Goal: Transaction & Acquisition: Download file/media

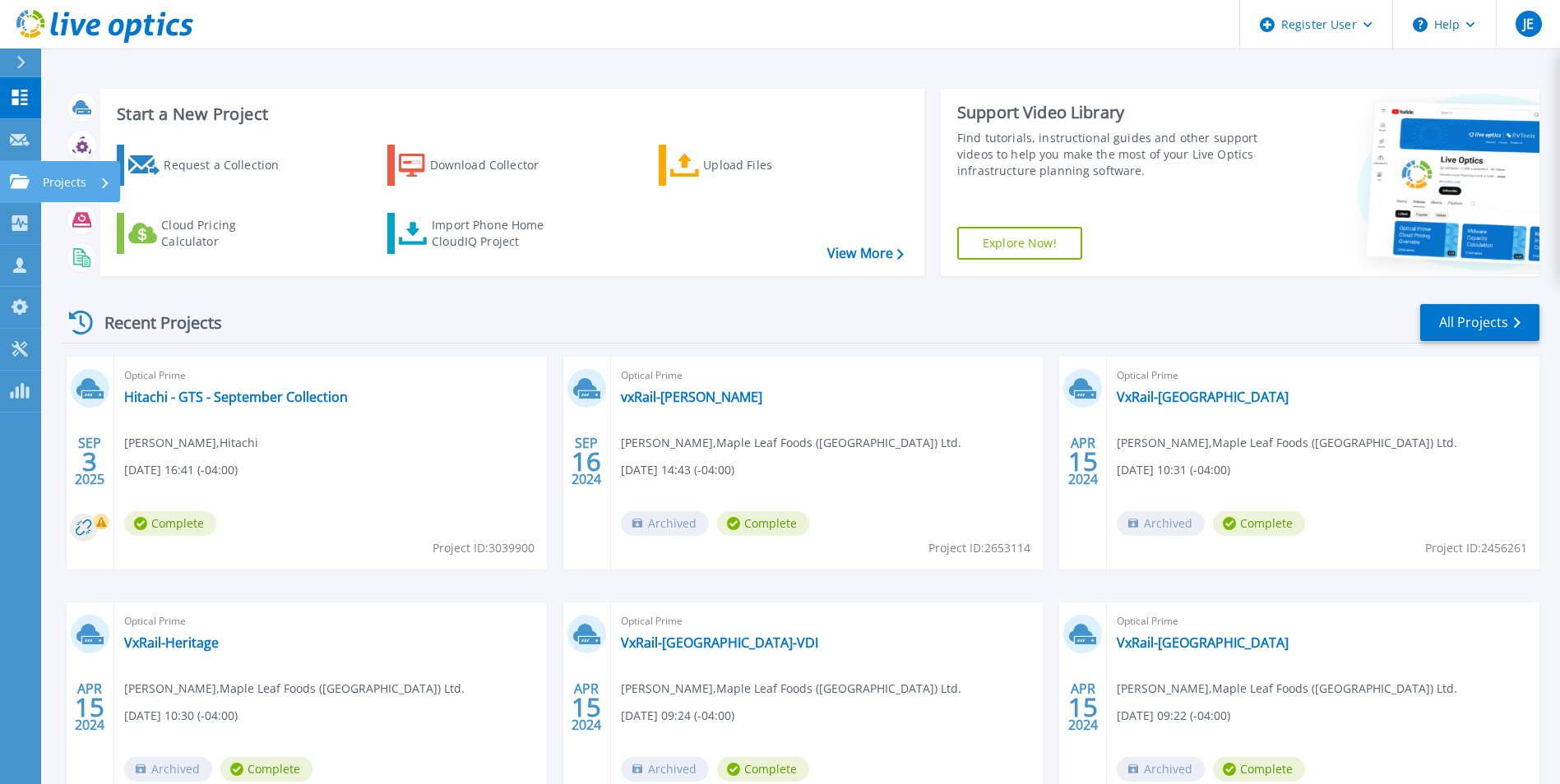
click at [19, 169] on link "Projects Projects" at bounding box center [21, 182] width 41 height 42
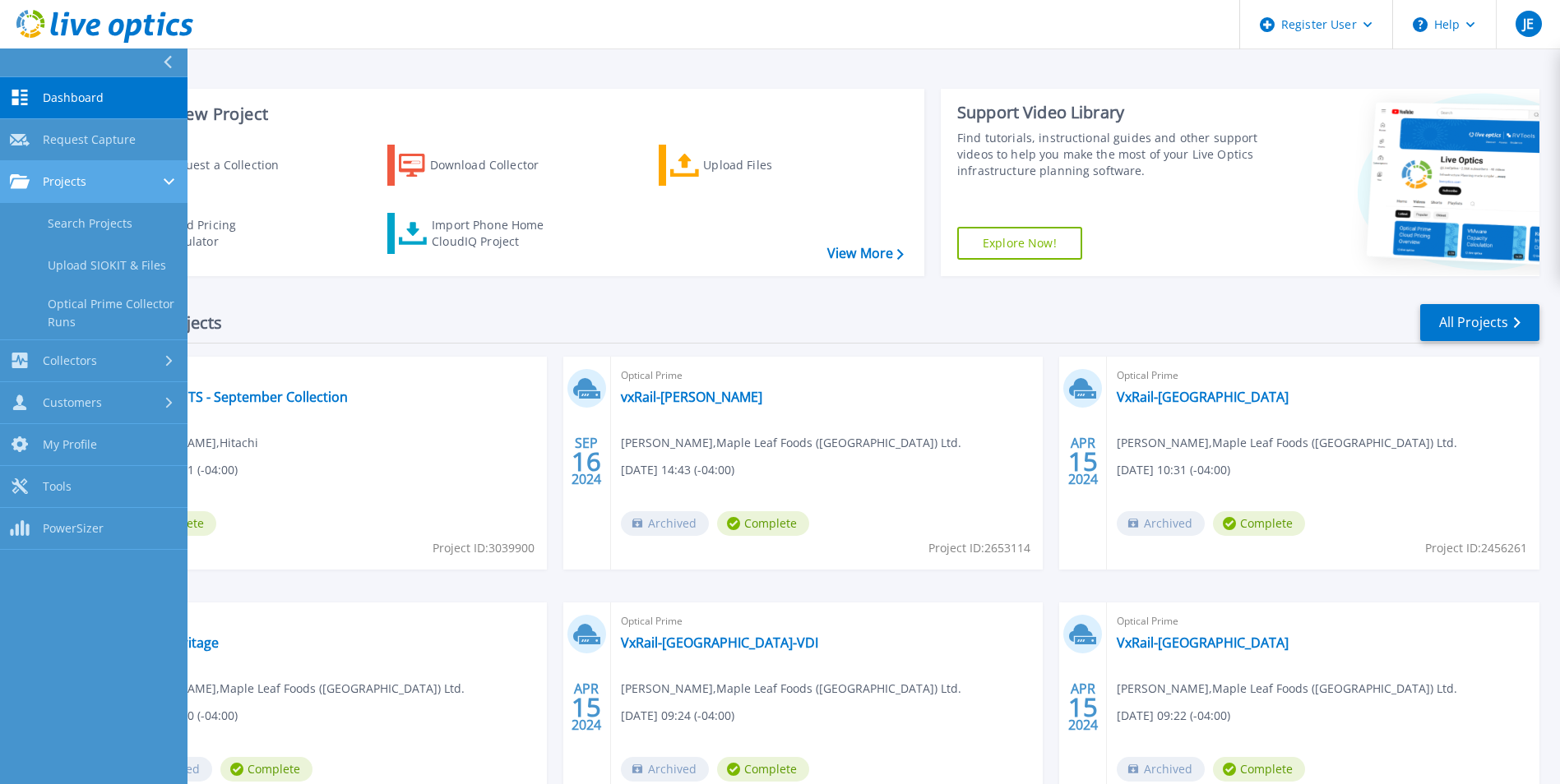
click at [118, 187] on div "Projects" at bounding box center [94, 181] width 168 height 15
click at [87, 357] on span "Collectors" at bounding box center [70, 360] width 55 height 15
click at [111, 231] on link "Collectors Collectors" at bounding box center [94, 224] width 188 height 42
click at [117, 189] on link "Projects Projects" at bounding box center [94, 182] width 188 height 42
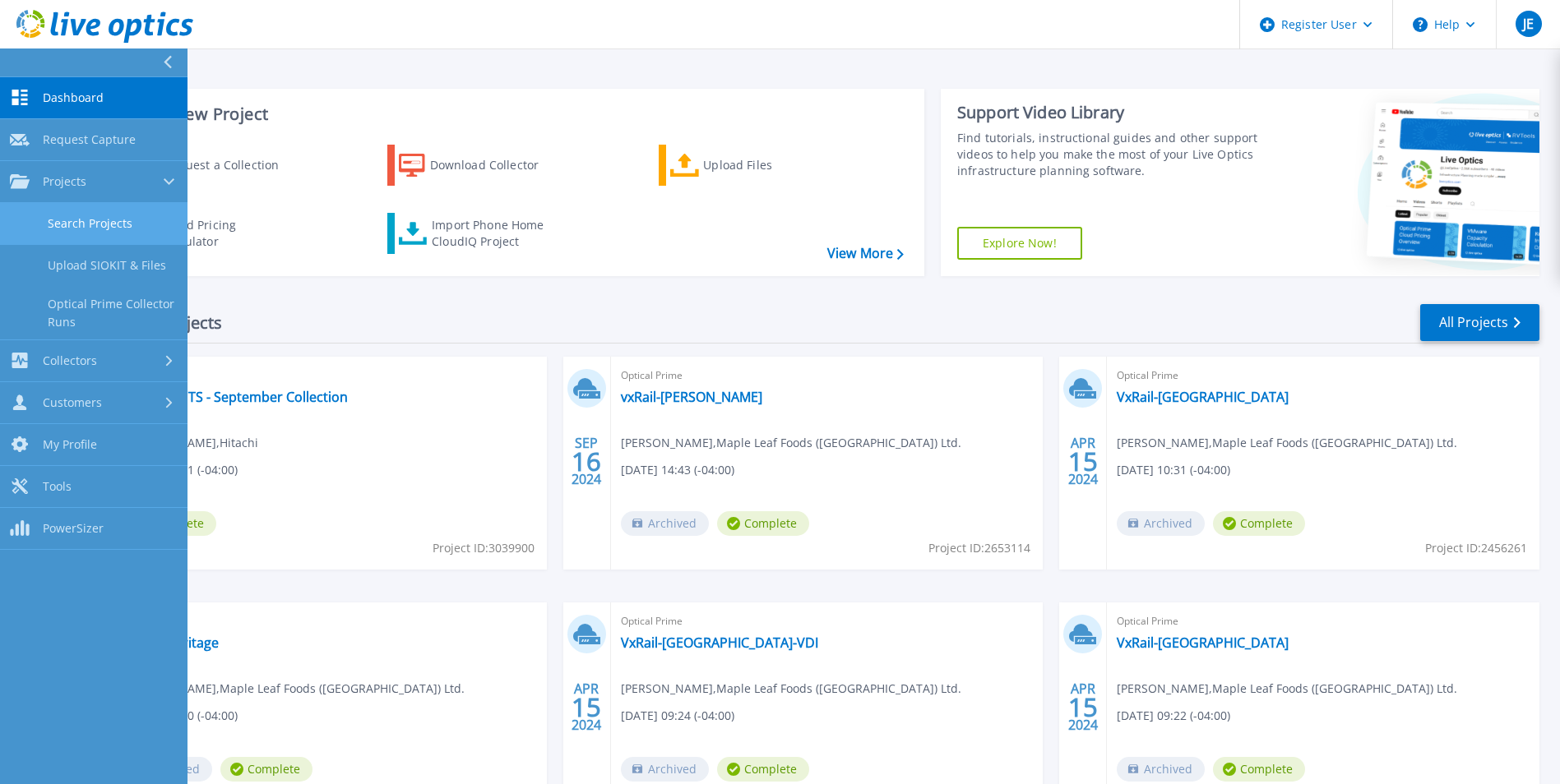
click at [101, 217] on link "Search Projects" at bounding box center [94, 224] width 188 height 42
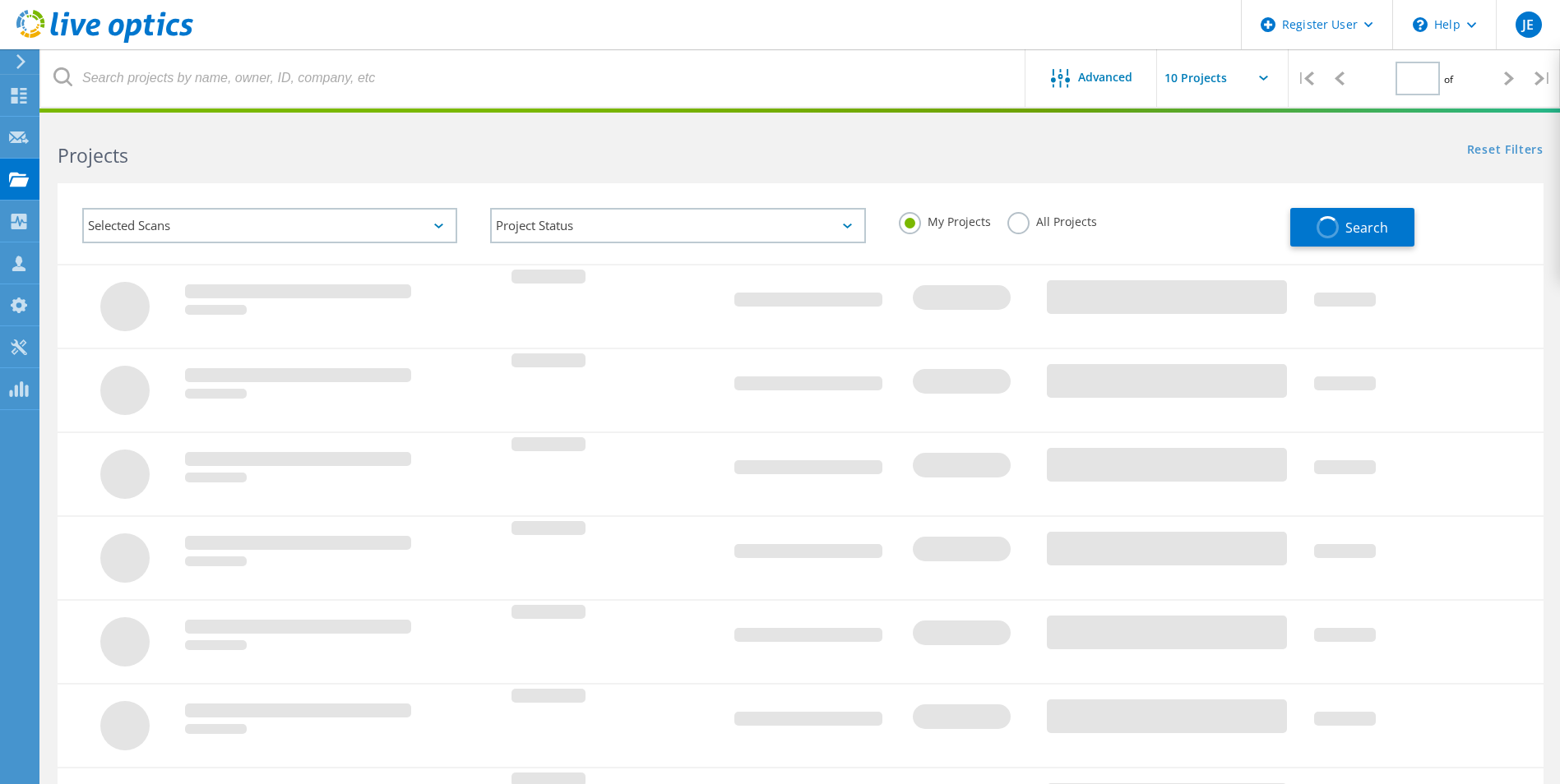
type input "1"
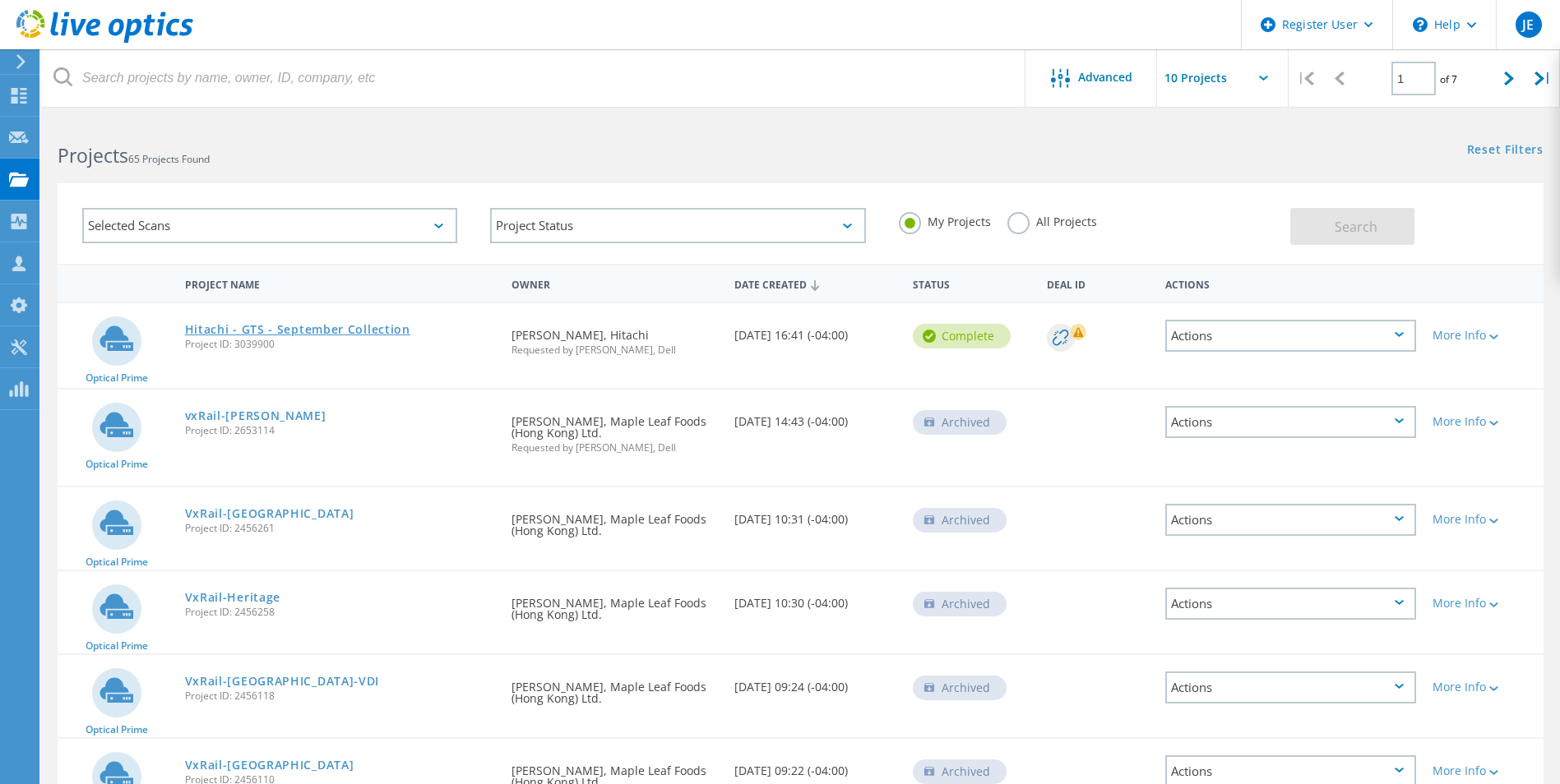
click at [366, 325] on link "Hitachi - GTS - September Collection" at bounding box center [297, 330] width 226 height 12
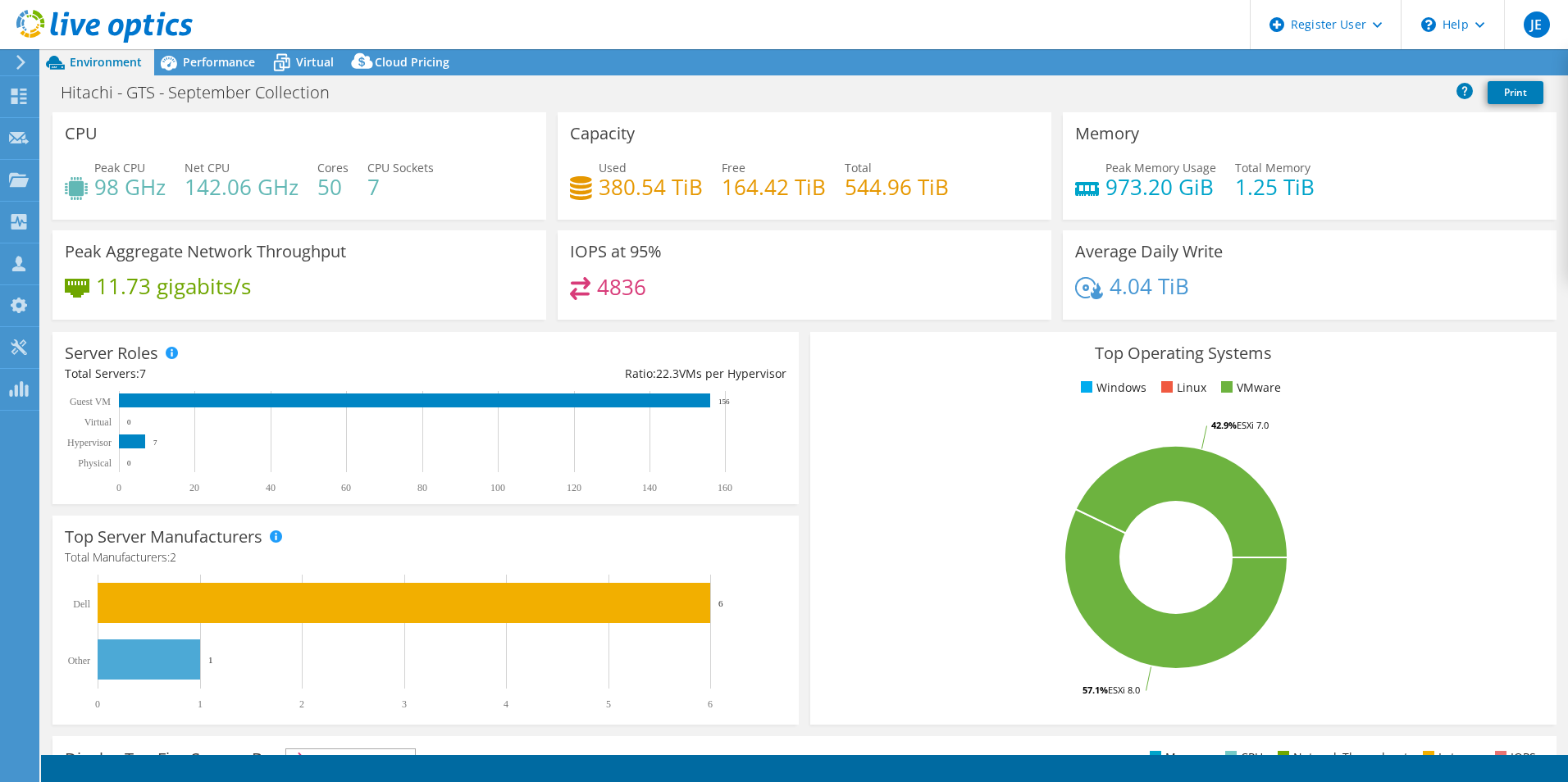
select select "USD"
click at [1288, 59] on link "Reports" at bounding box center [1290, 62] width 79 height 25
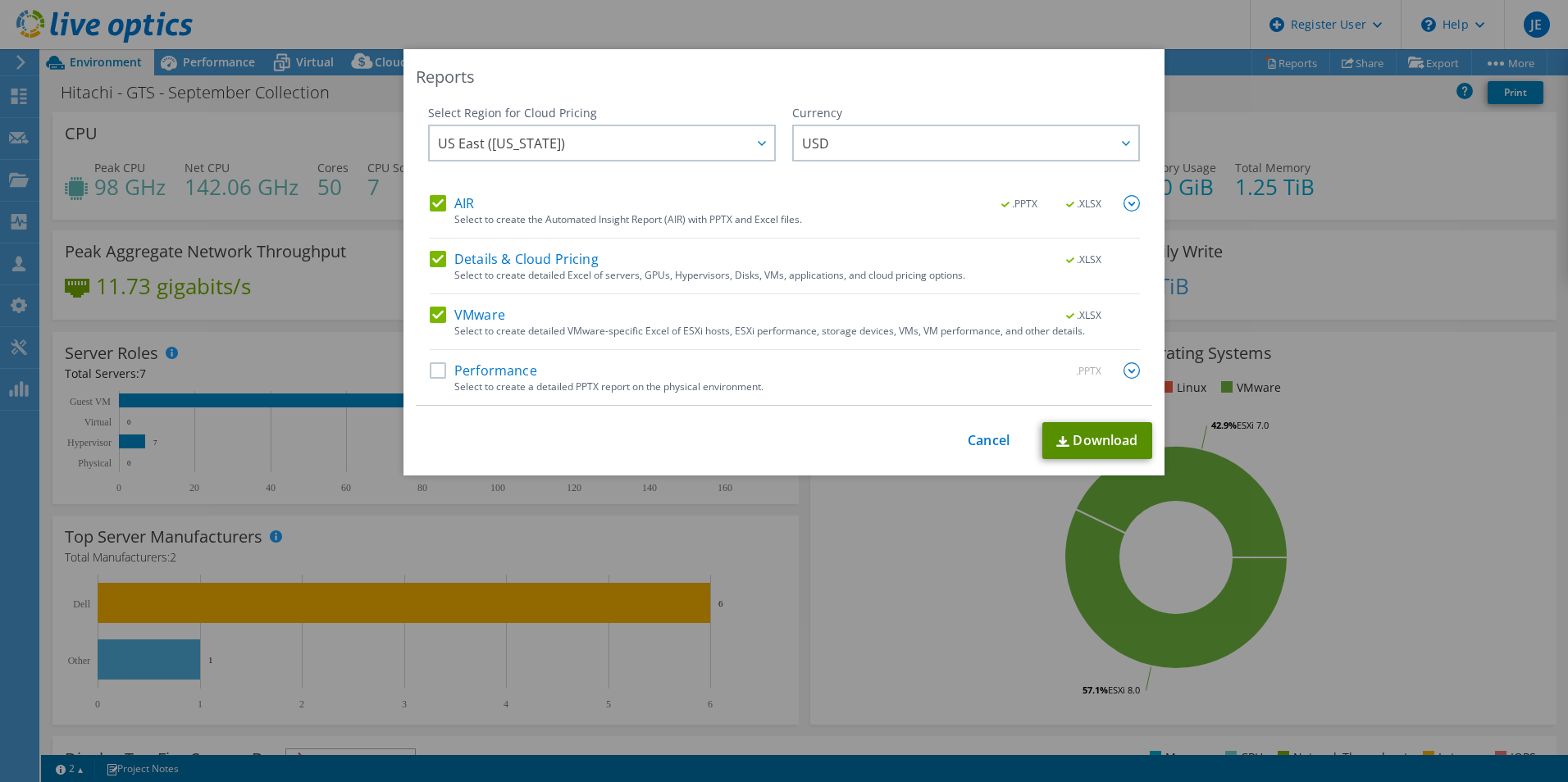
click at [1104, 442] on link "Download" at bounding box center [1097, 441] width 110 height 37
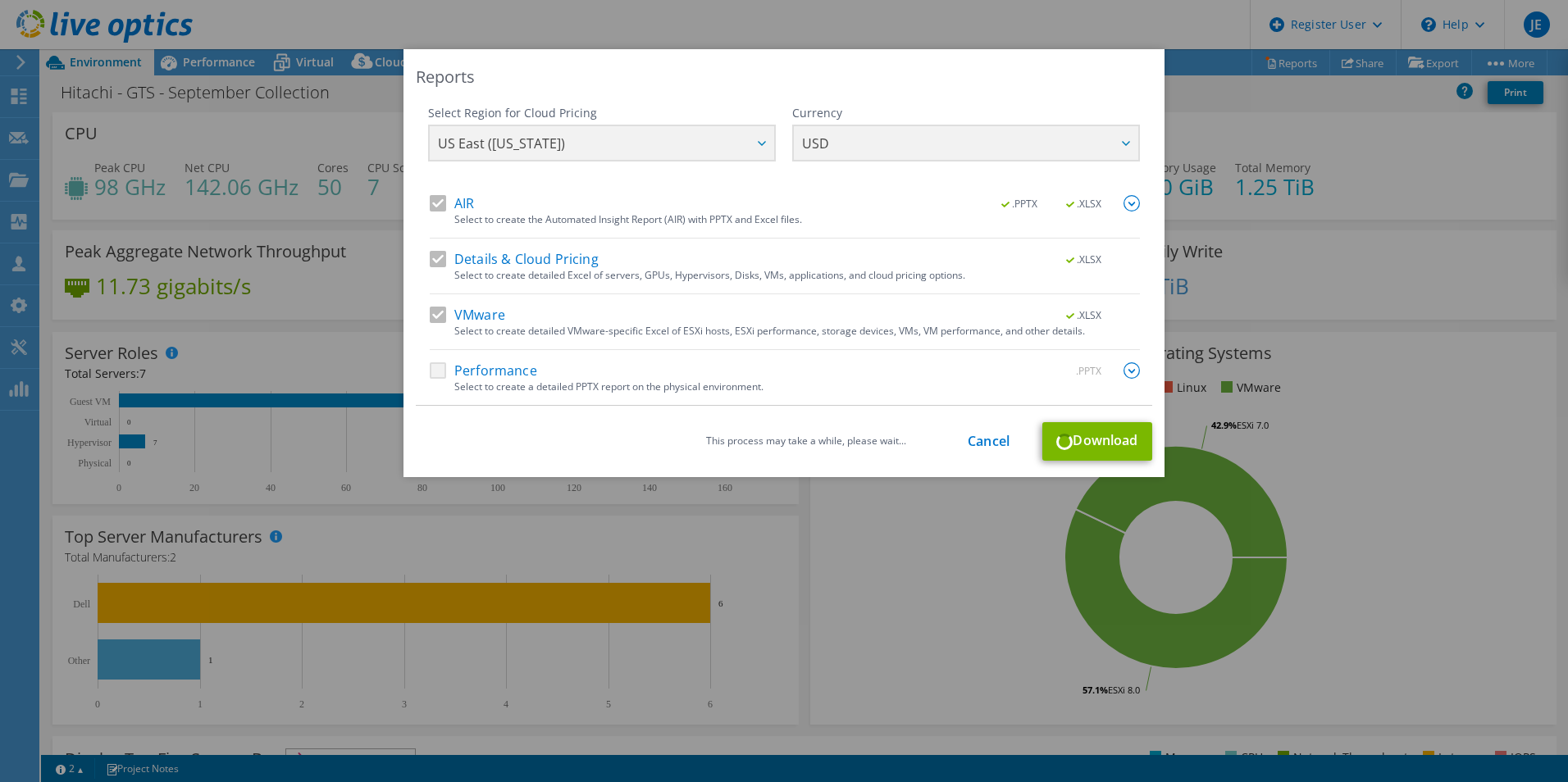
click at [710, 147] on div "Select Region for Cloud Pricing Asia Pacific ([GEOGRAPHIC_DATA]) [GEOGRAPHIC_DA…" at bounding box center [783, 150] width 712 height 91
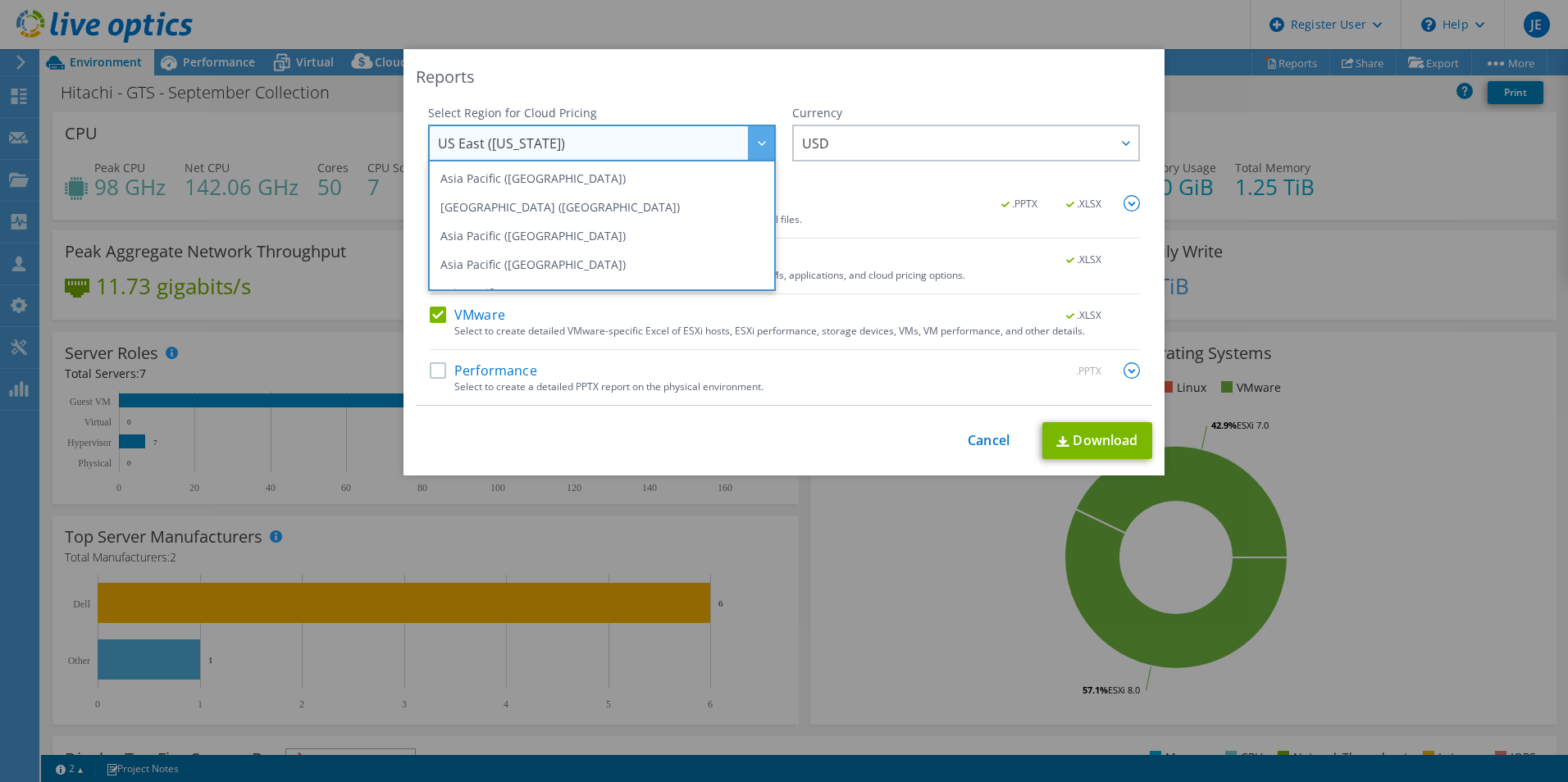
click at [685, 145] on span "US East ([US_STATE])" at bounding box center [606, 143] width 336 height 34
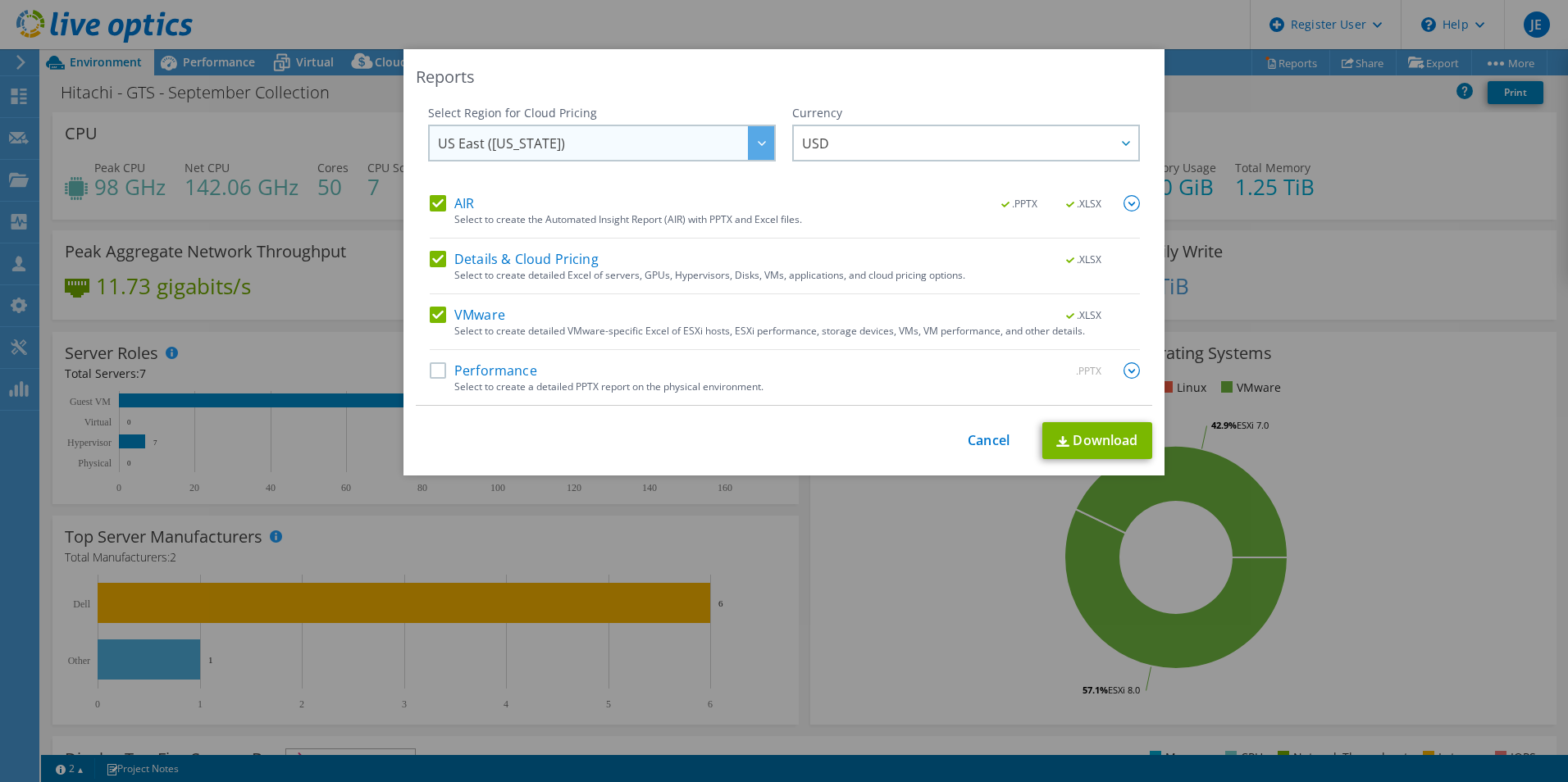
click at [685, 145] on span "US East ([US_STATE])" at bounding box center [606, 143] width 336 height 34
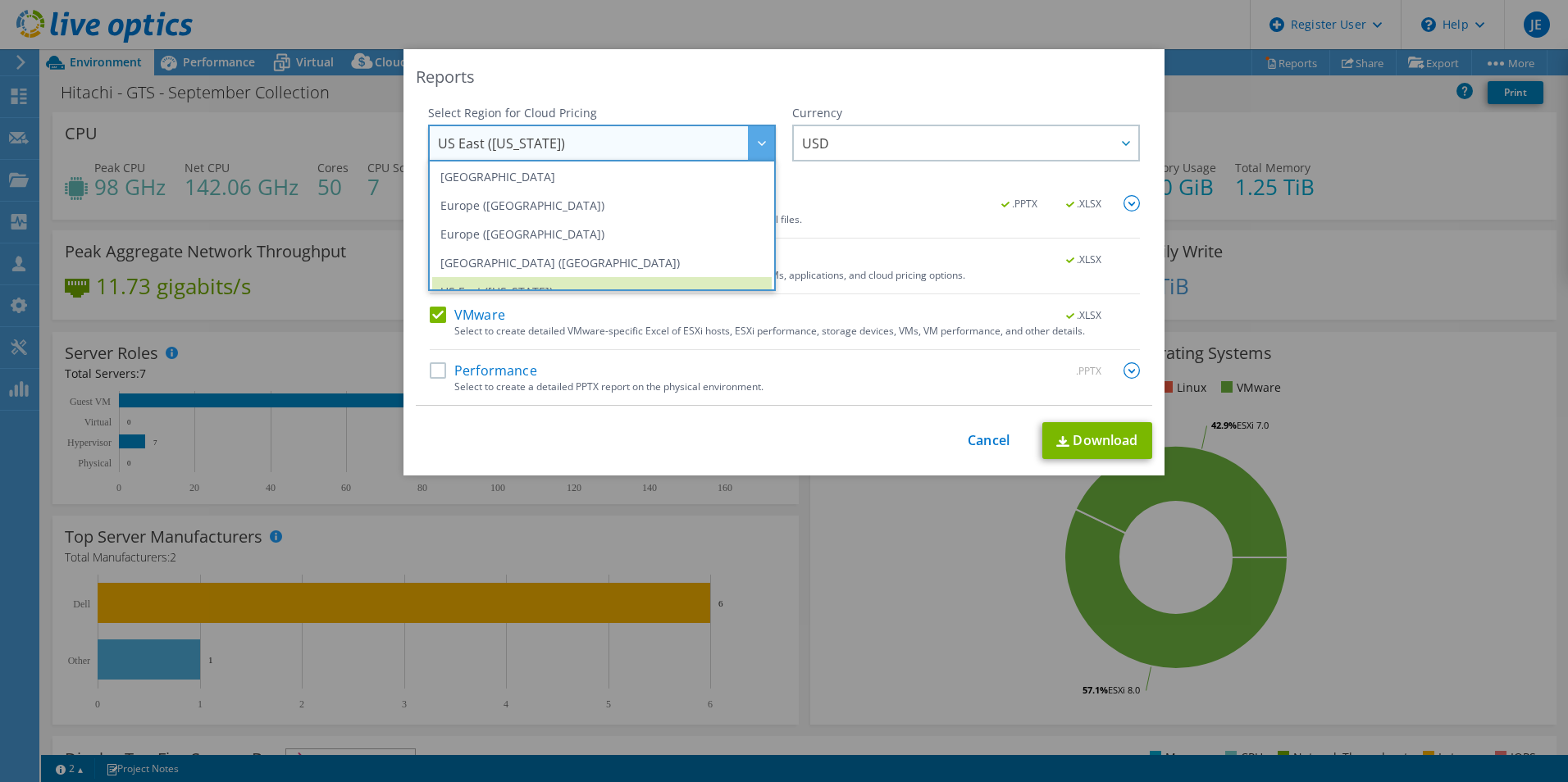
scroll to position [168, 0]
click at [566, 181] on li "[GEOGRAPHIC_DATA]" at bounding box center [602, 182] width 340 height 28
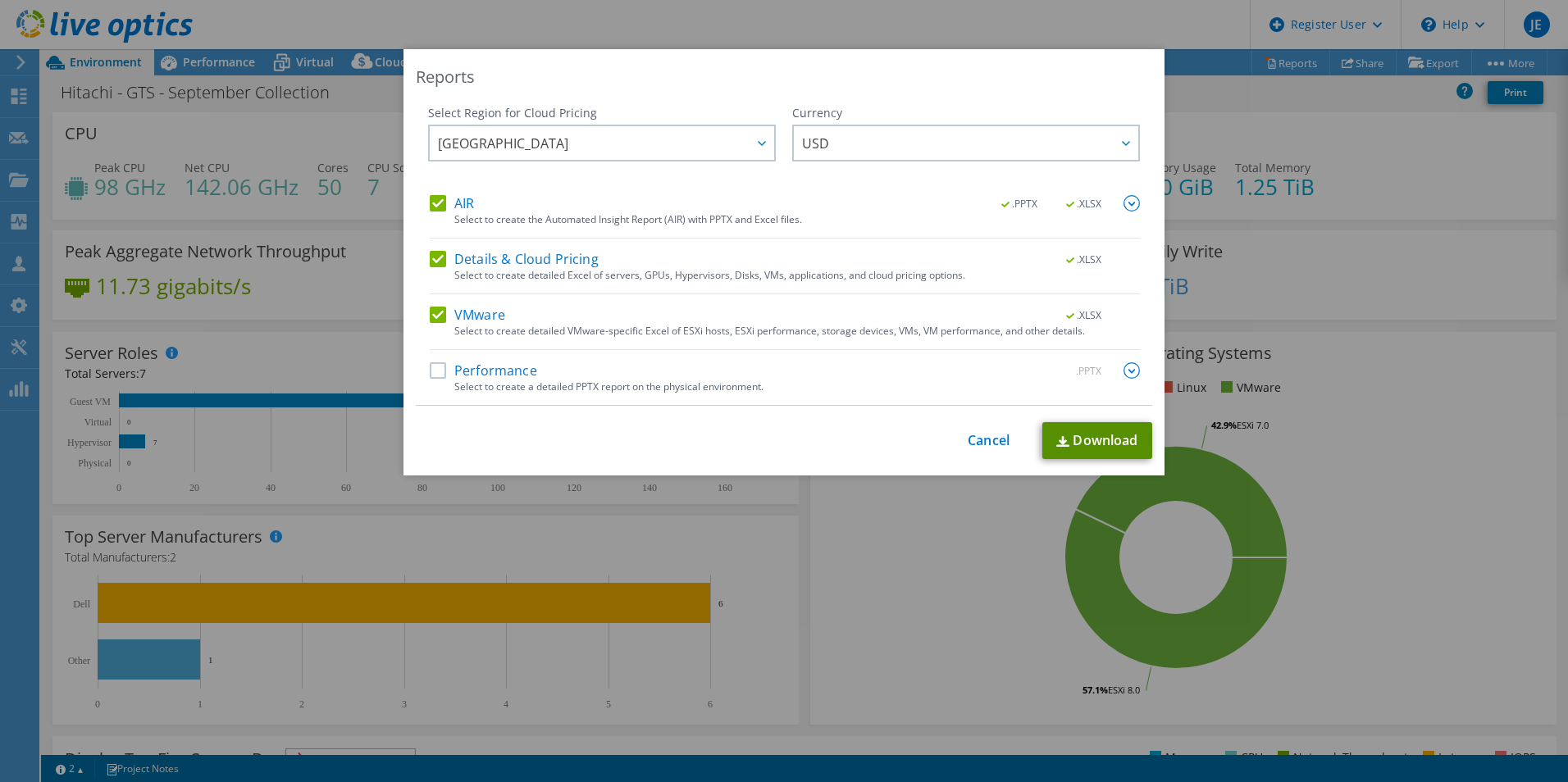
click at [1099, 442] on link "Download" at bounding box center [1097, 441] width 110 height 37
click at [1423, 289] on div "Reports Select Region for Cloud Pricing Asia Pacific ([GEOGRAPHIC_DATA]) [GEOGR…" at bounding box center [784, 391] width 1568 height 684
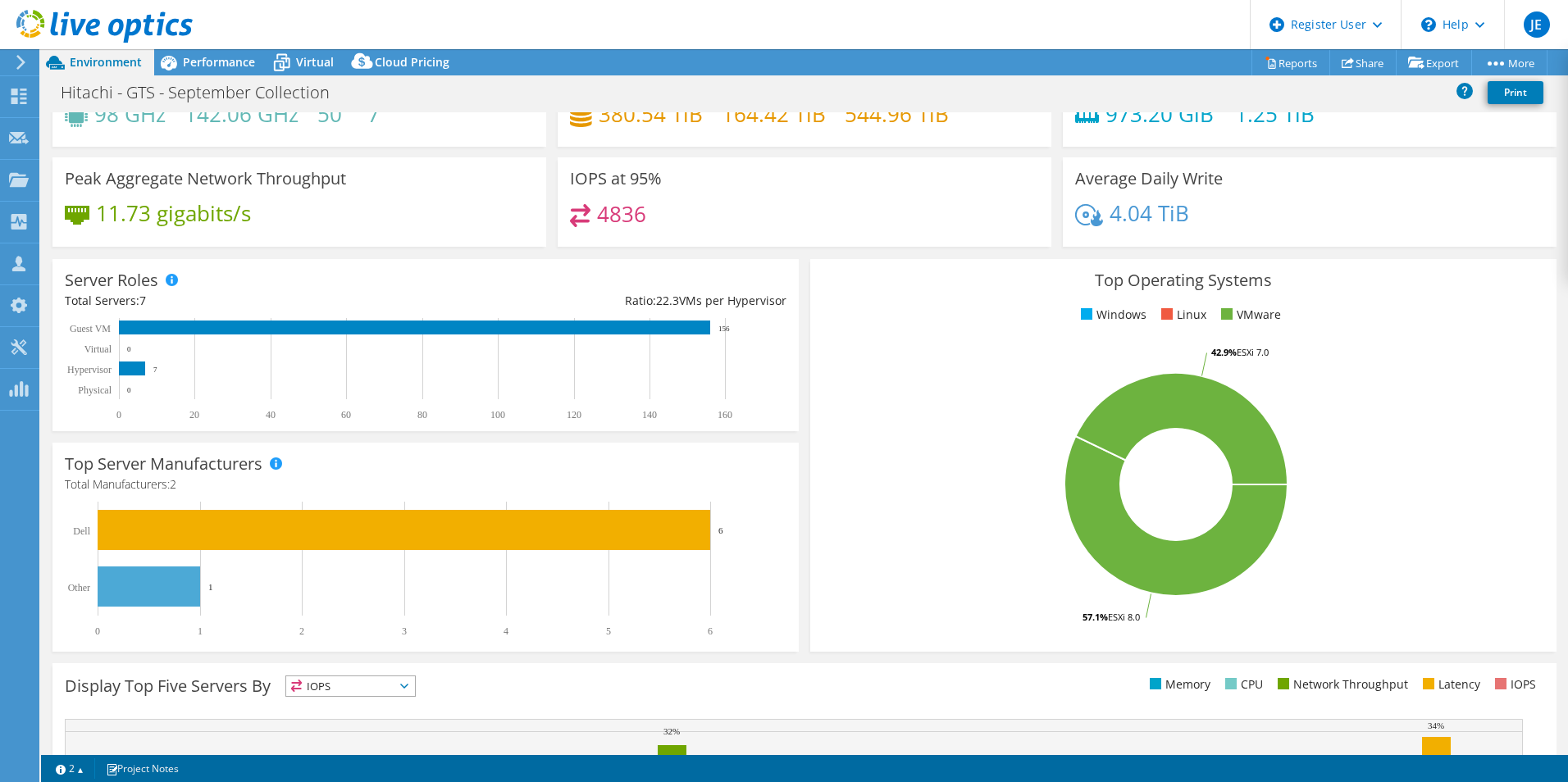
scroll to position [0, 0]
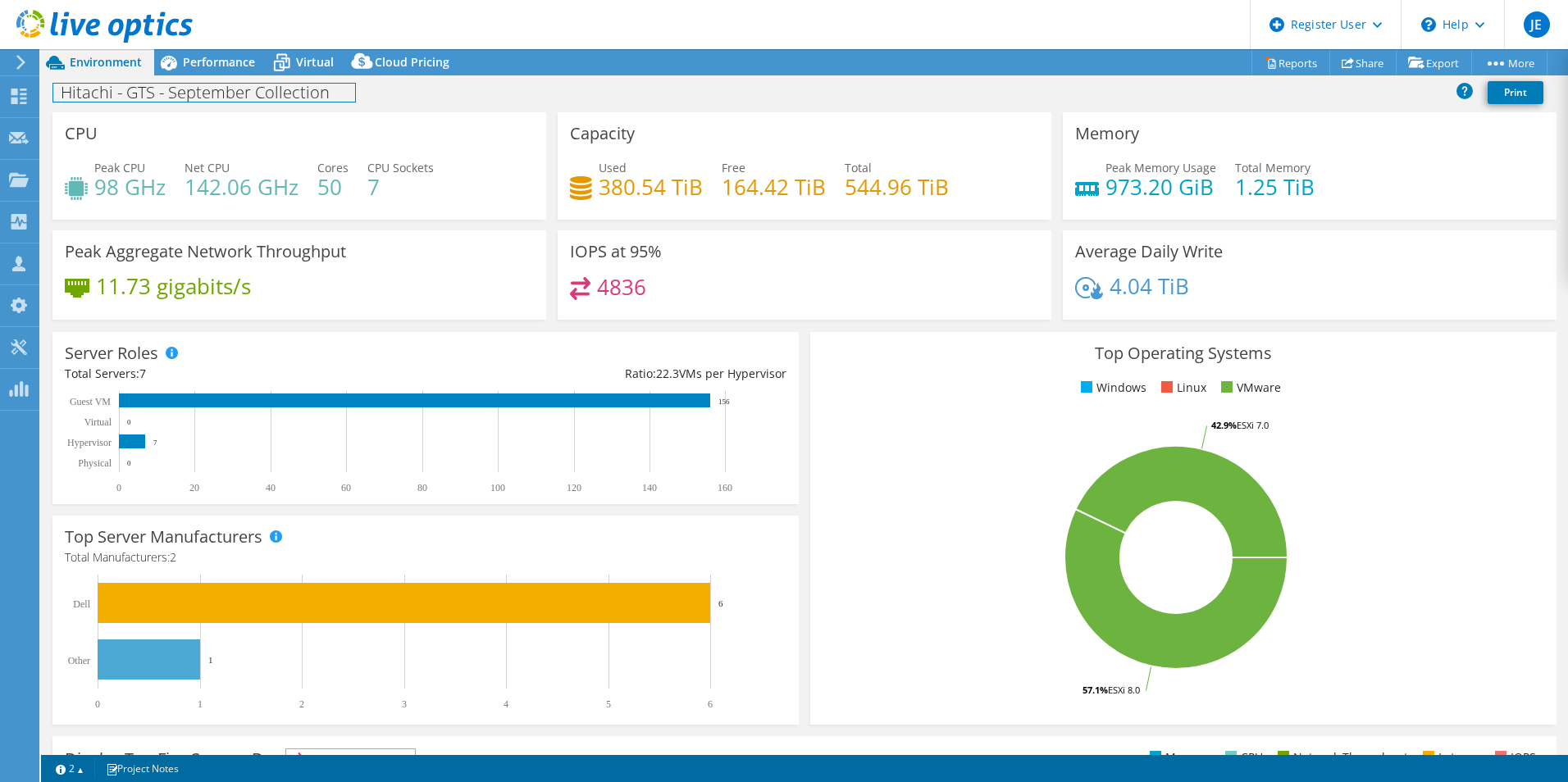
click at [284, 97] on h1 "Hitachi - GTS - September Collection" at bounding box center [205, 93] width 302 height 19
click at [470, 97] on div "Hitachi - GTS - September Collection Print" at bounding box center [804, 92] width 1527 height 30
click at [189, 63] on span "Performance" at bounding box center [219, 62] width 72 height 16
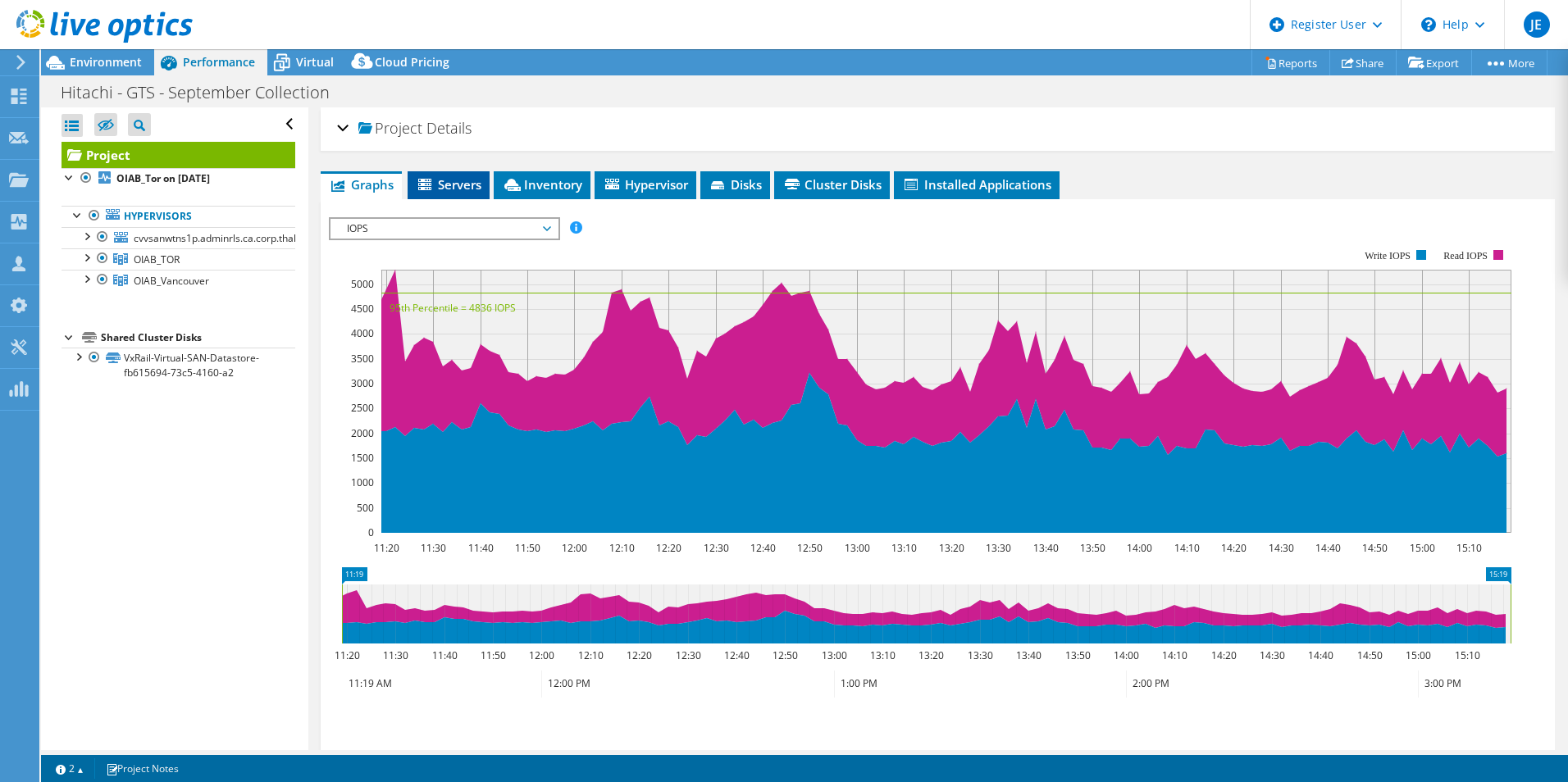
click at [454, 190] on span "Servers" at bounding box center [448, 184] width 65 height 17
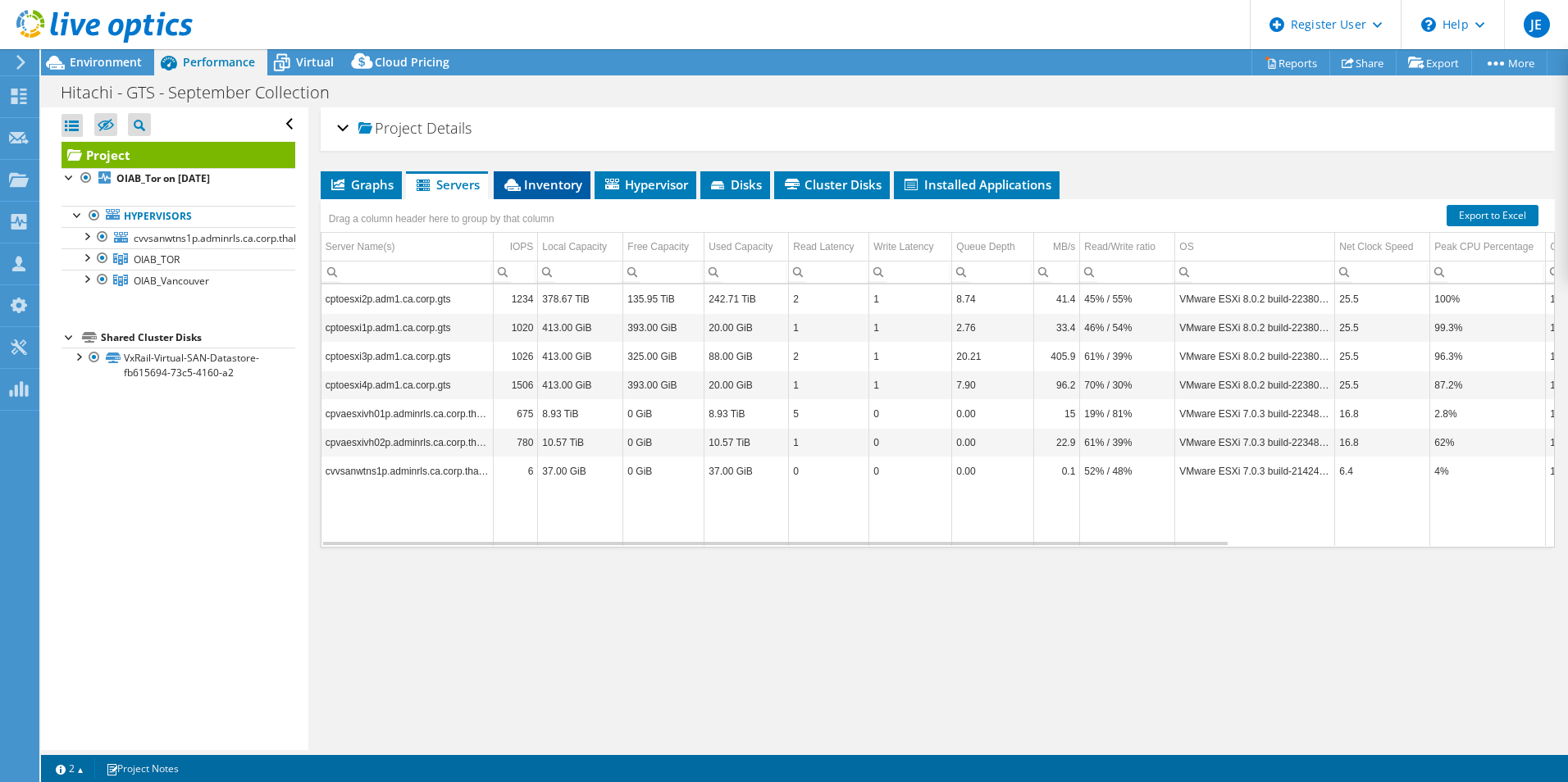
click at [536, 180] on span "Inventory" at bounding box center [541, 184] width 81 height 17
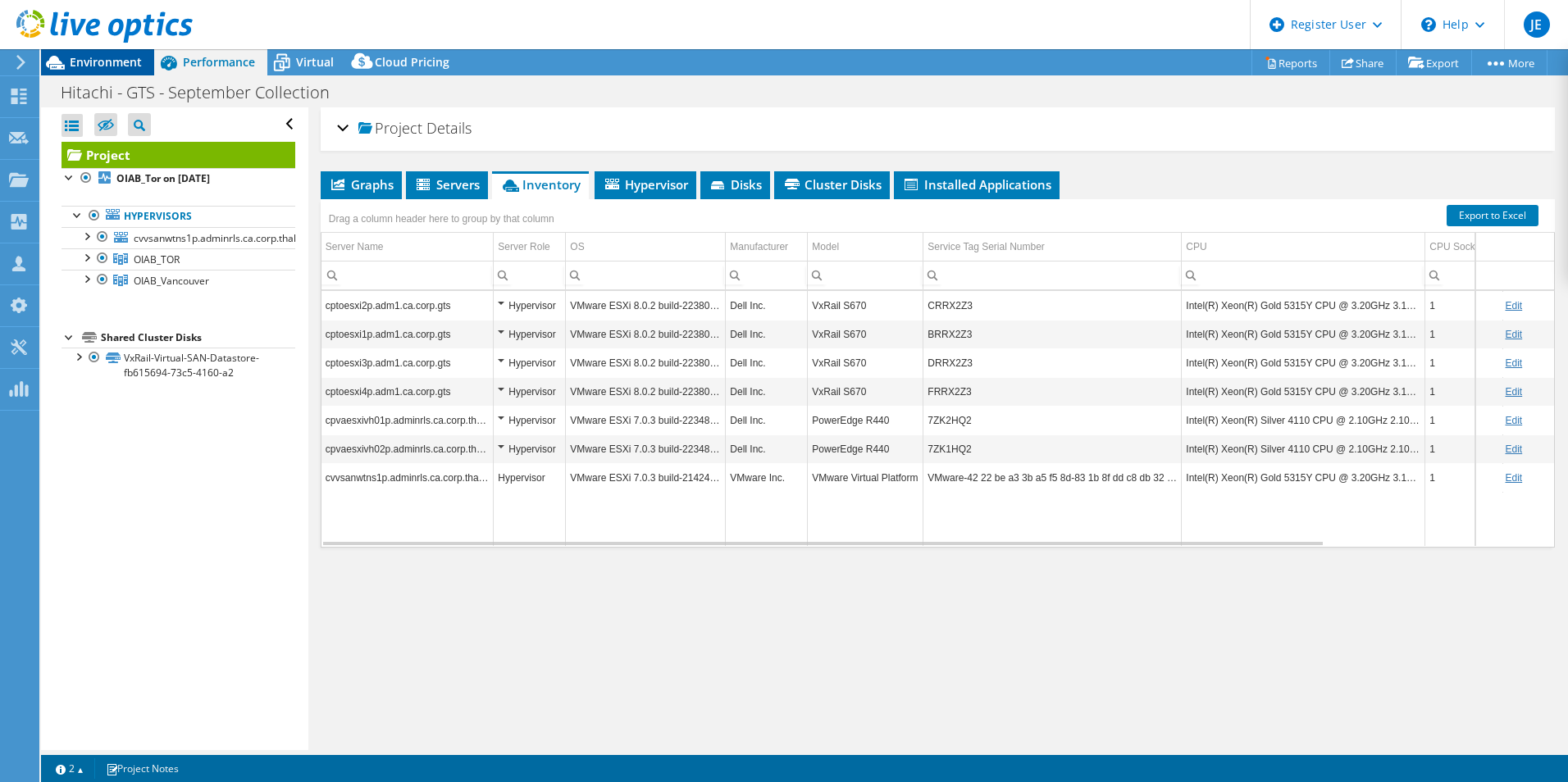
click at [117, 59] on span "Environment" at bounding box center [106, 62] width 72 height 16
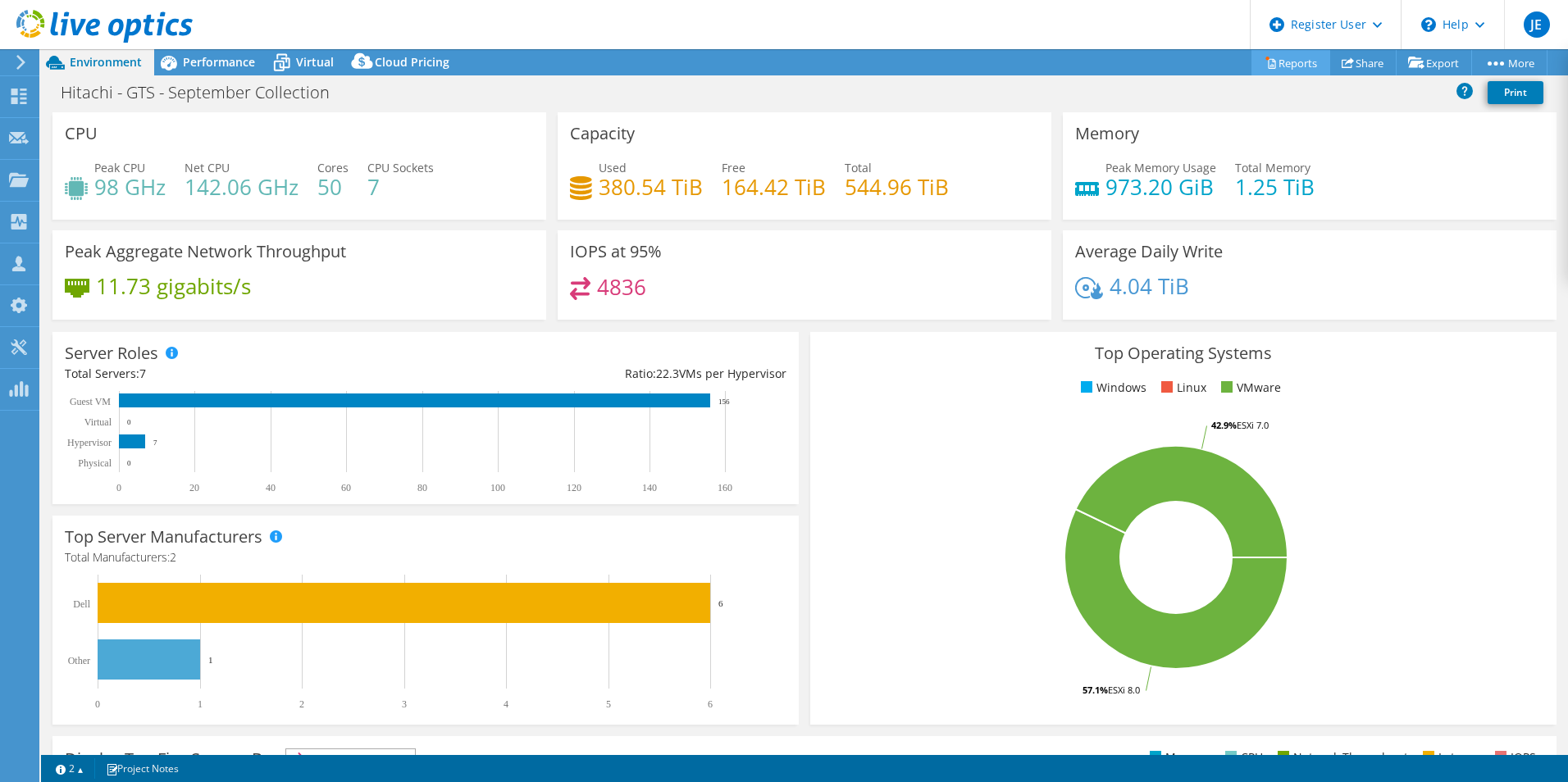
click at [1273, 68] on link "Reports" at bounding box center [1290, 62] width 79 height 25
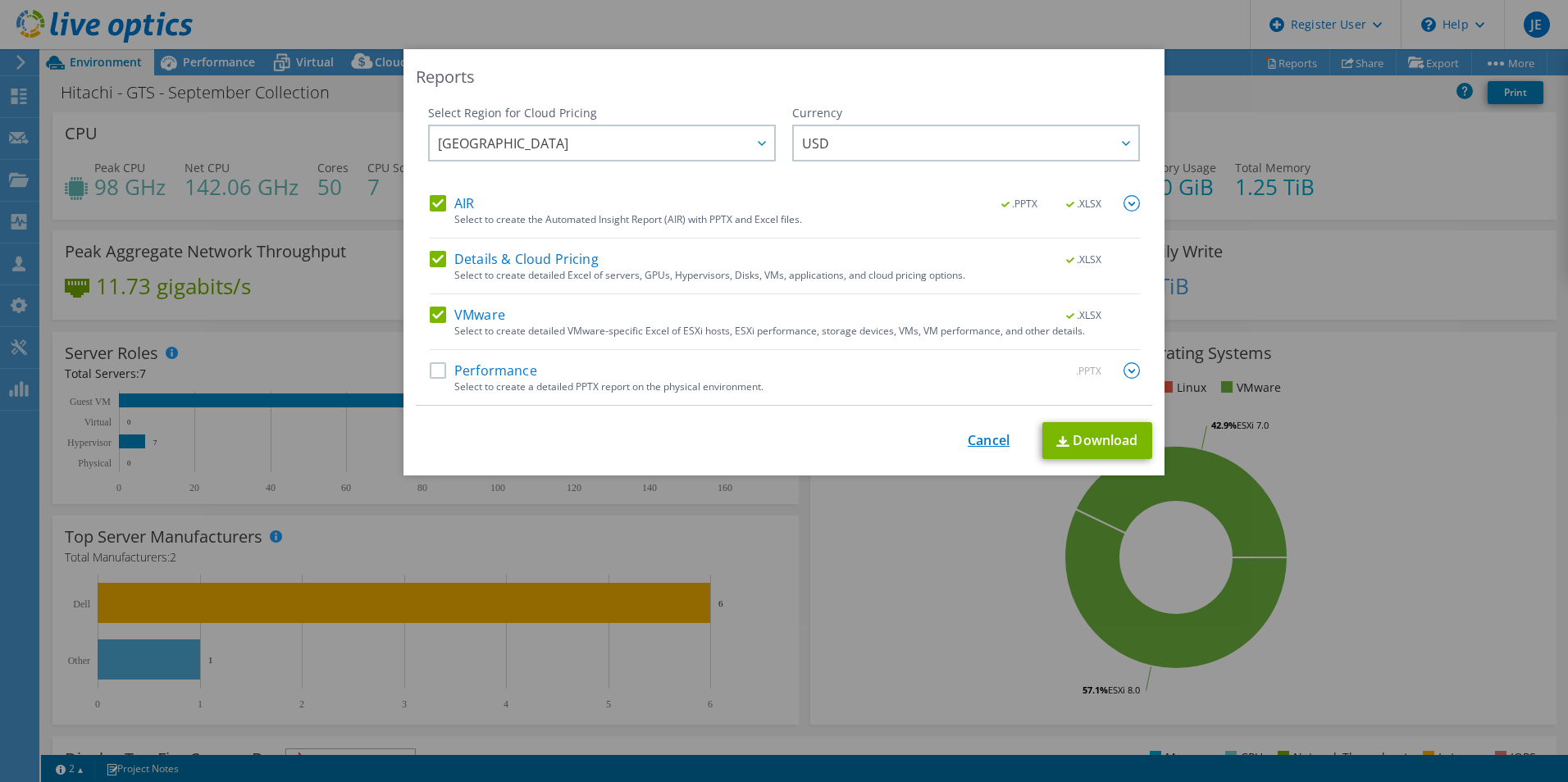
click at [967, 440] on link "Cancel" at bounding box center [988, 441] width 42 height 16
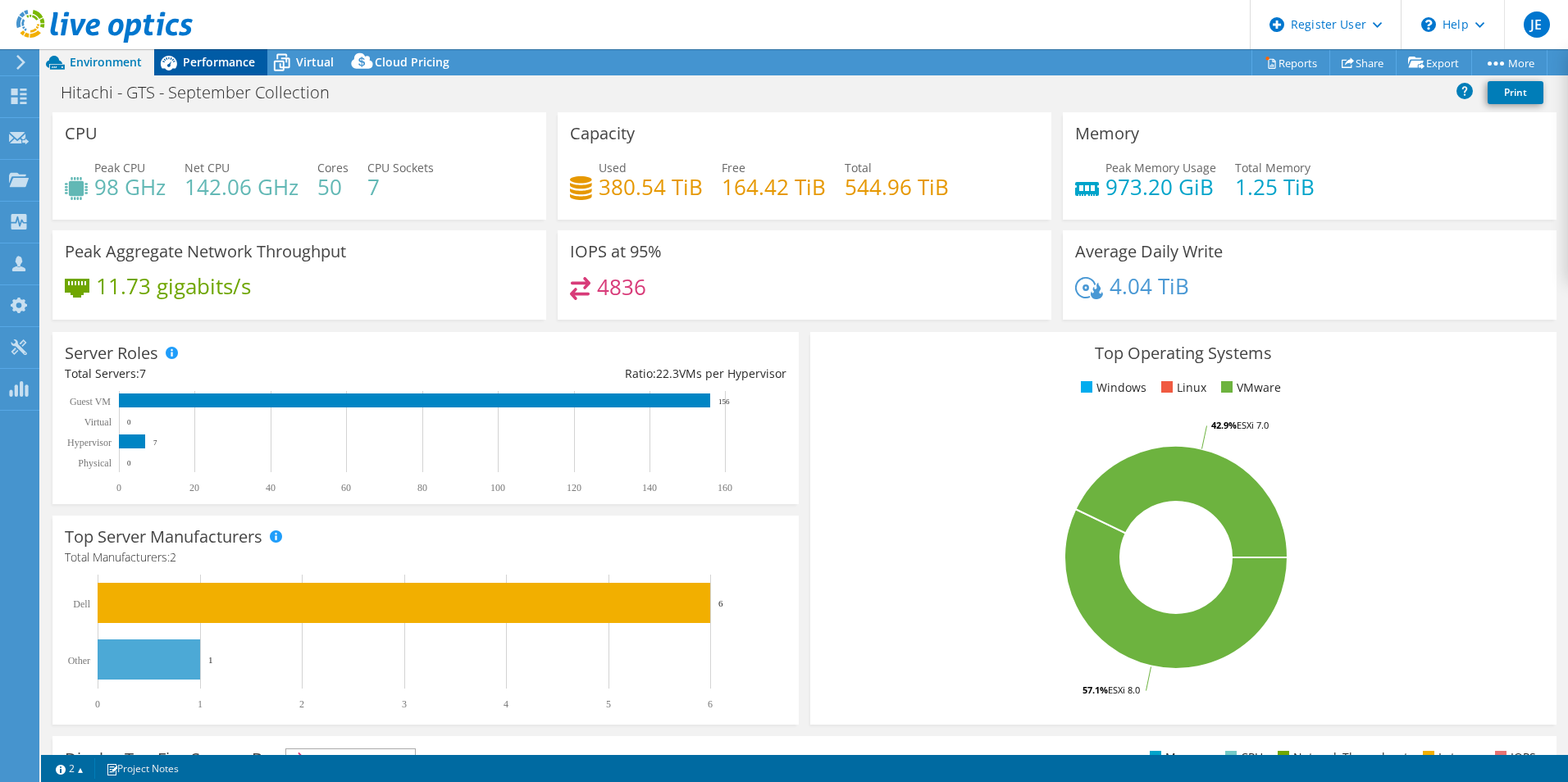
click at [213, 68] on span "Performance" at bounding box center [219, 62] width 72 height 16
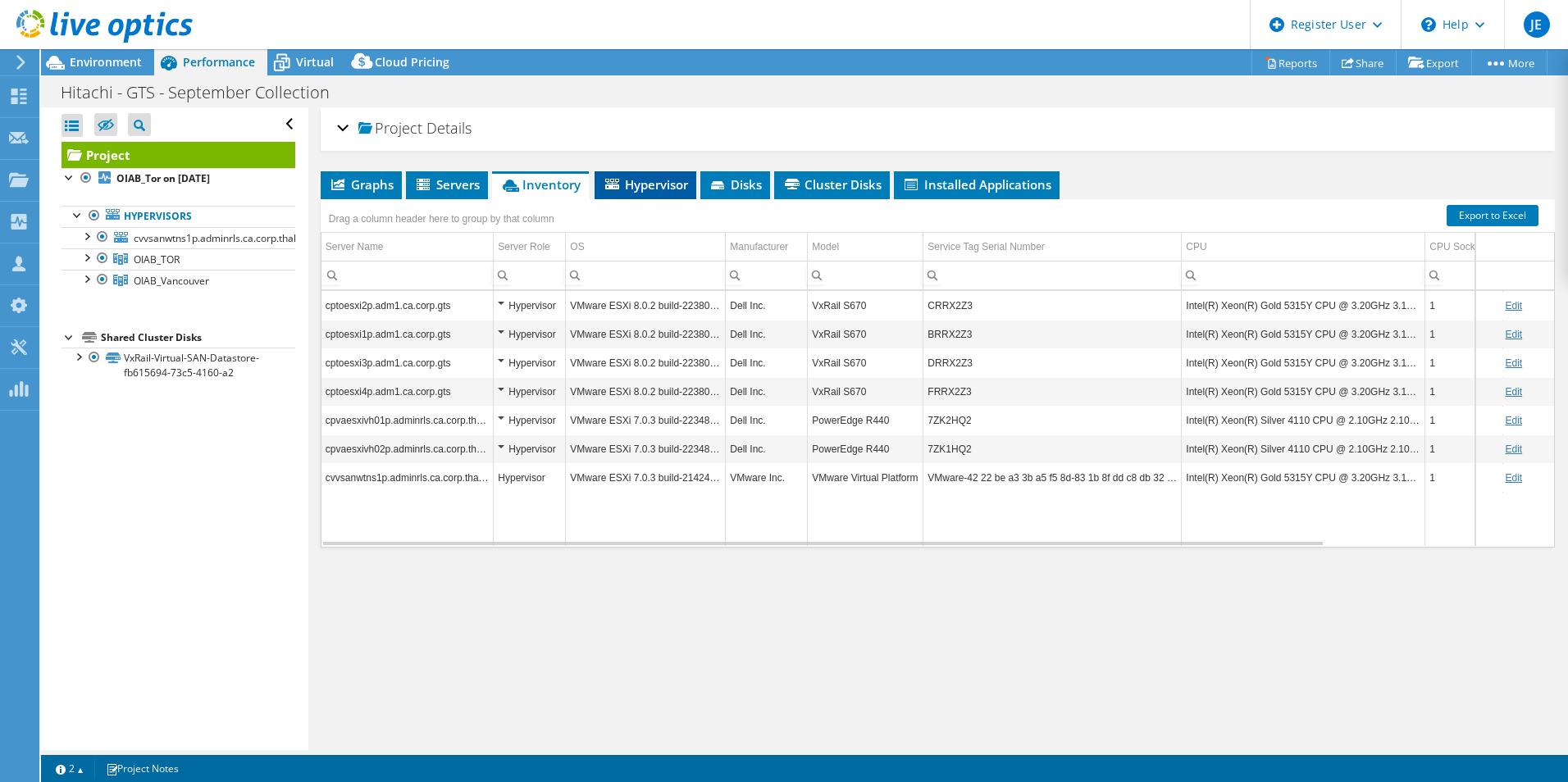
click at [632, 176] on span "Hypervisor" at bounding box center [646, 184] width 86 height 17
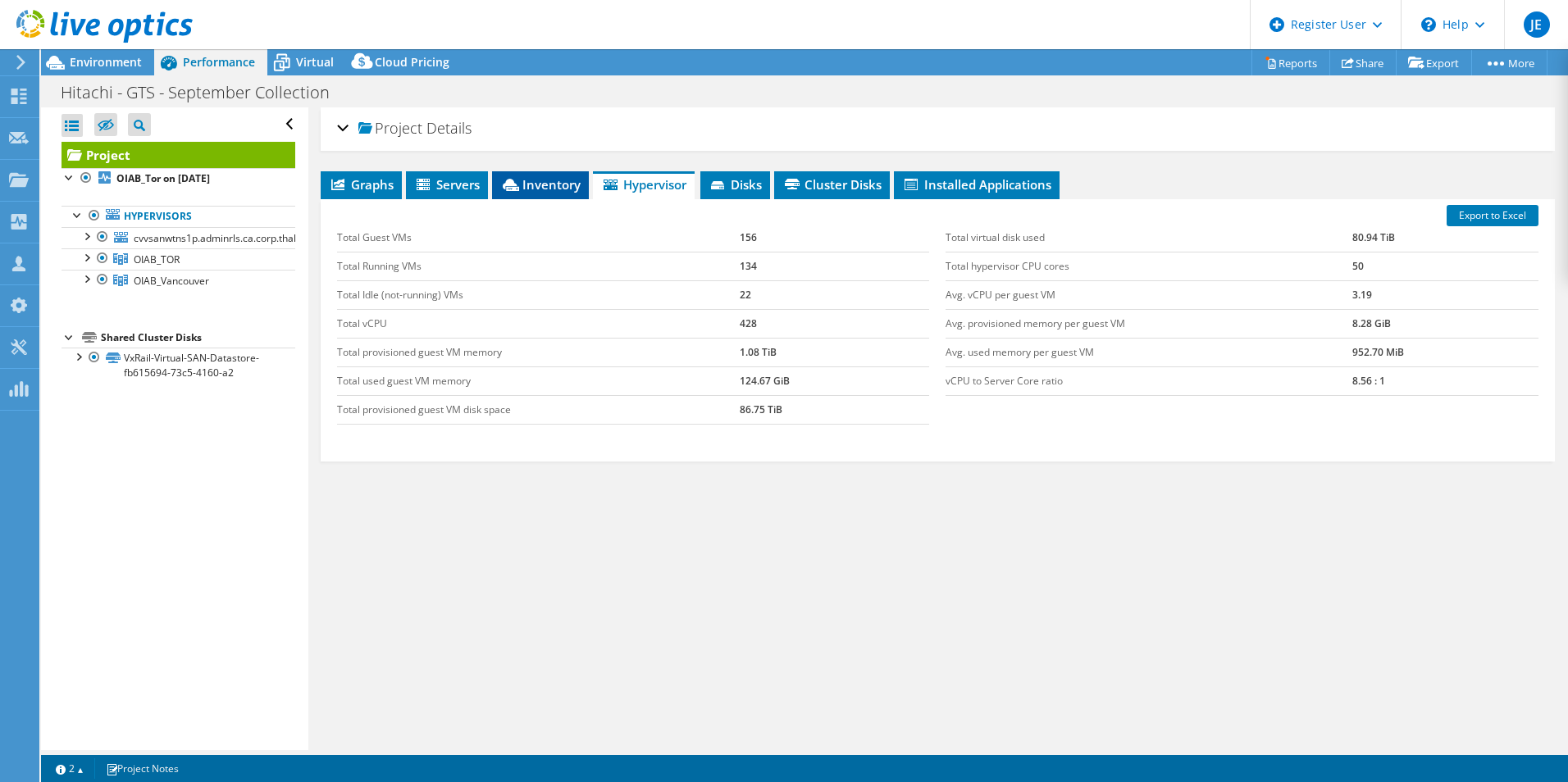
click at [561, 177] on span "Inventory" at bounding box center [541, 184] width 81 height 17
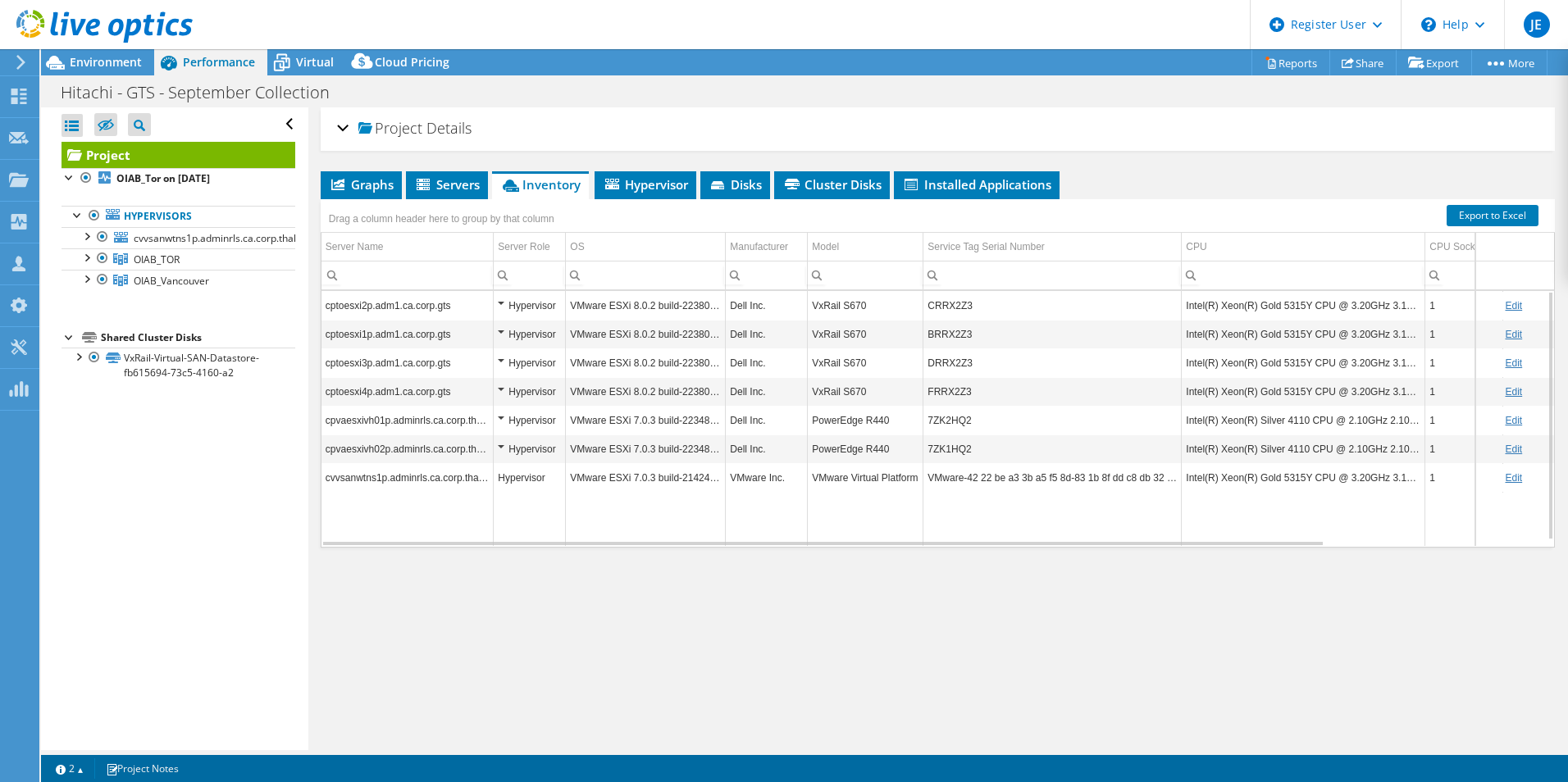
click at [1491, 420] on td "Edit" at bounding box center [1514, 420] width 79 height 28
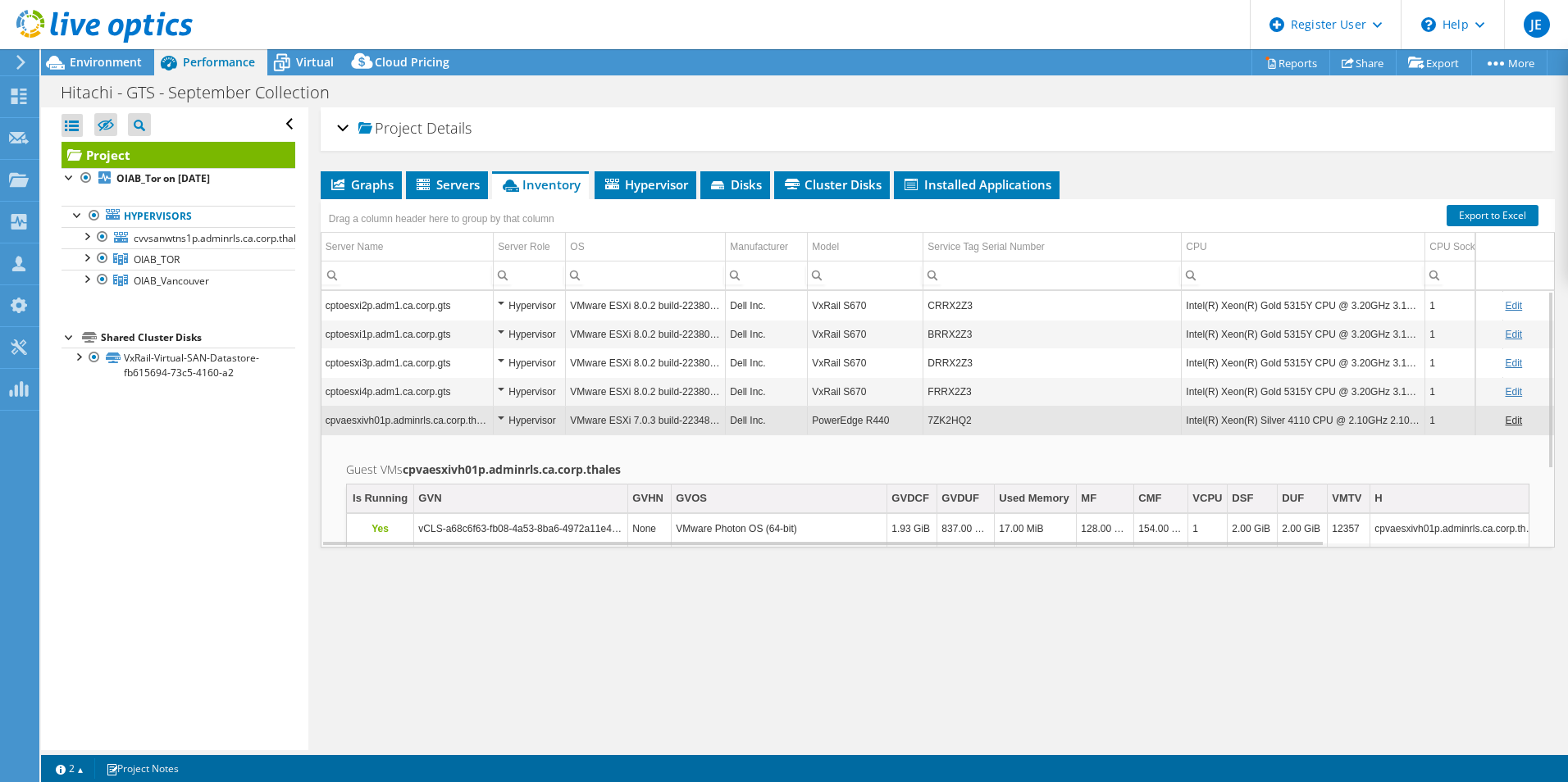
click at [1505, 420] on link "Edit" at bounding box center [1513, 421] width 18 height 12
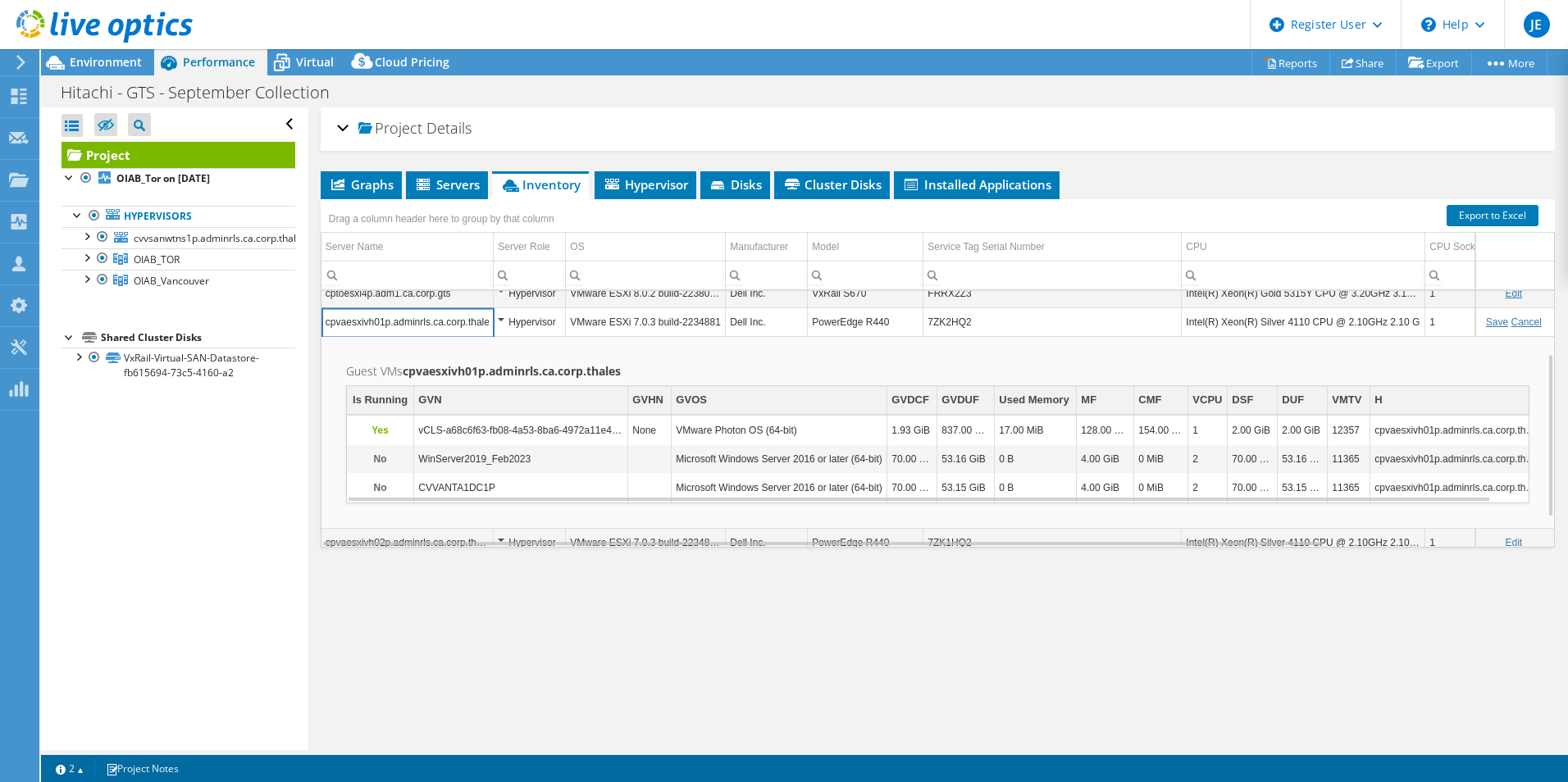
scroll to position [145, 0]
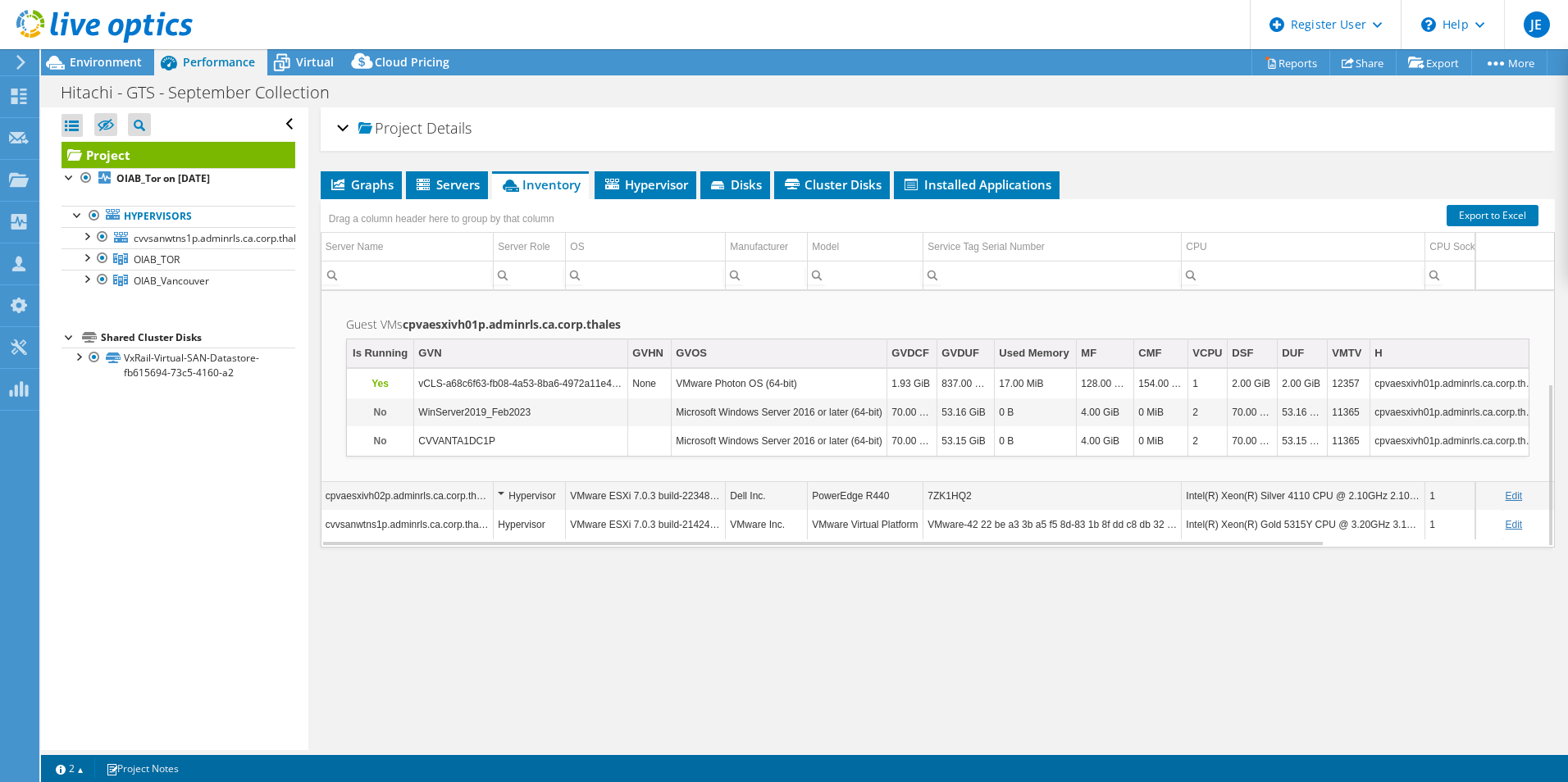
click at [1505, 502] on link "Edit" at bounding box center [1513, 496] width 18 height 12
click at [504, 491] on div "Hypervisor" at bounding box center [529, 496] width 63 height 19
drag, startPoint x: 504, startPoint y: 491, endPoint x: 495, endPoint y: 497, distance: 10.8
click at [495, 497] on td "Hypervisor" at bounding box center [530, 496] width 72 height 28
drag, startPoint x: 495, startPoint y: 497, endPoint x: 482, endPoint y: 497, distance: 13.0
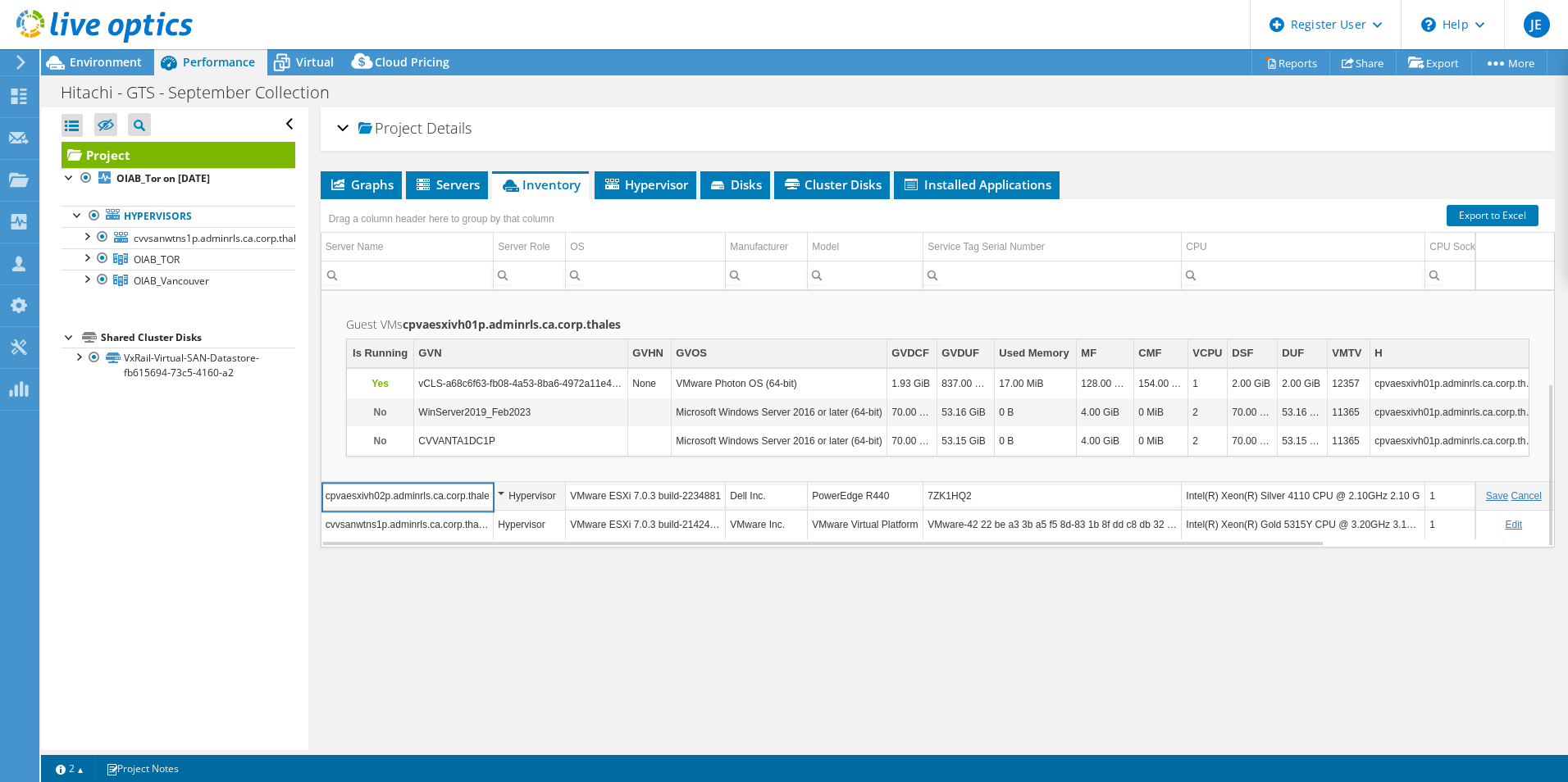
click at [482, 497] on input "cpvaesxivh02p.adminrls.ca.corp.thales" at bounding box center [407, 496] width 172 height 21
click at [528, 494] on div "Hypervisor" at bounding box center [529, 496] width 63 height 19
click at [552, 493] on div "Hypervisor" at bounding box center [529, 496] width 63 height 19
click at [1485, 500] on link "Save" at bounding box center [1496, 496] width 22 height 12
click at [1505, 498] on link "Edit" at bounding box center [1513, 496] width 18 height 12
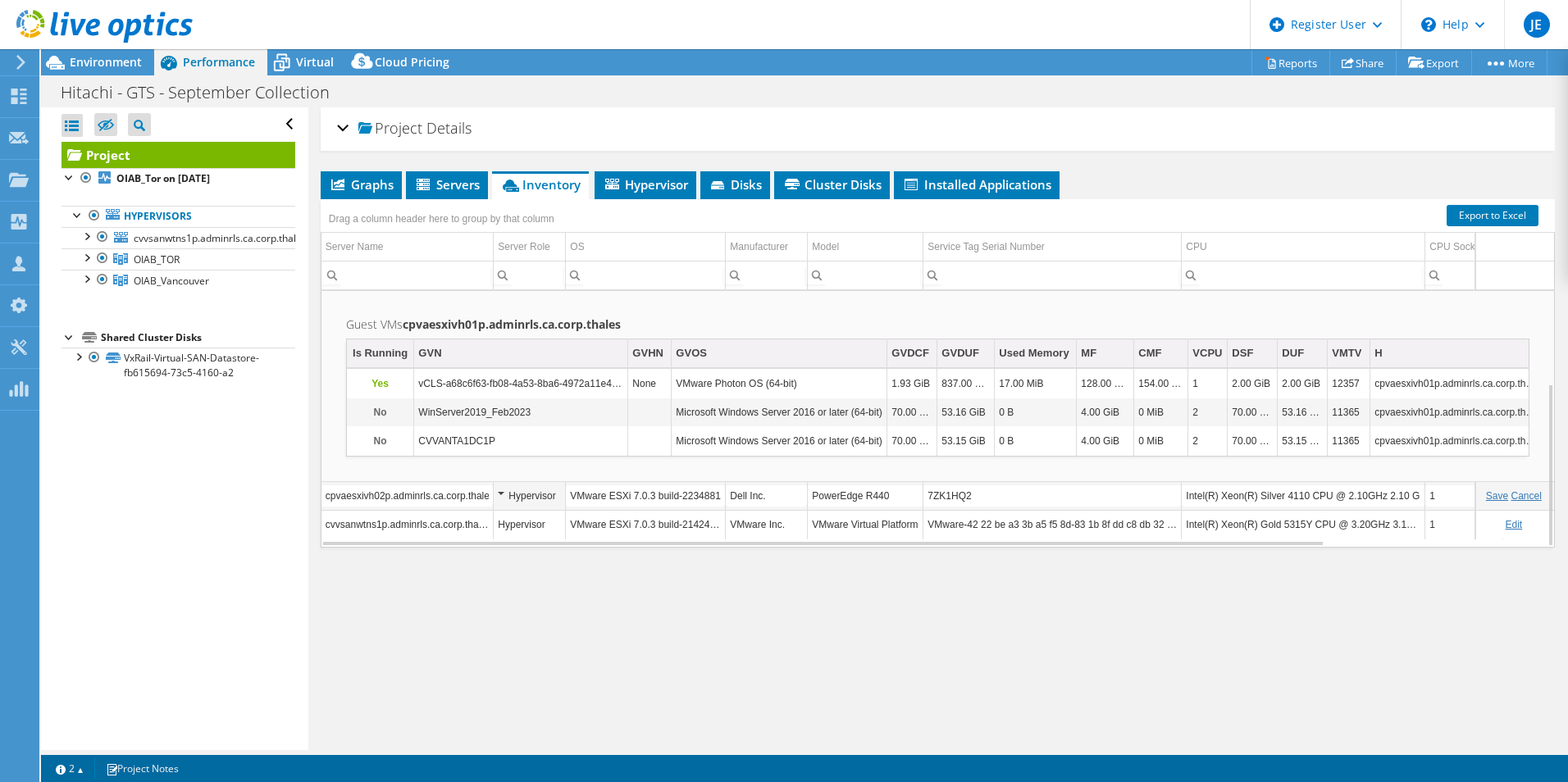
click at [1432, 461] on td "Guest VMs cpvaesxivh01p.adminrls.ca.corp.thales Is Running GVN GVHN GVOS GVDCF …" at bounding box center [937, 386] width 1232 height 193
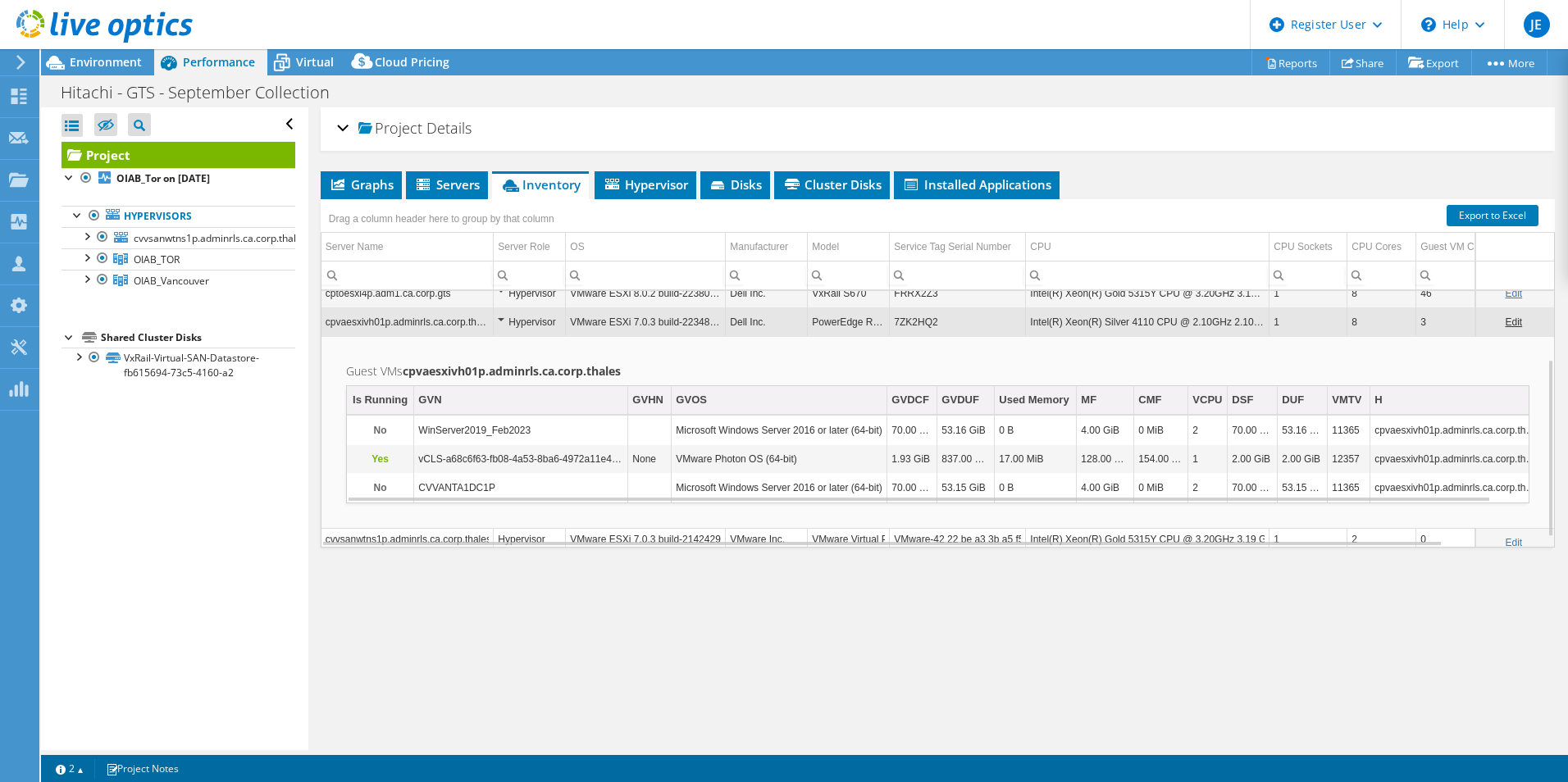
scroll to position [112, 0]
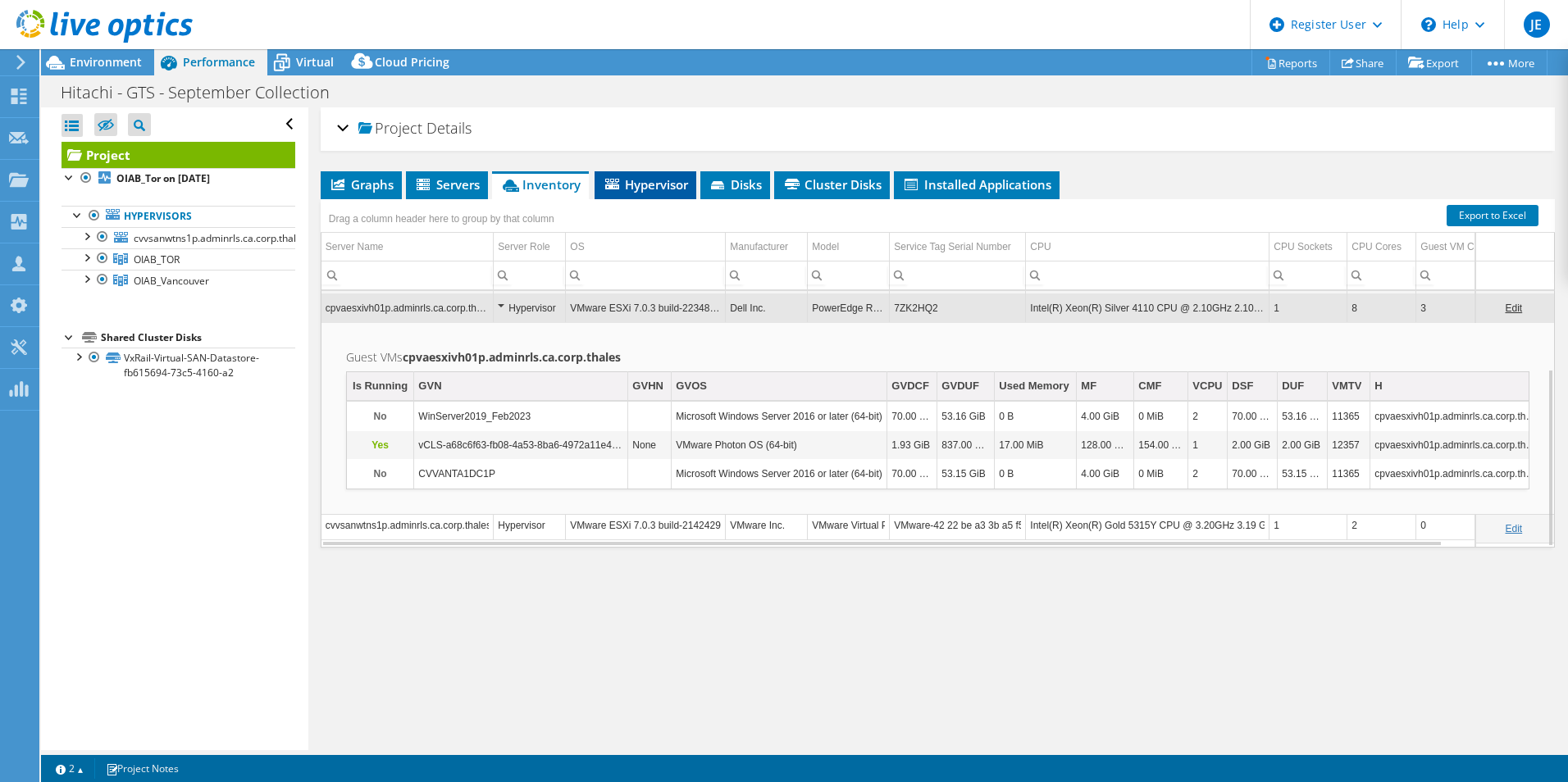
click at [641, 173] on li "Hypervisor" at bounding box center [645, 185] width 101 height 28
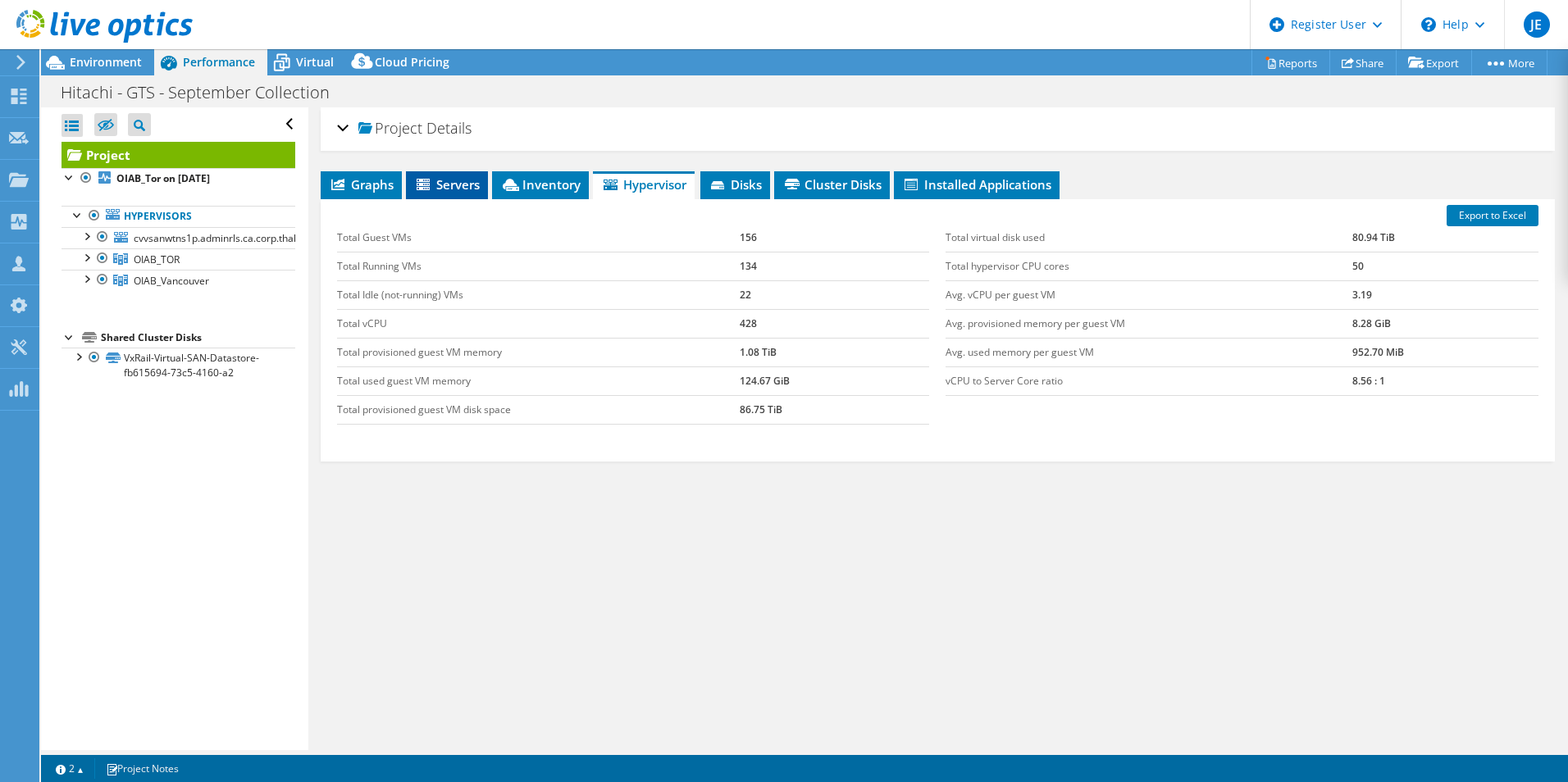
click at [459, 178] on span "Servers" at bounding box center [446, 184] width 65 height 17
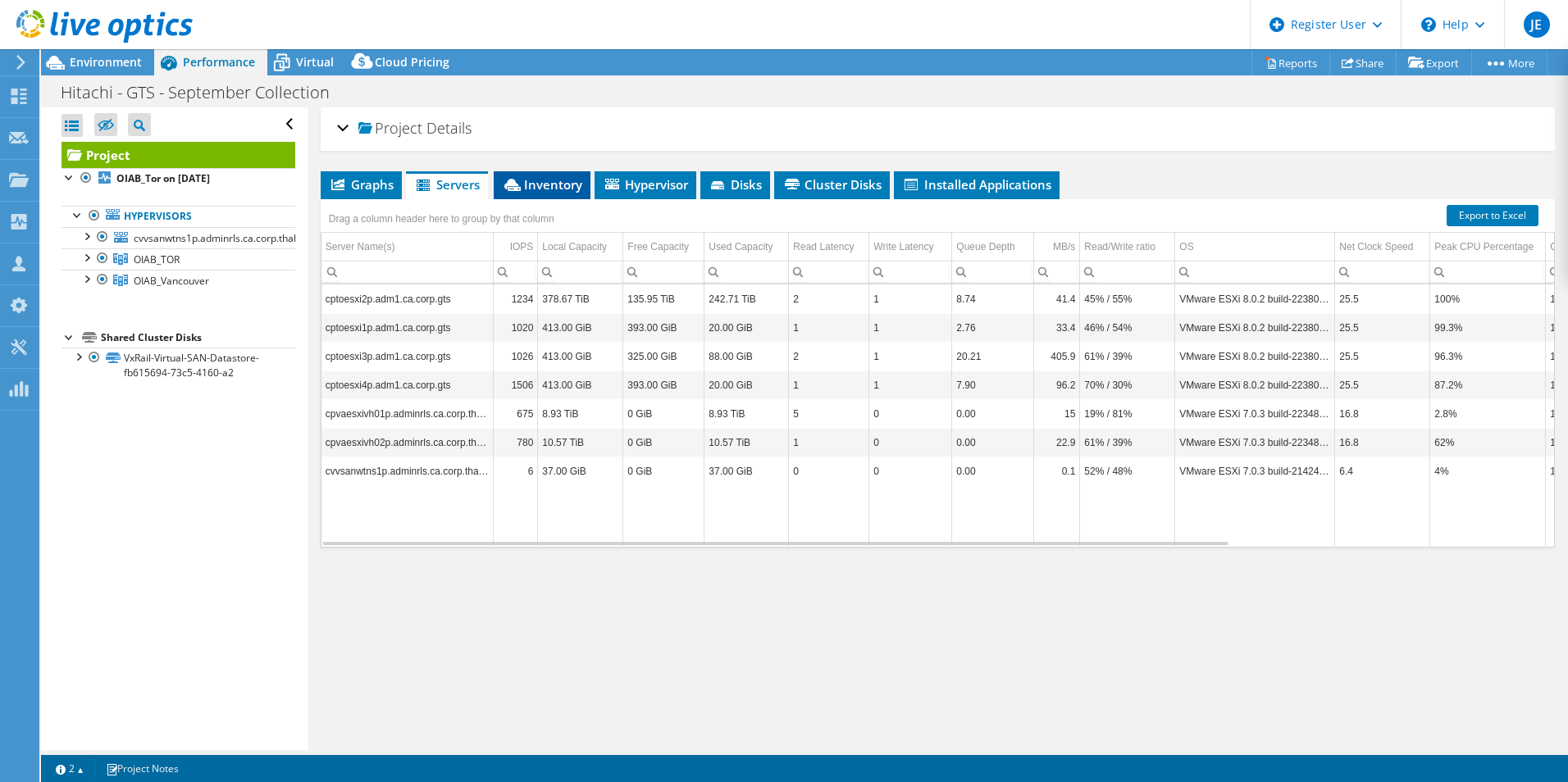
click at [530, 194] on li "Inventory" at bounding box center [541, 185] width 96 height 28
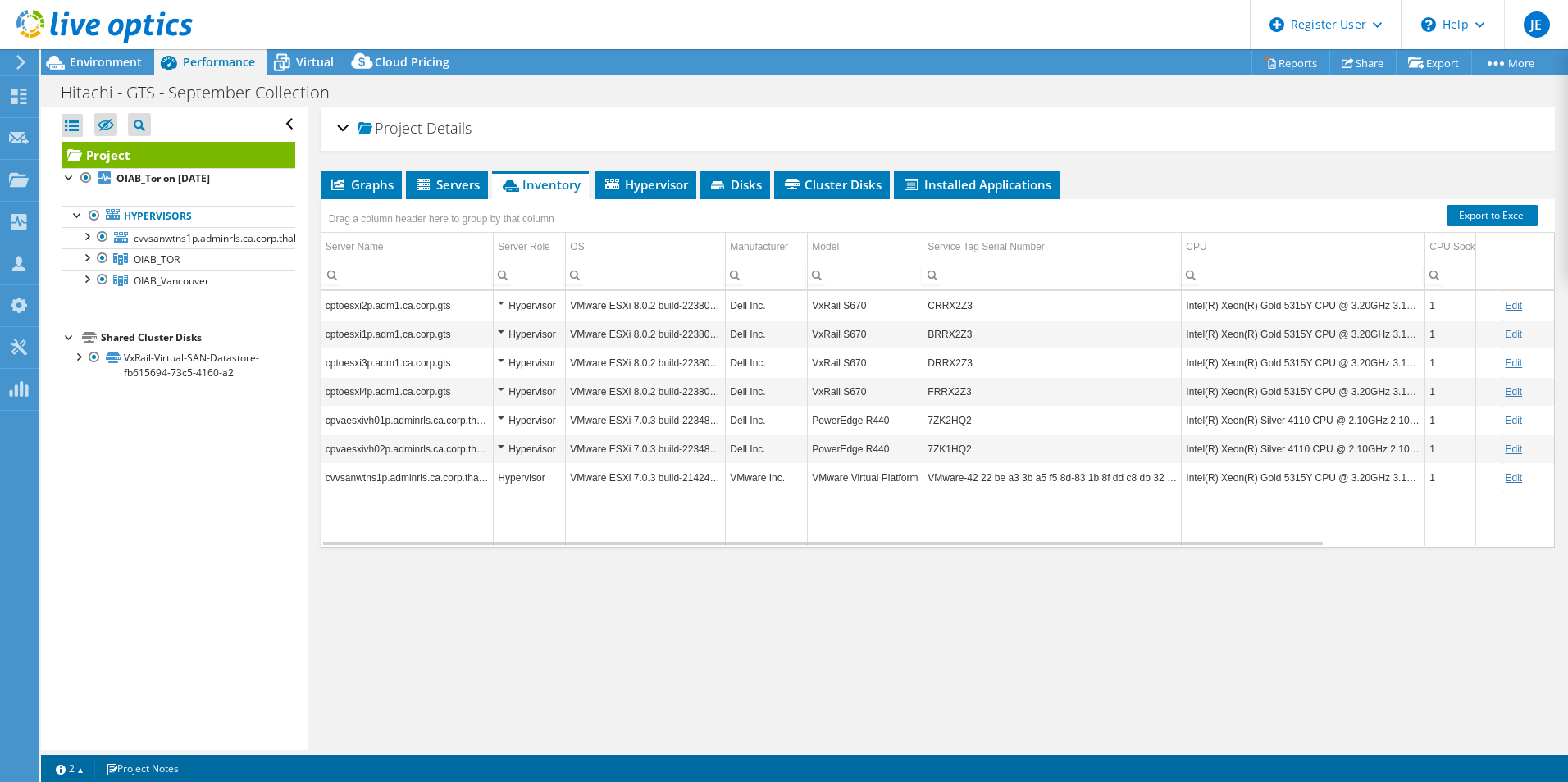
click at [462, 303] on td "cptoesxi2p.adm1.ca.corp.gts" at bounding box center [407, 305] width 172 height 28
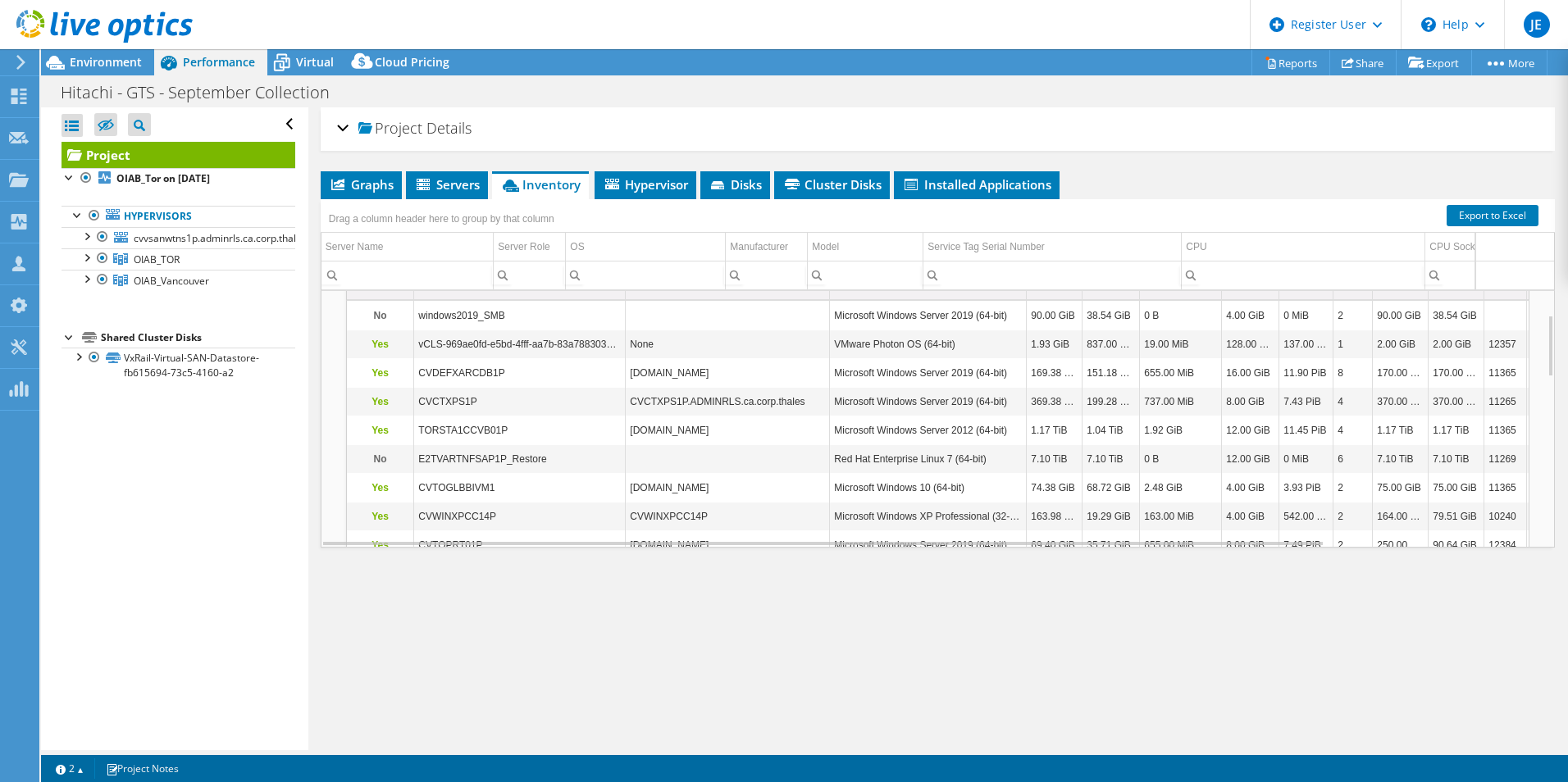
scroll to position [0, 0]
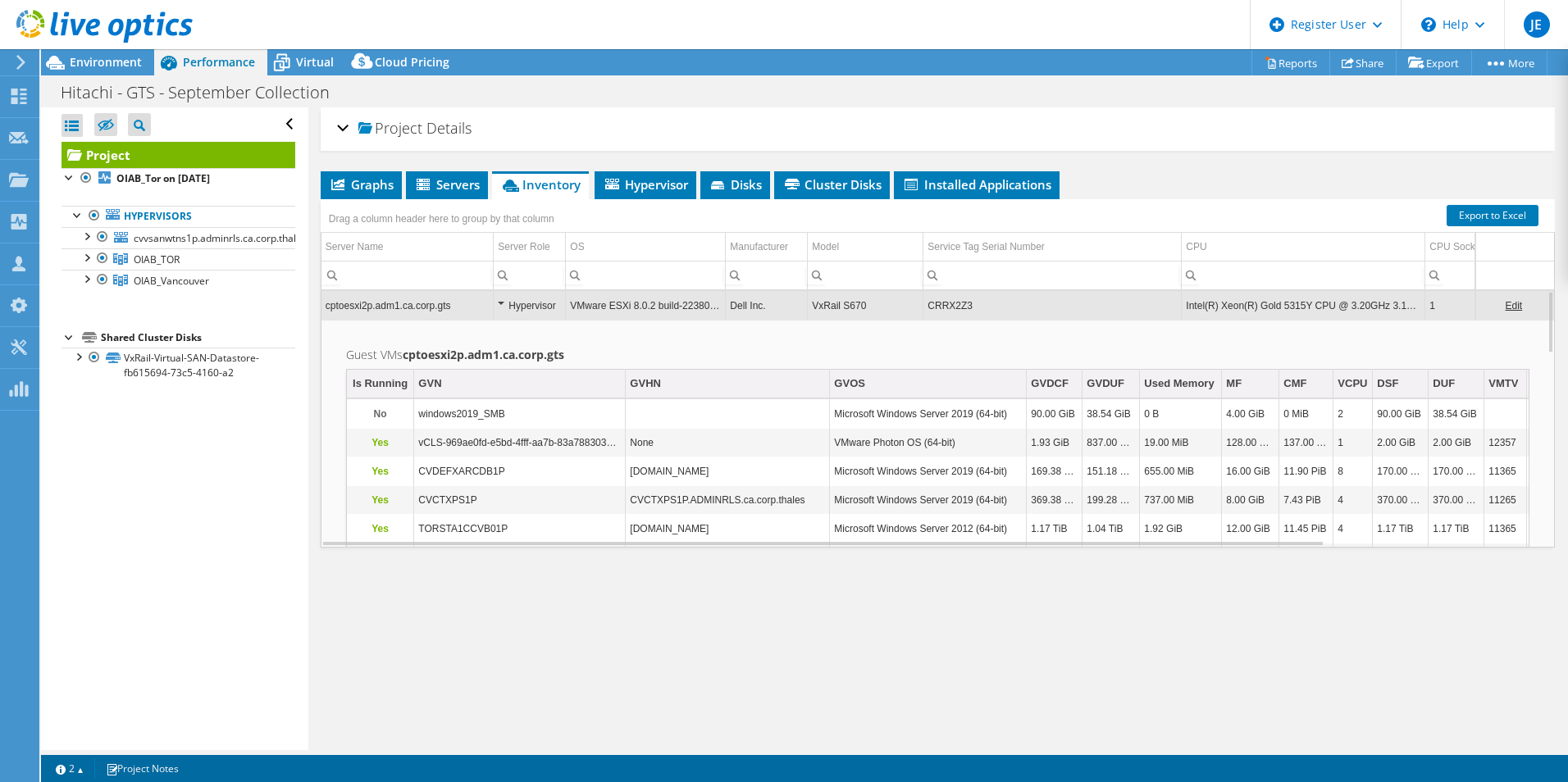
click at [473, 358] on b "cptoesxi2p.adm1.ca.corp.gts" at bounding box center [483, 354] width 162 height 16
click at [483, 317] on td "cptoesxi2p.adm1.ca.corp.gts" at bounding box center [407, 305] width 172 height 28
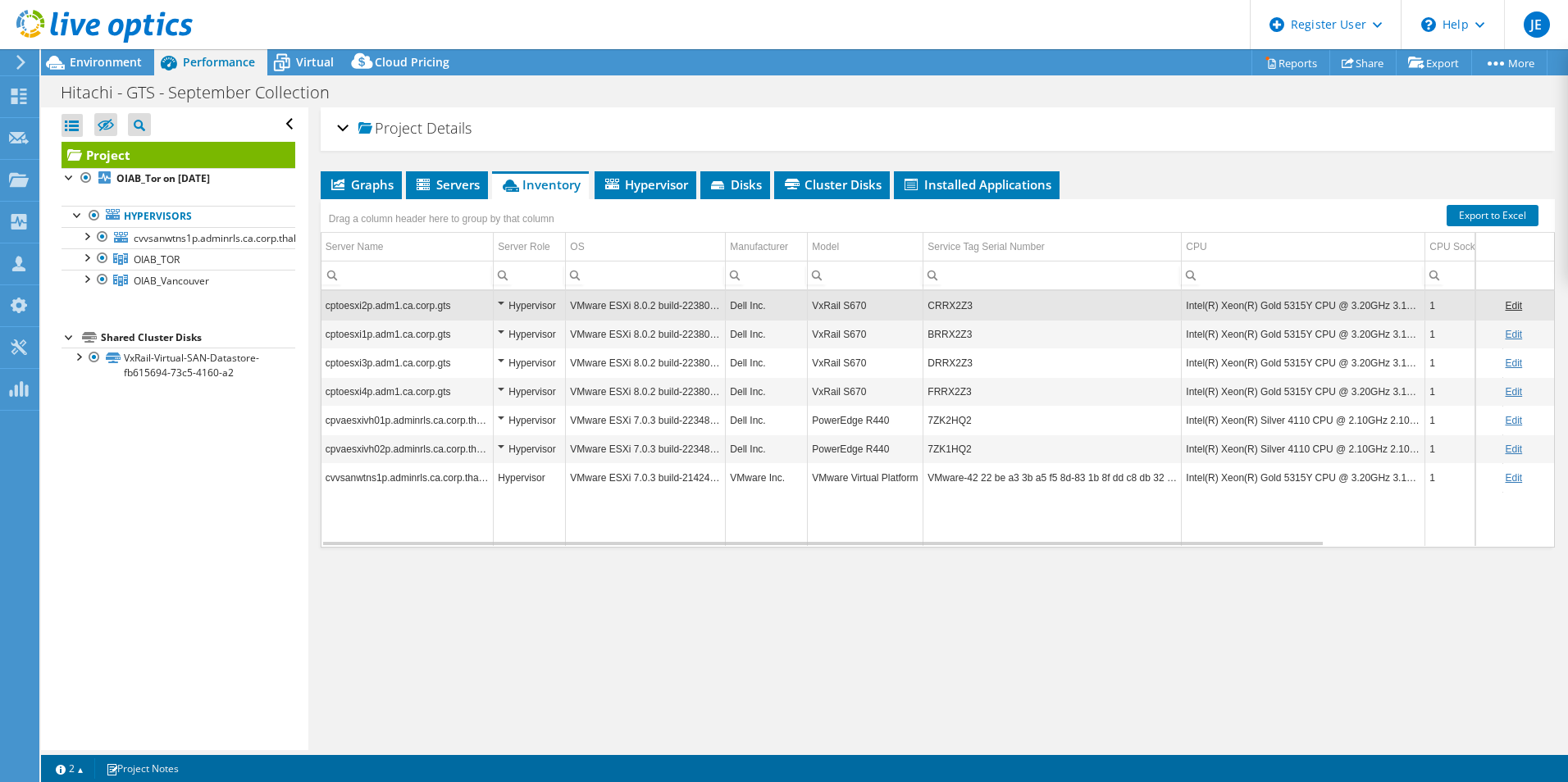
click at [457, 422] on td "cpvaesxivh01p.adminrls.ca.corp.thales" at bounding box center [407, 420] width 172 height 28
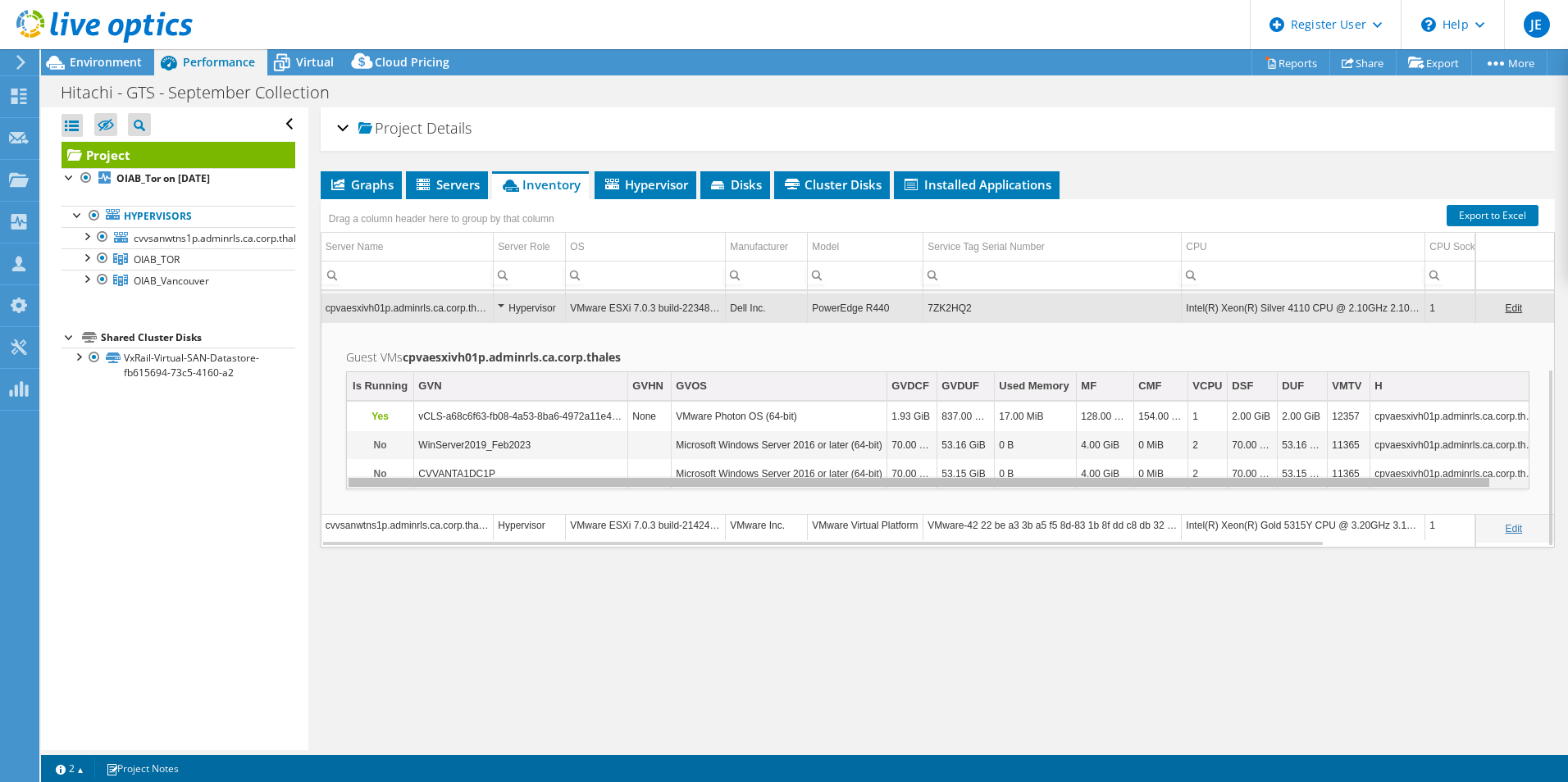
drag, startPoint x: 1347, startPoint y: 486, endPoint x: 671, endPoint y: 412, distance: 680.0
click at [980, 486] on body "JE Dell User [PERSON_NAME] [PERSON_NAME][EMAIL_ADDRESS][PERSON_NAME][DOMAIN_NAM…" at bounding box center [784, 391] width 1568 height 782
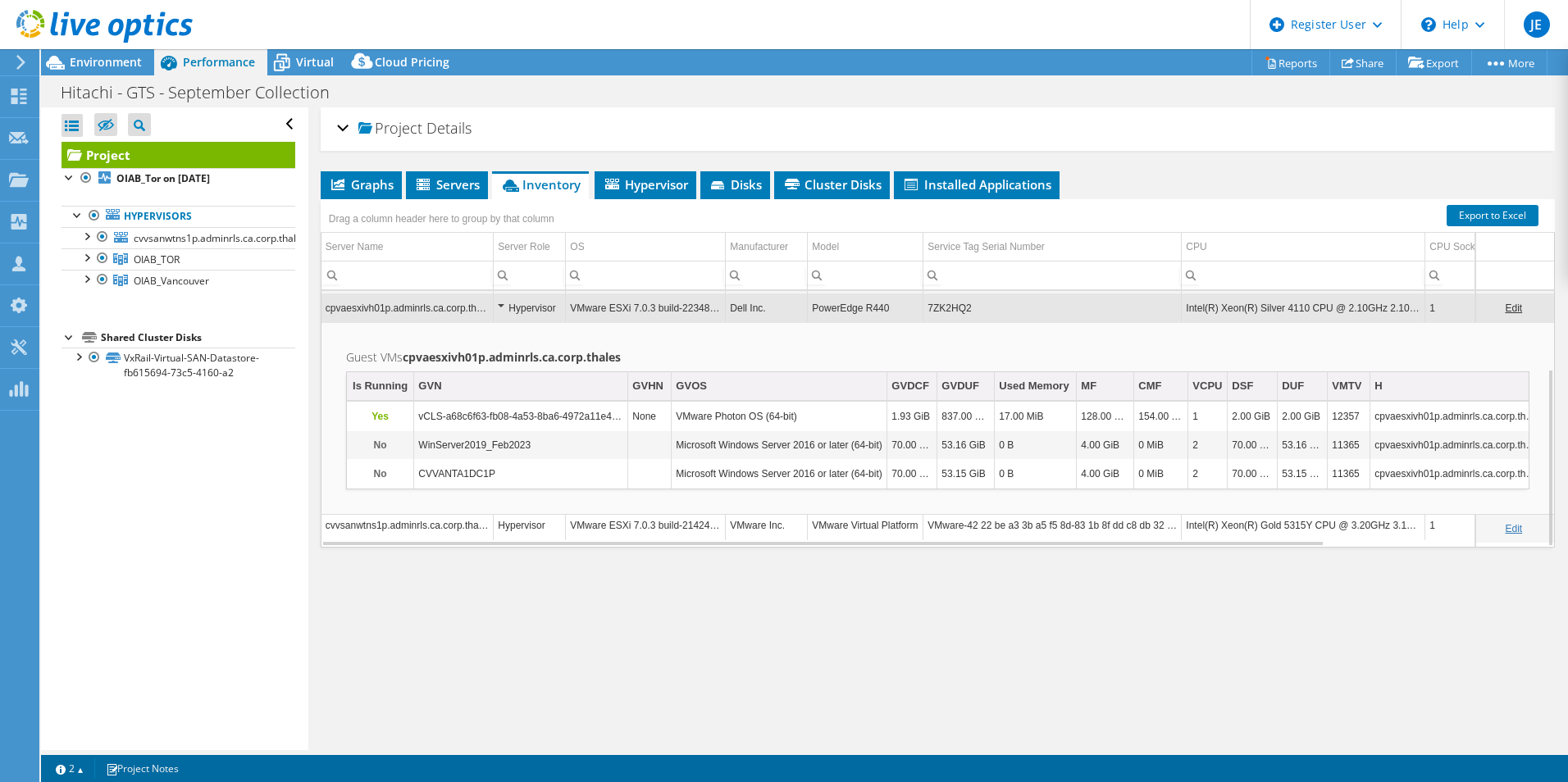
click at [434, 519] on td "cvvsanwtns1p.adminrls.ca.corp.thales" at bounding box center [407, 524] width 172 height 28
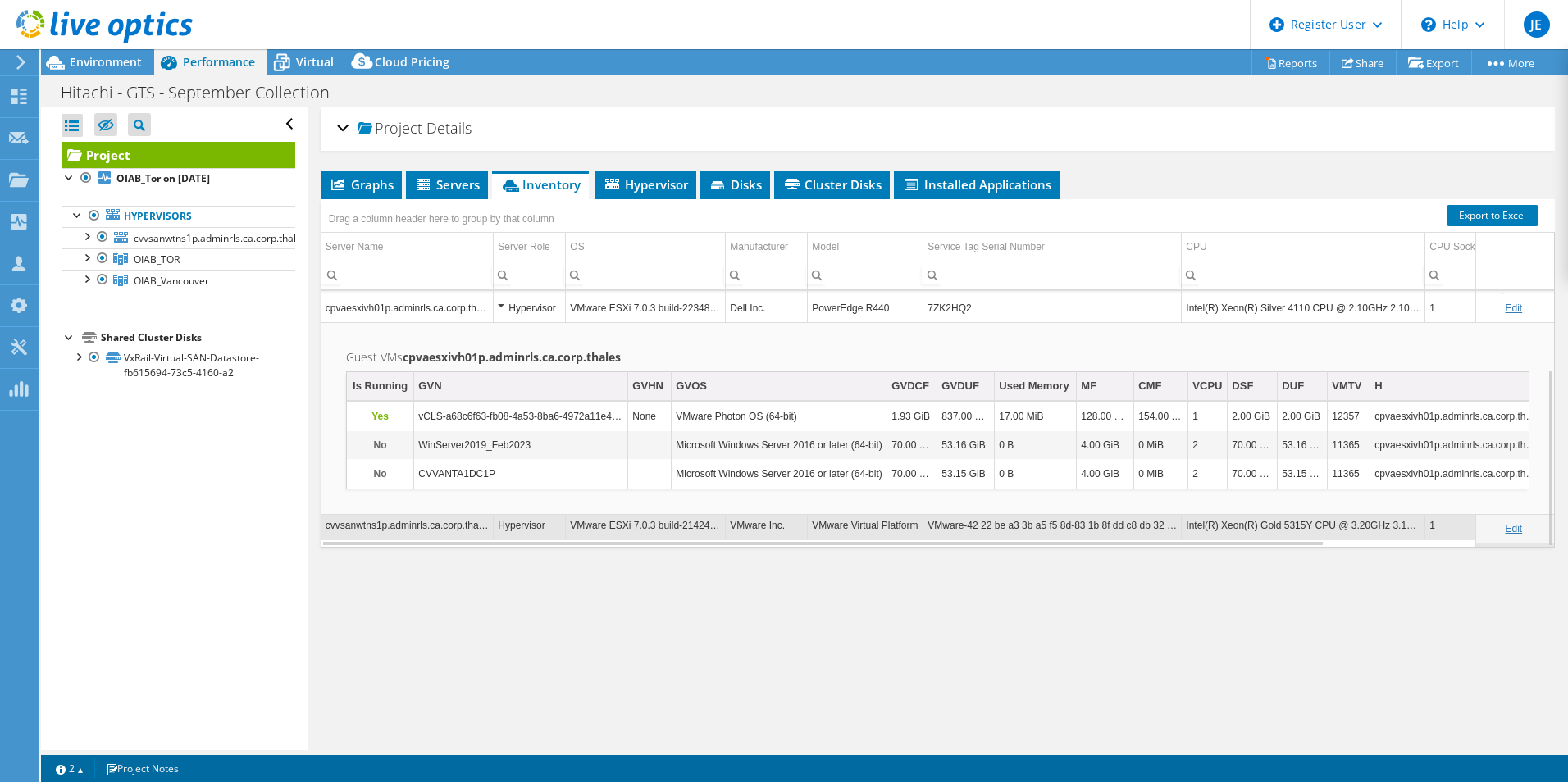
click at [436, 528] on td "cvvsanwtns1p.adminrls.ca.corp.thales" at bounding box center [407, 524] width 172 height 28
click at [474, 534] on td "cvvsanwtns1p.adminrls.ca.corp.thales" at bounding box center [407, 524] width 172 height 28
click at [474, 533] on td "cvvsanwtns1p.adminrls.ca.corp.thales" at bounding box center [407, 524] width 172 height 28
drag, startPoint x: 474, startPoint y: 533, endPoint x: 417, endPoint y: 503, distance: 64.4
click at [417, 503] on td "Guest VMs cpvaesxivh01p.adminrls.ca.corp.thales Is Running GVN GVHN GVOS GVDCF …" at bounding box center [937, 419] width 1232 height 193
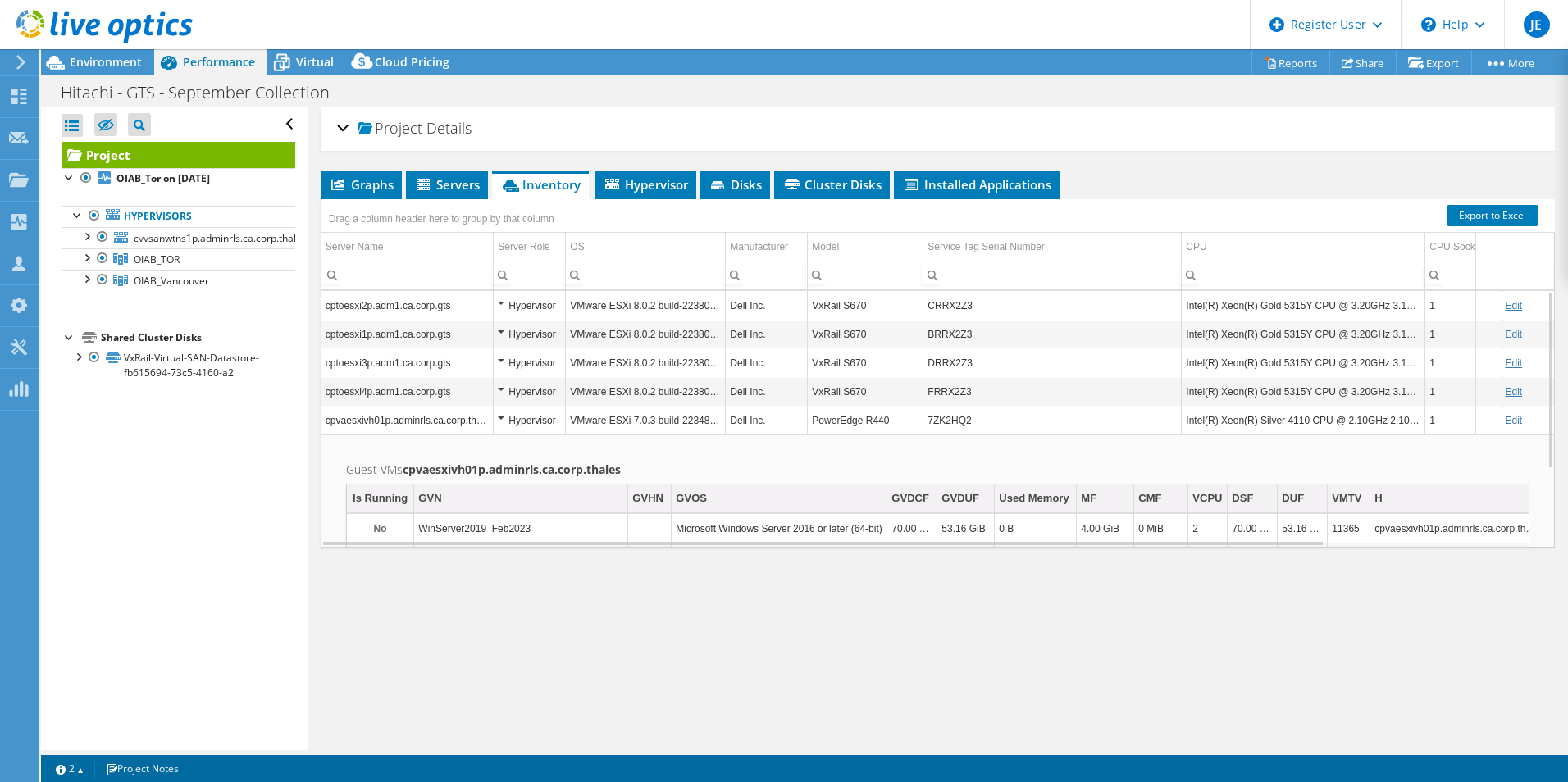
scroll to position [112, 0]
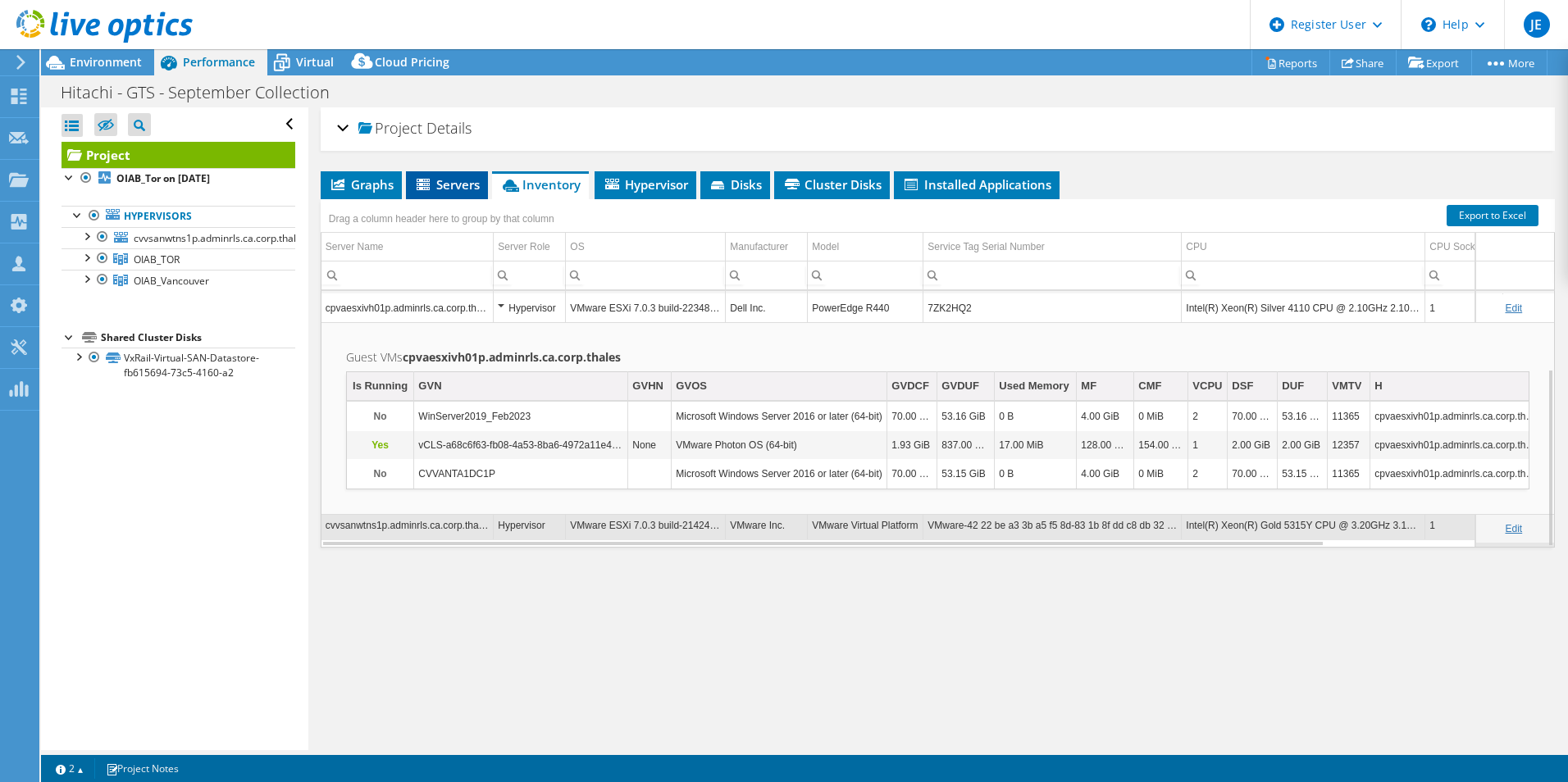
click at [454, 195] on li "Servers" at bounding box center [447, 185] width 82 height 28
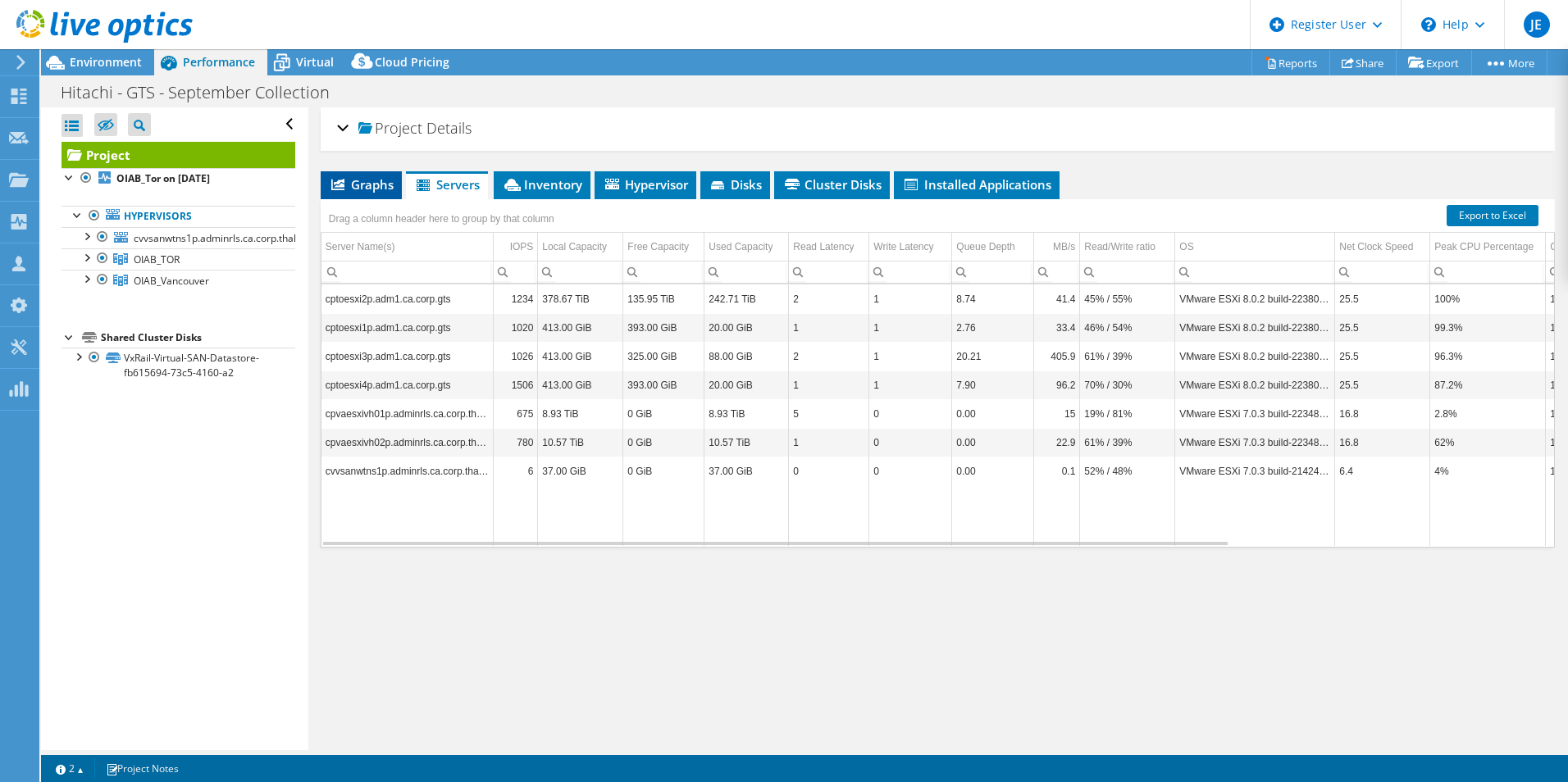
click at [367, 183] on span "Graphs" at bounding box center [361, 184] width 65 height 17
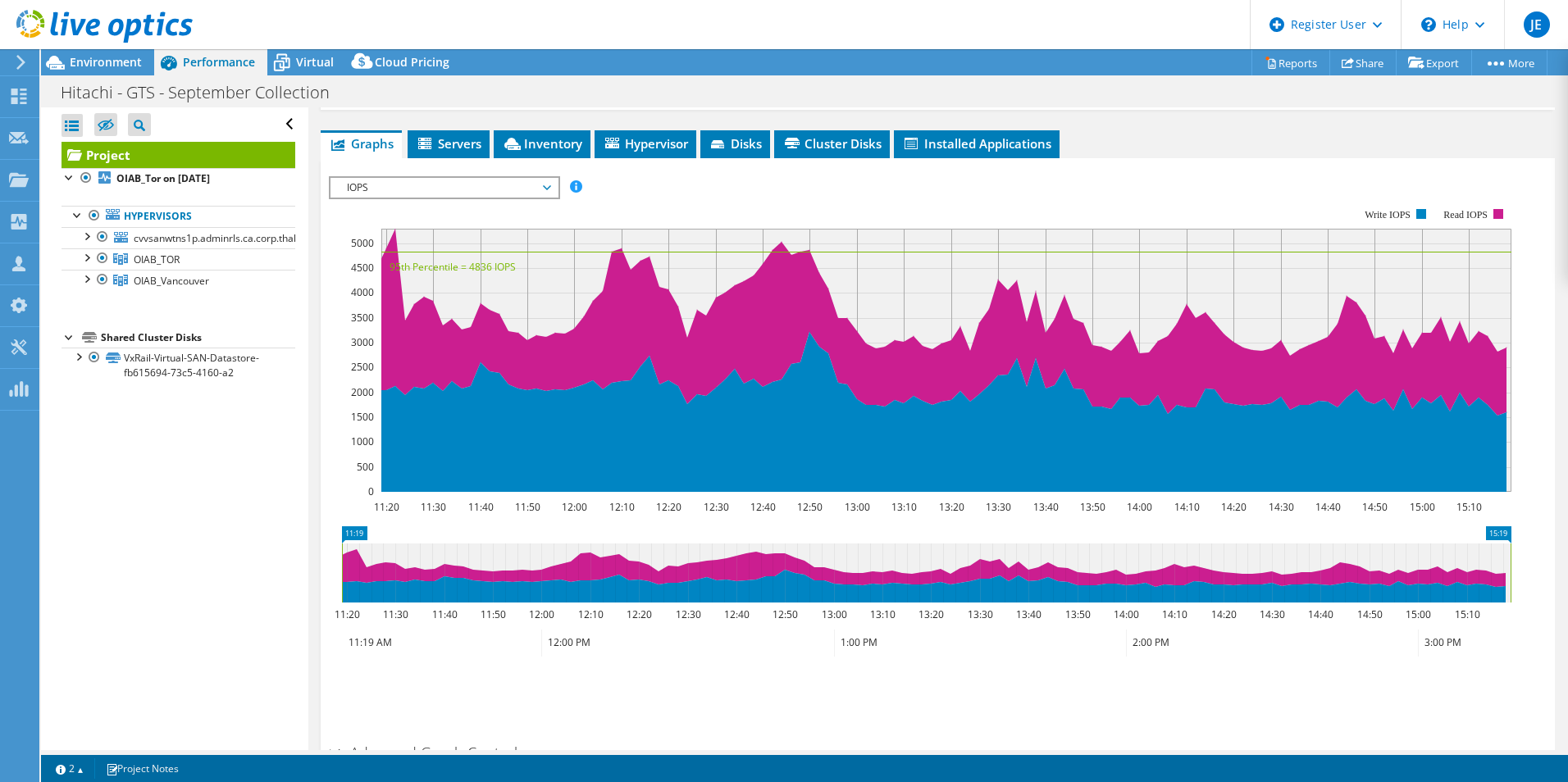
scroll to position [0, 0]
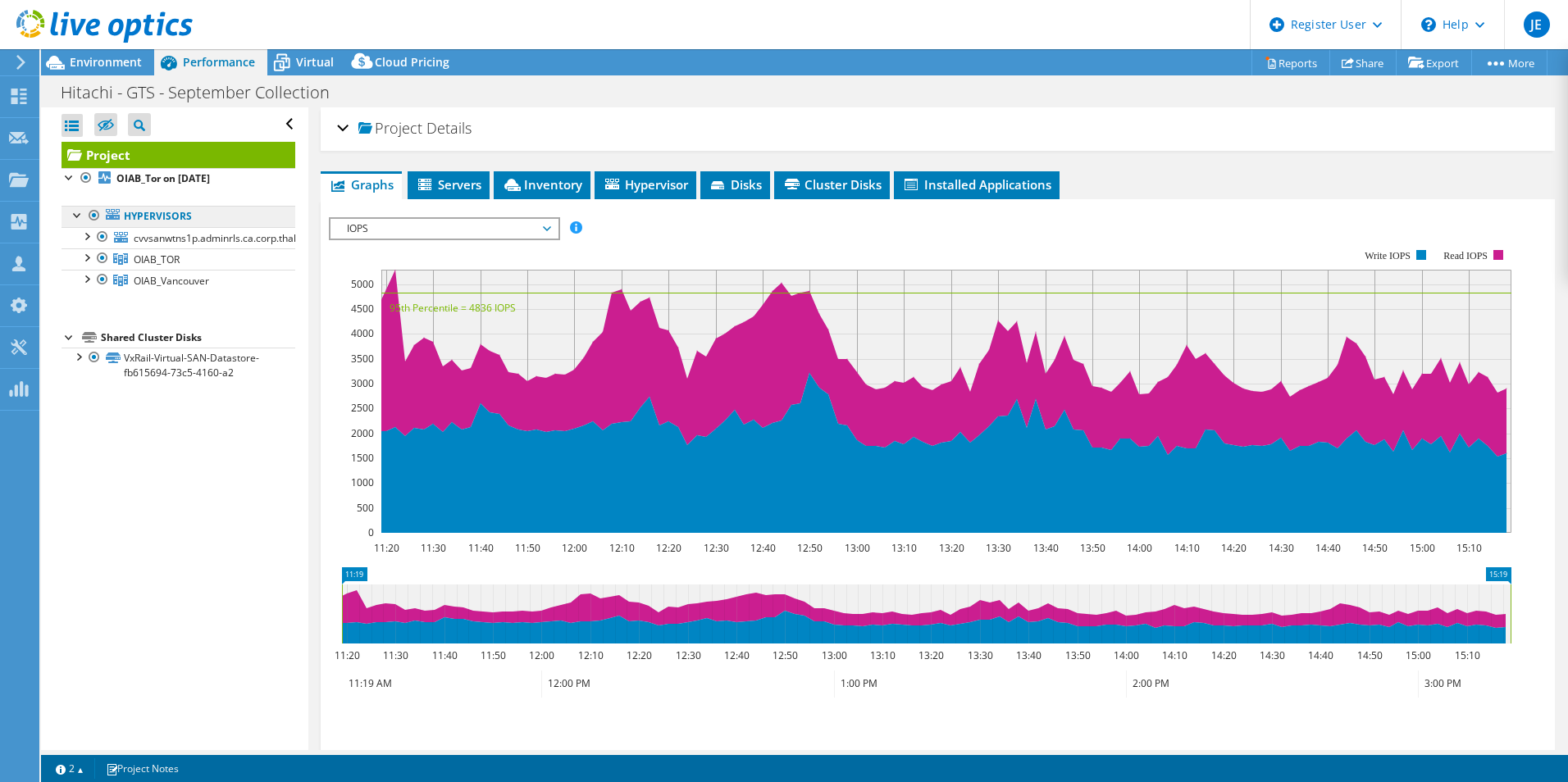
click at [140, 219] on link "Hypervisors" at bounding box center [178, 216] width 234 height 21
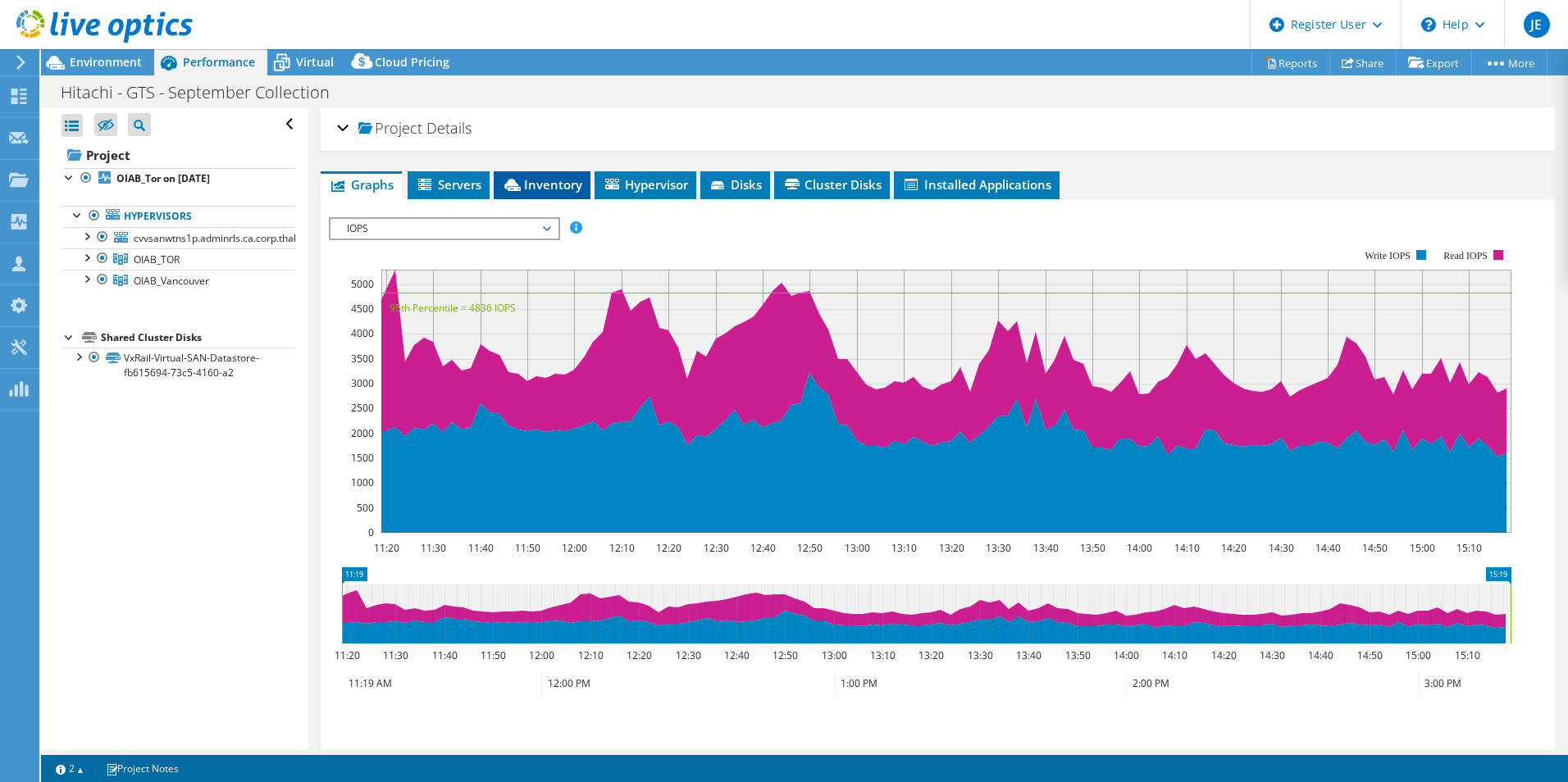
click at [561, 185] on span "Inventory" at bounding box center [541, 184] width 81 height 17
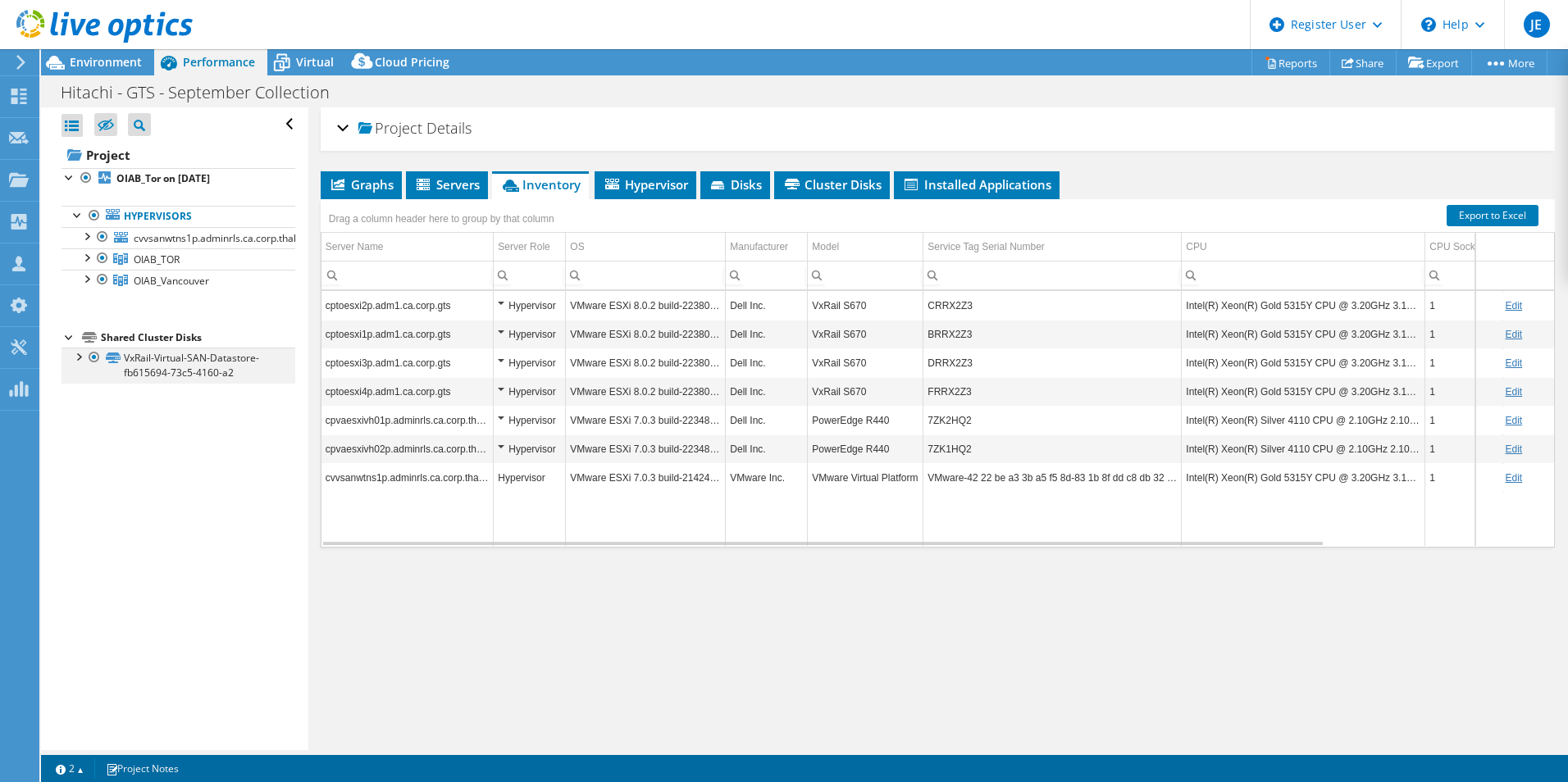
click at [96, 356] on div at bounding box center [93, 357] width 17 height 19
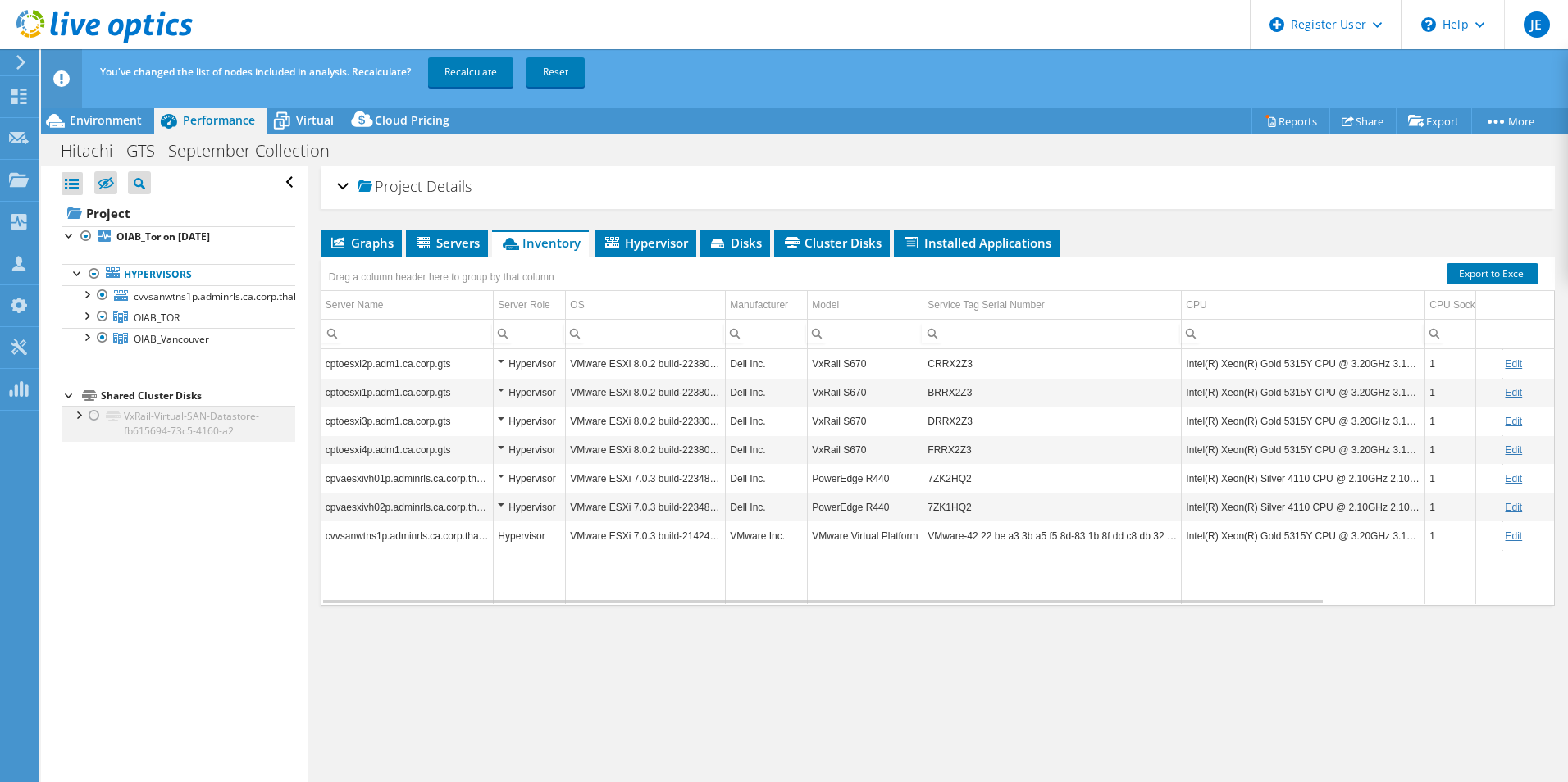
click at [90, 414] on div at bounding box center [93, 416] width 17 height 19
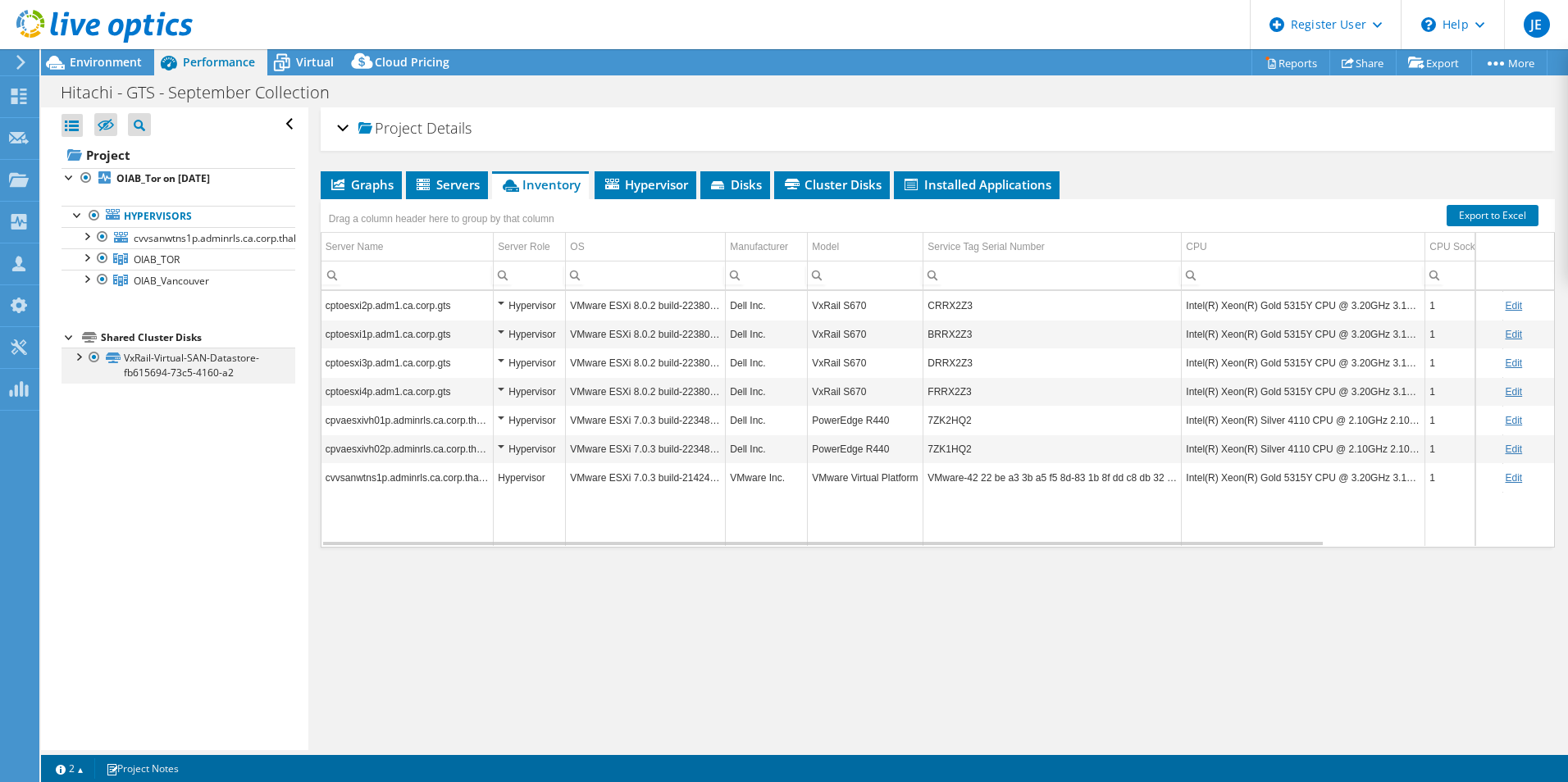
click at [96, 360] on div at bounding box center [93, 357] width 17 height 19
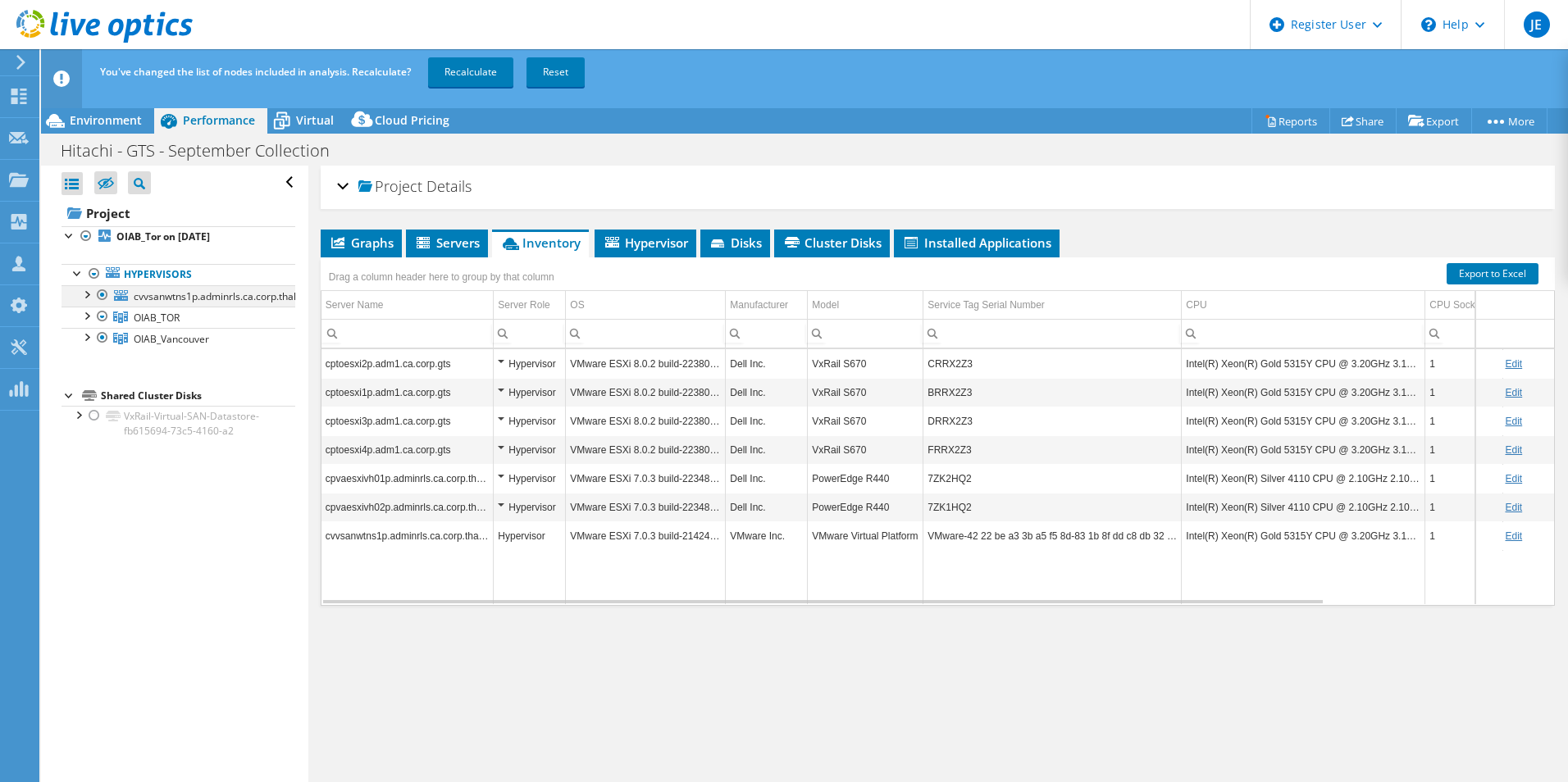
click at [104, 296] on div at bounding box center [102, 295] width 17 height 19
click at [101, 319] on div at bounding box center [102, 317] width 17 height 19
click at [103, 336] on div at bounding box center [102, 338] width 17 height 19
click at [105, 293] on div at bounding box center [102, 295] width 17 height 19
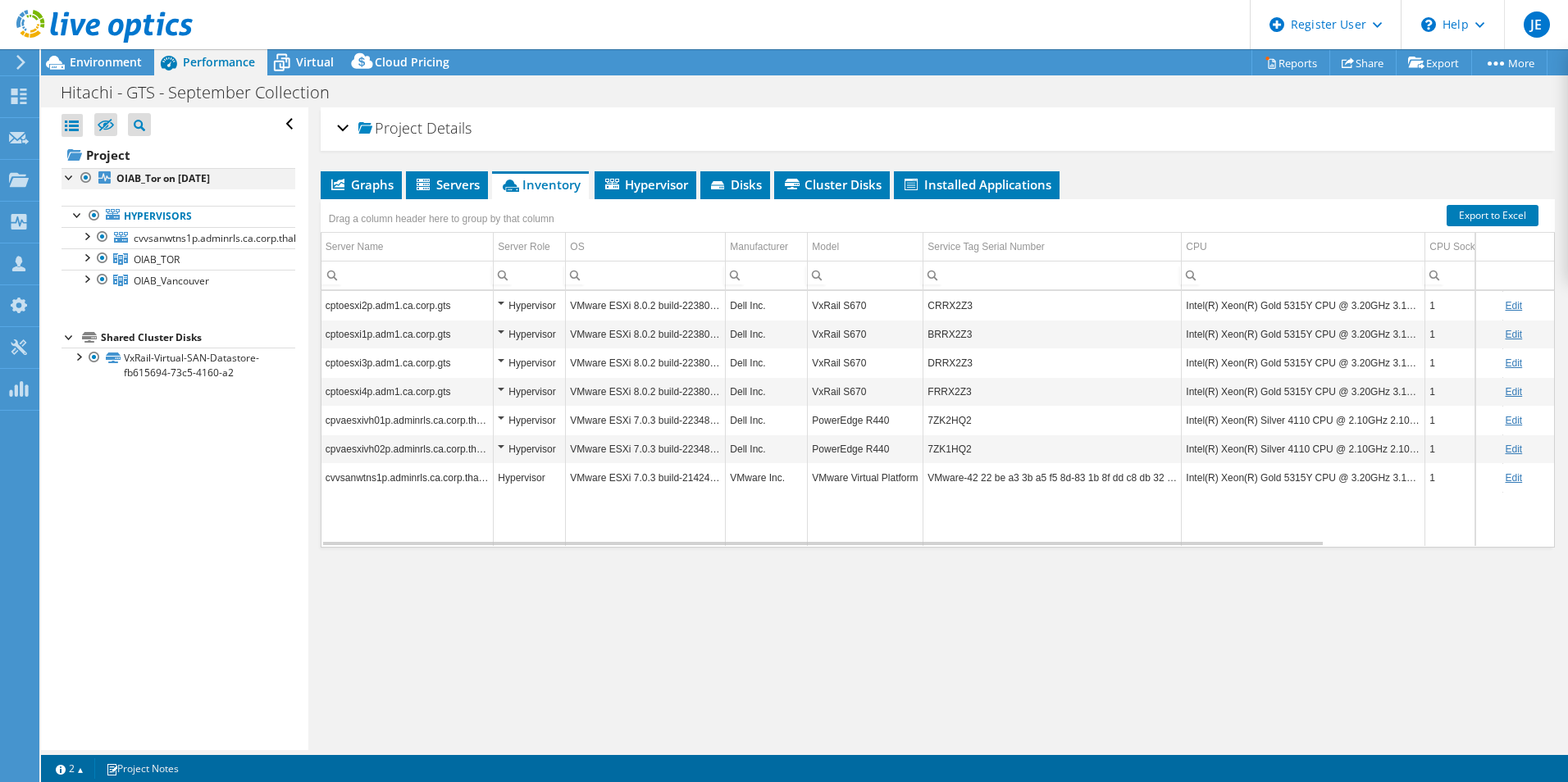
click at [84, 182] on div at bounding box center [86, 178] width 17 height 19
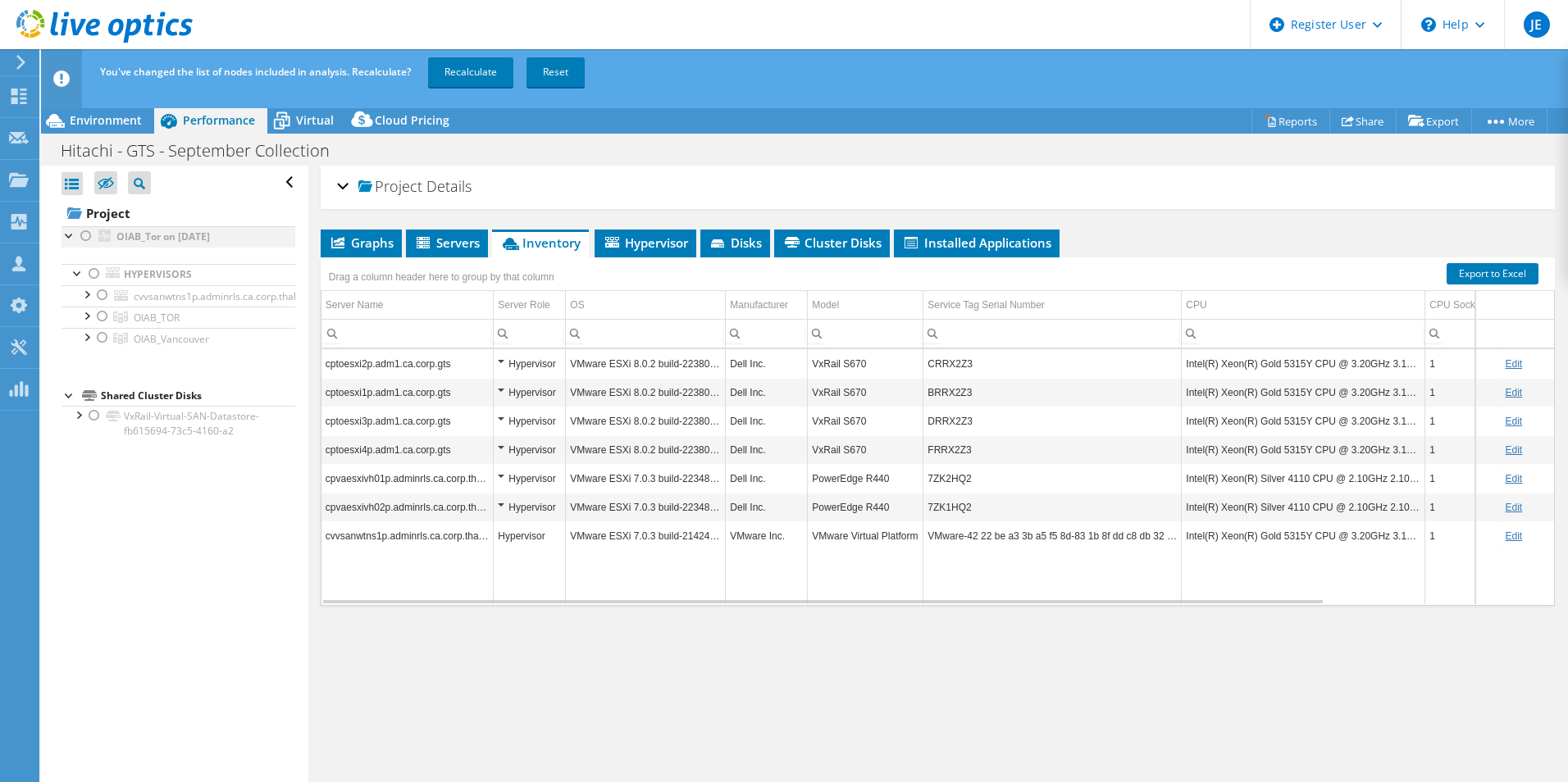
click at [86, 236] on div at bounding box center [86, 236] width 17 height 19
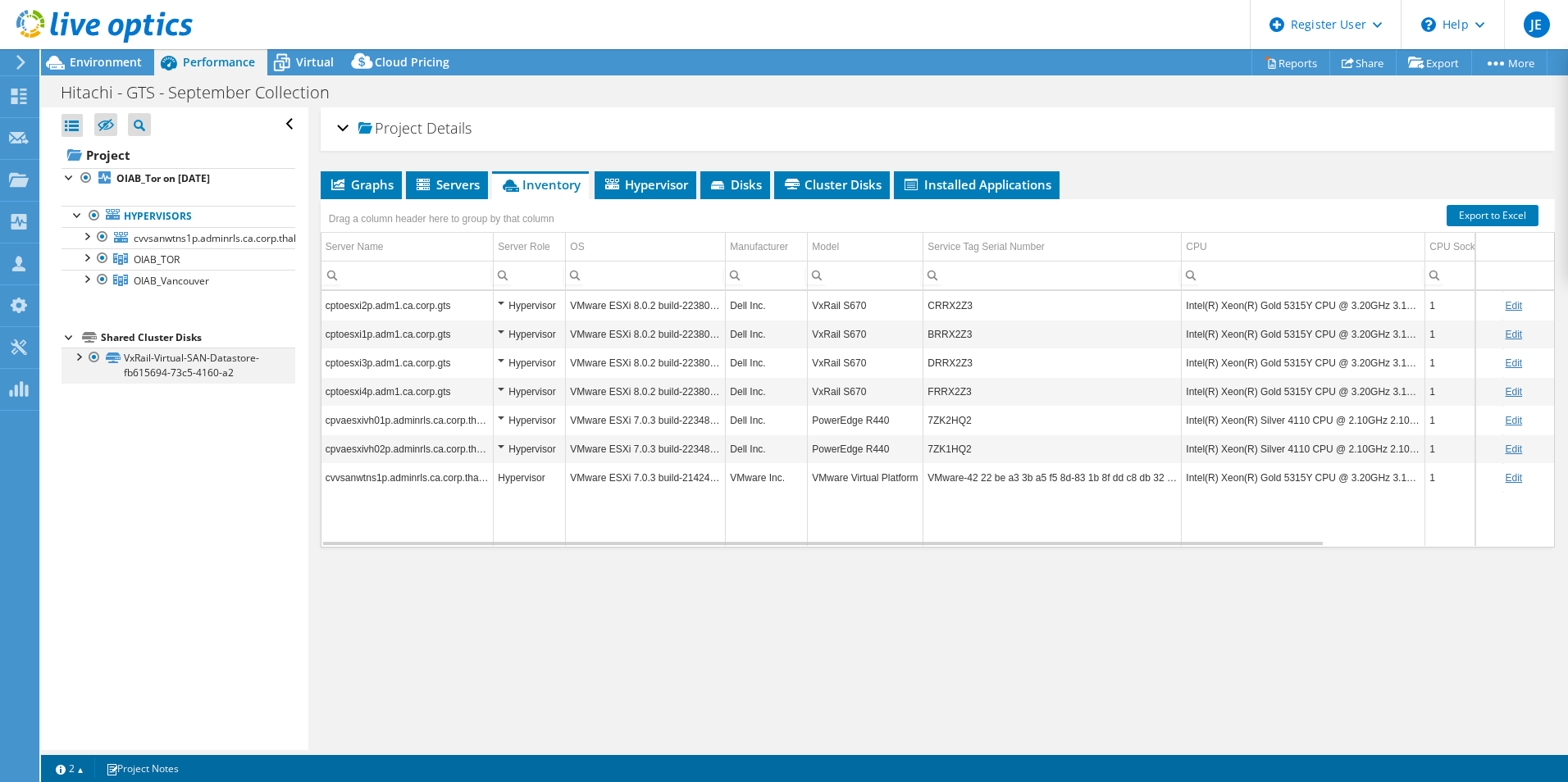
click at [96, 356] on div at bounding box center [93, 357] width 17 height 19
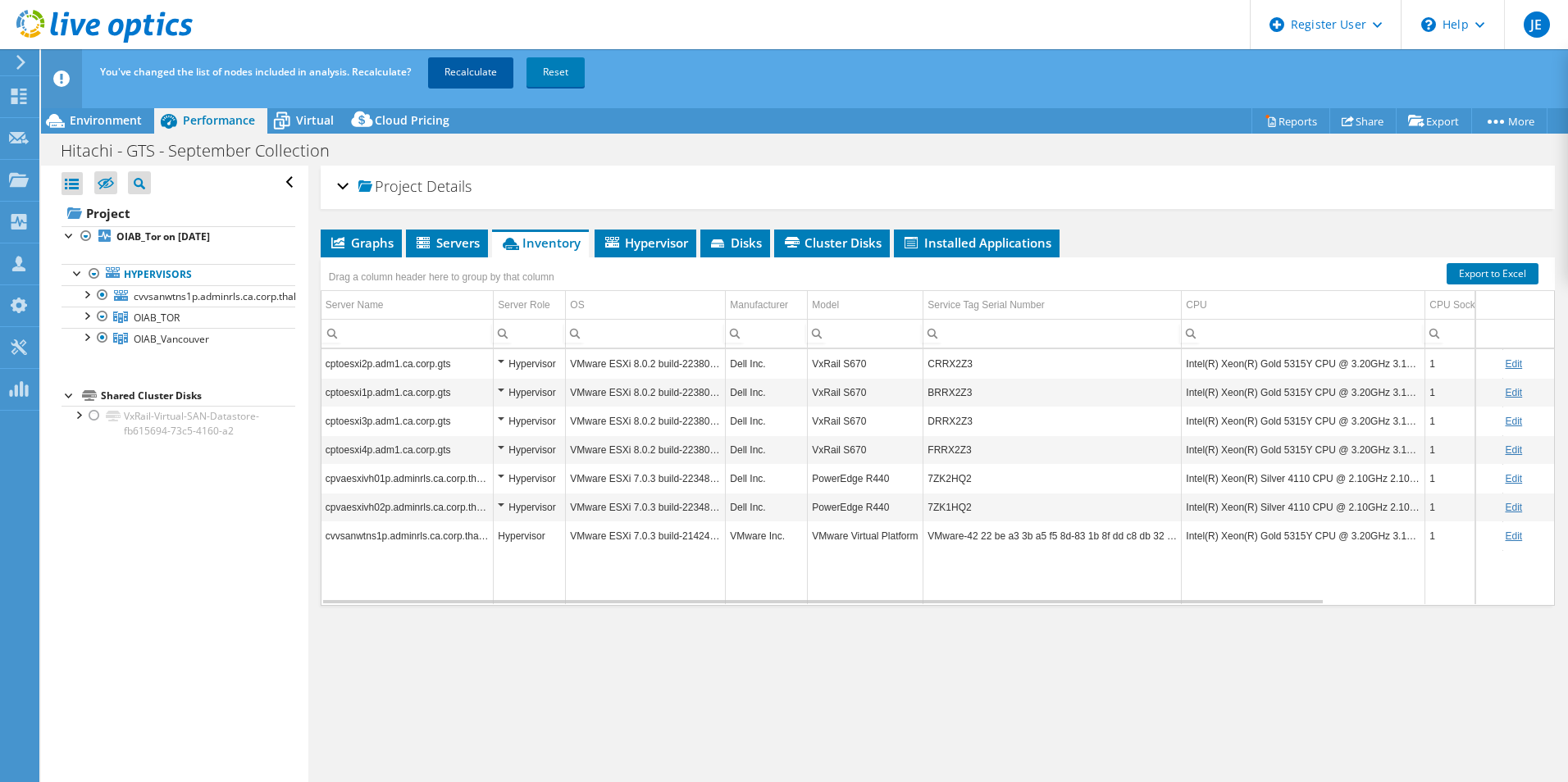
click at [463, 82] on link "Recalculate" at bounding box center [470, 72] width 86 height 29
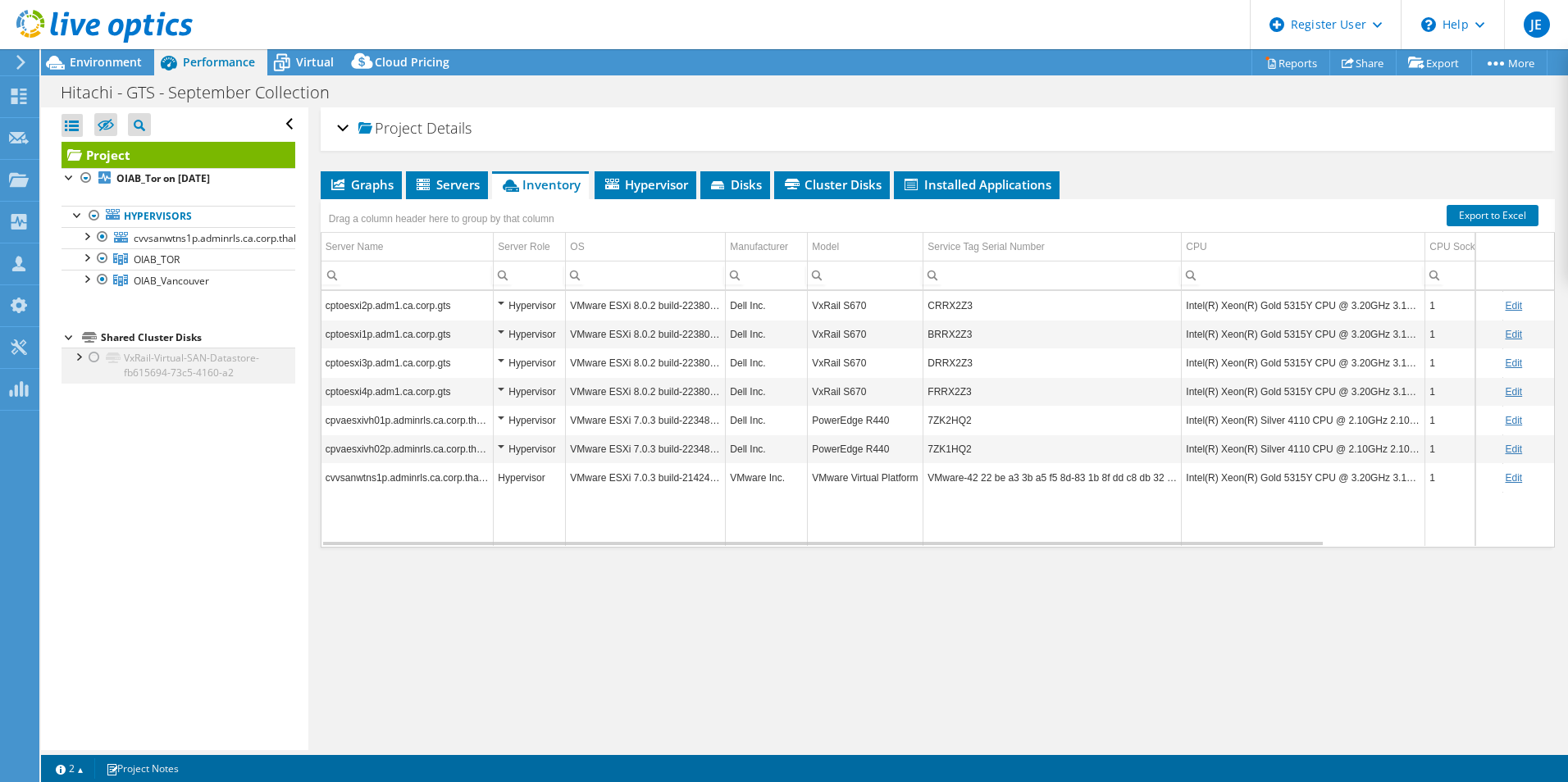
click at [96, 357] on div at bounding box center [93, 357] width 17 height 19
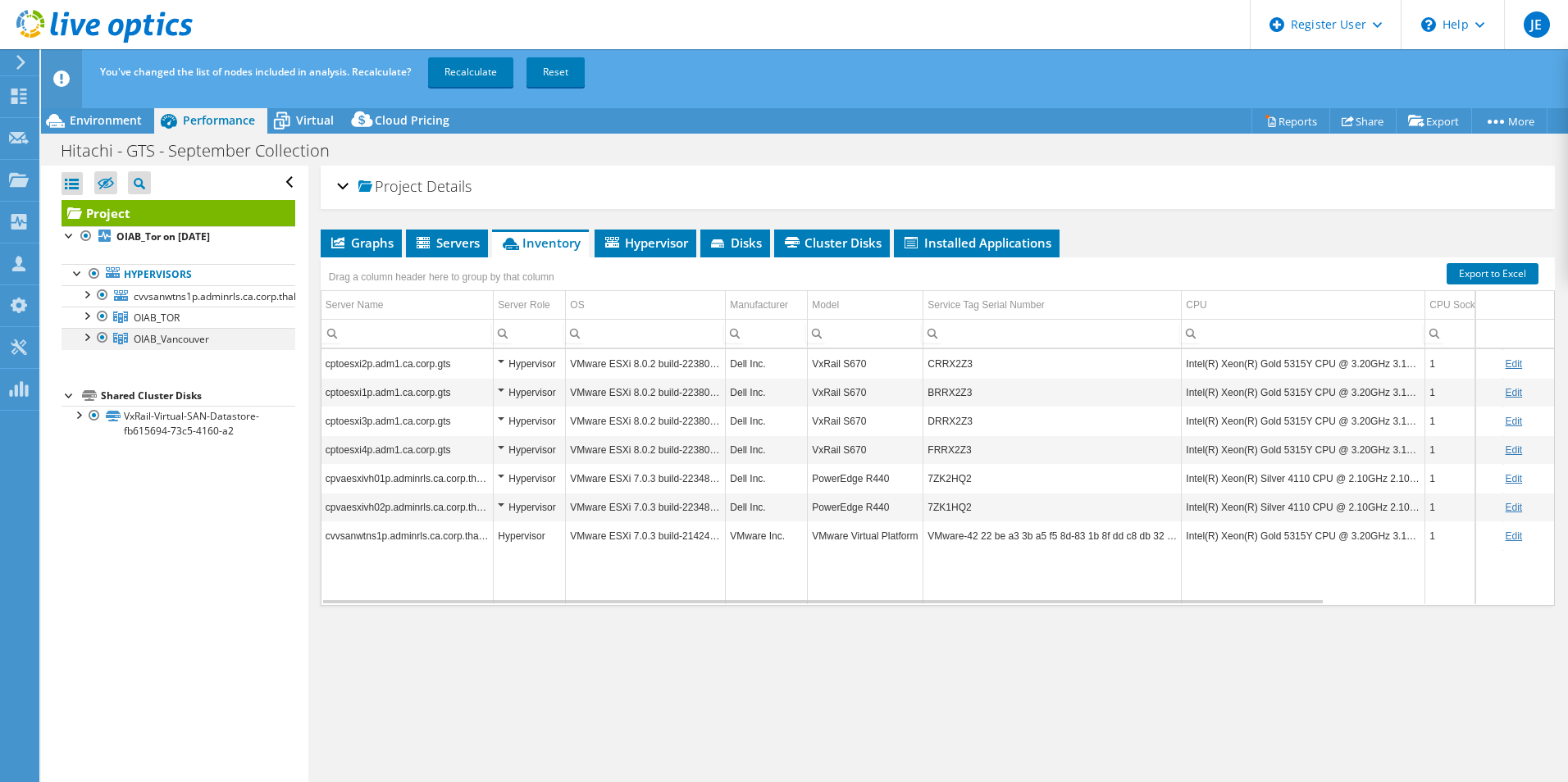
click at [96, 336] on div at bounding box center [102, 338] width 17 height 19
click at [445, 72] on link "Recalculate" at bounding box center [470, 72] width 86 height 29
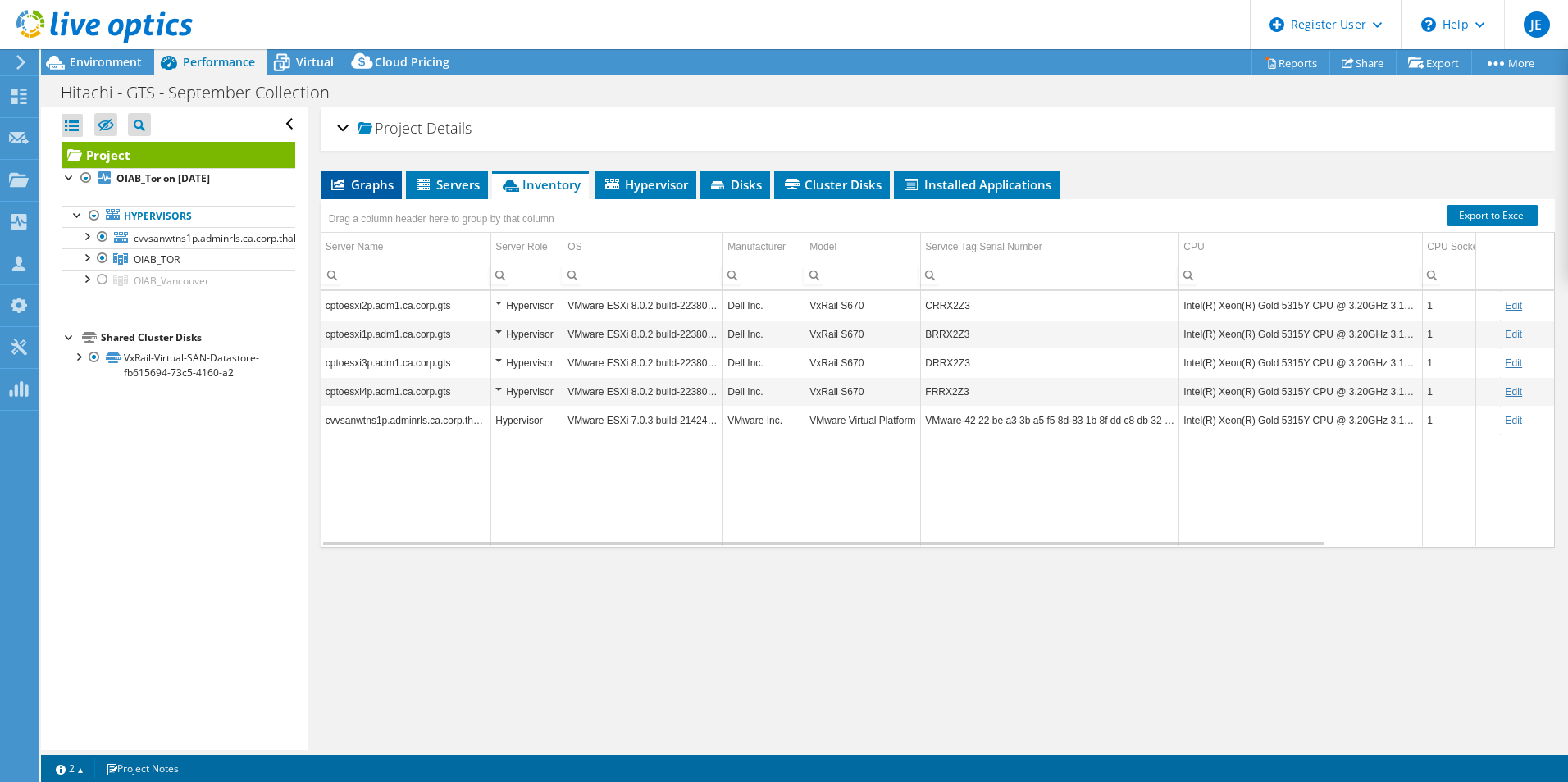
click at [367, 183] on span "Graphs" at bounding box center [361, 184] width 65 height 17
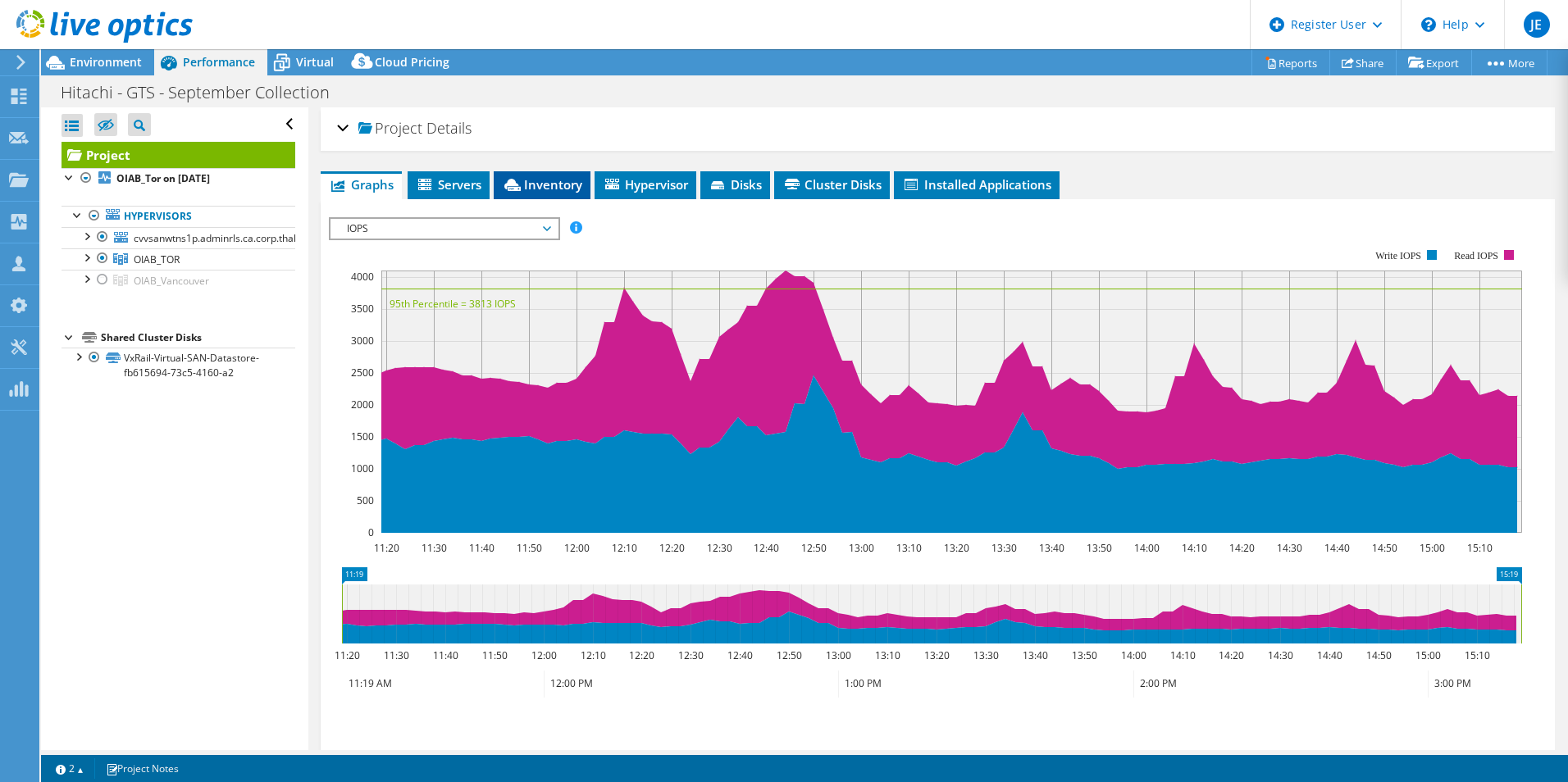
click at [554, 188] on span "Inventory" at bounding box center [541, 184] width 81 height 17
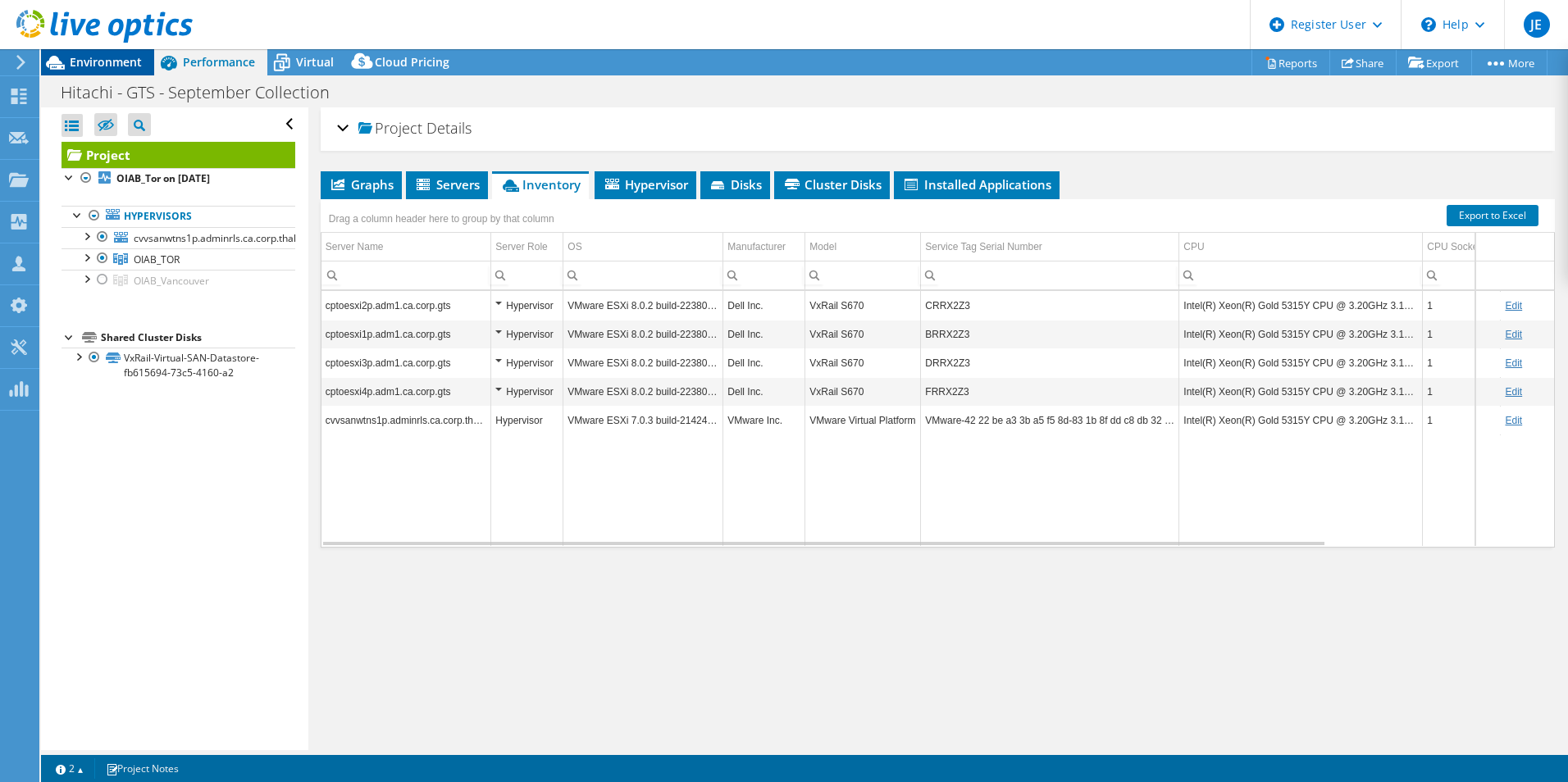
click at [113, 65] on span "Environment" at bounding box center [106, 62] width 72 height 16
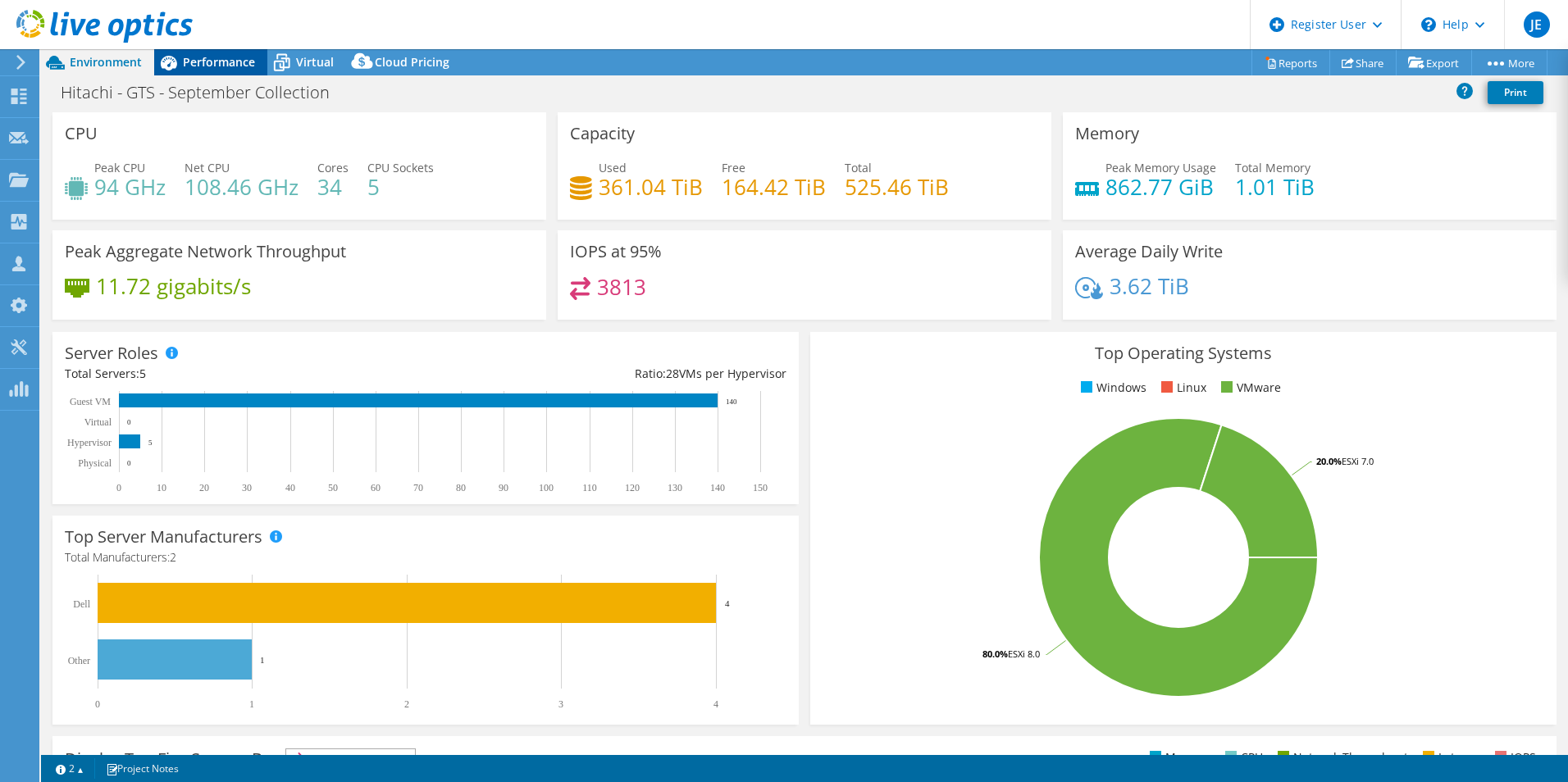
click at [209, 59] on span "Performance" at bounding box center [219, 62] width 72 height 16
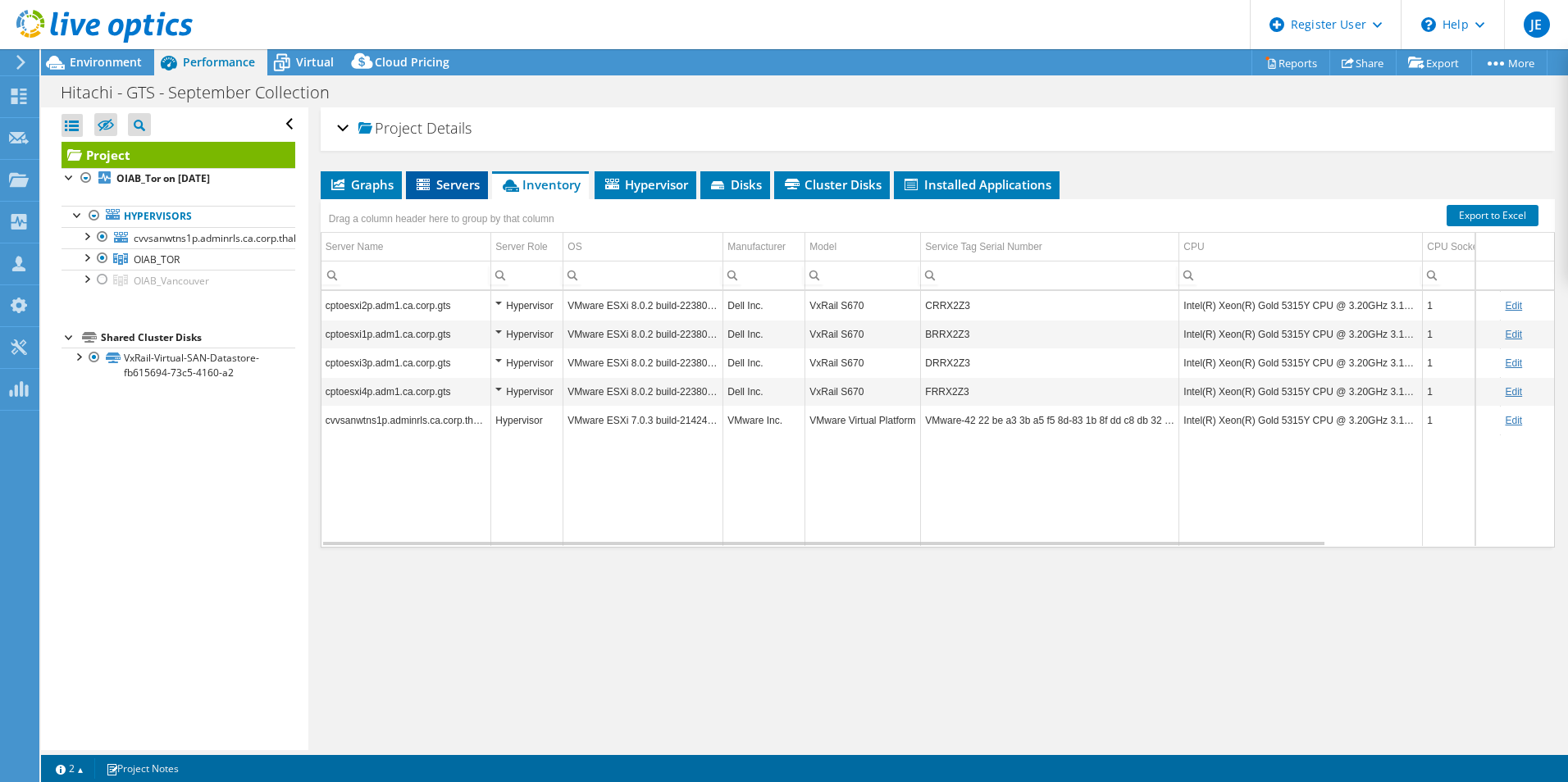
click at [433, 186] on span "Servers" at bounding box center [446, 184] width 65 height 17
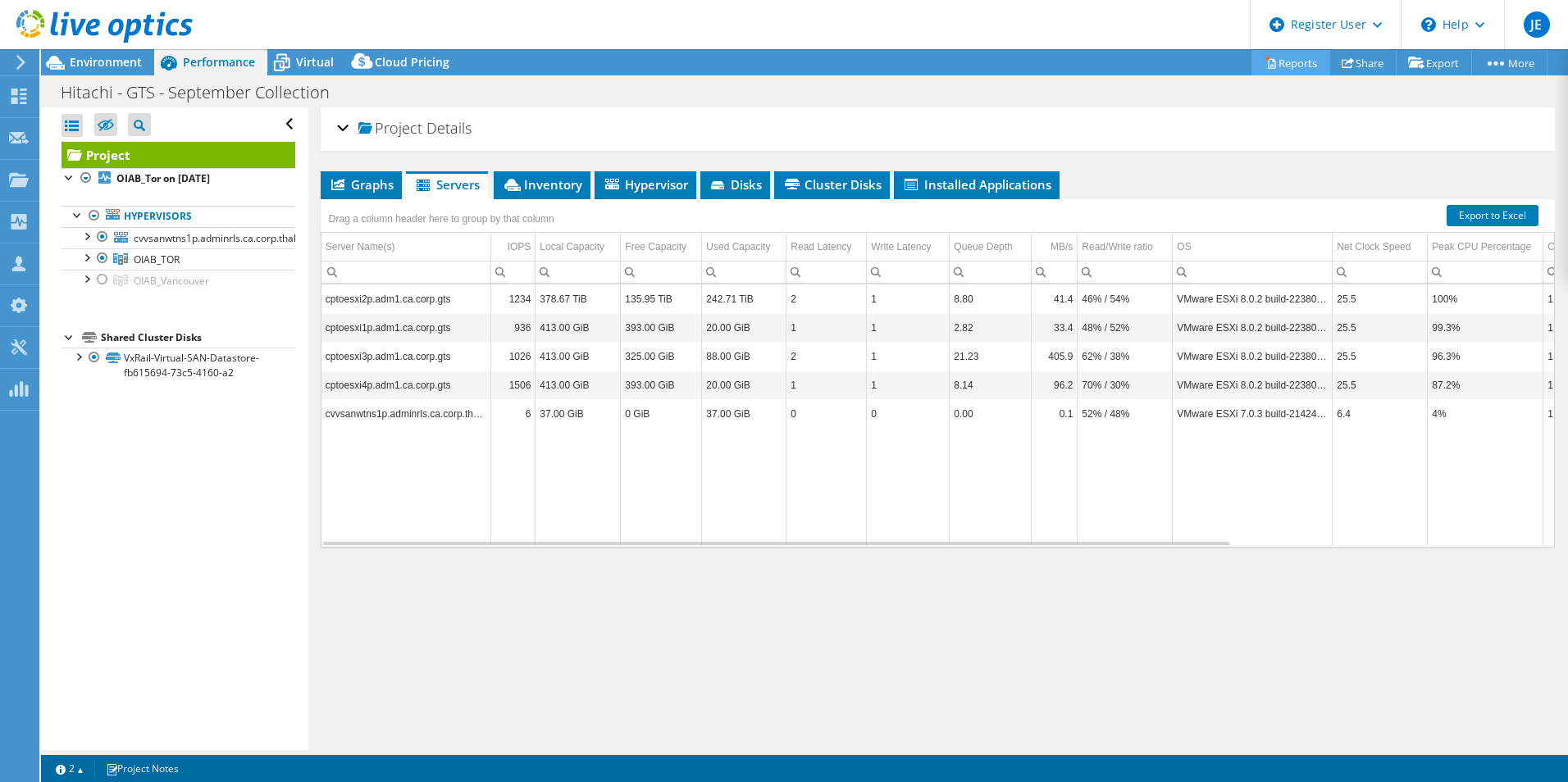
click at [1277, 59] on link "Reports" at bounding box center [1290, 62] width 79 height 25
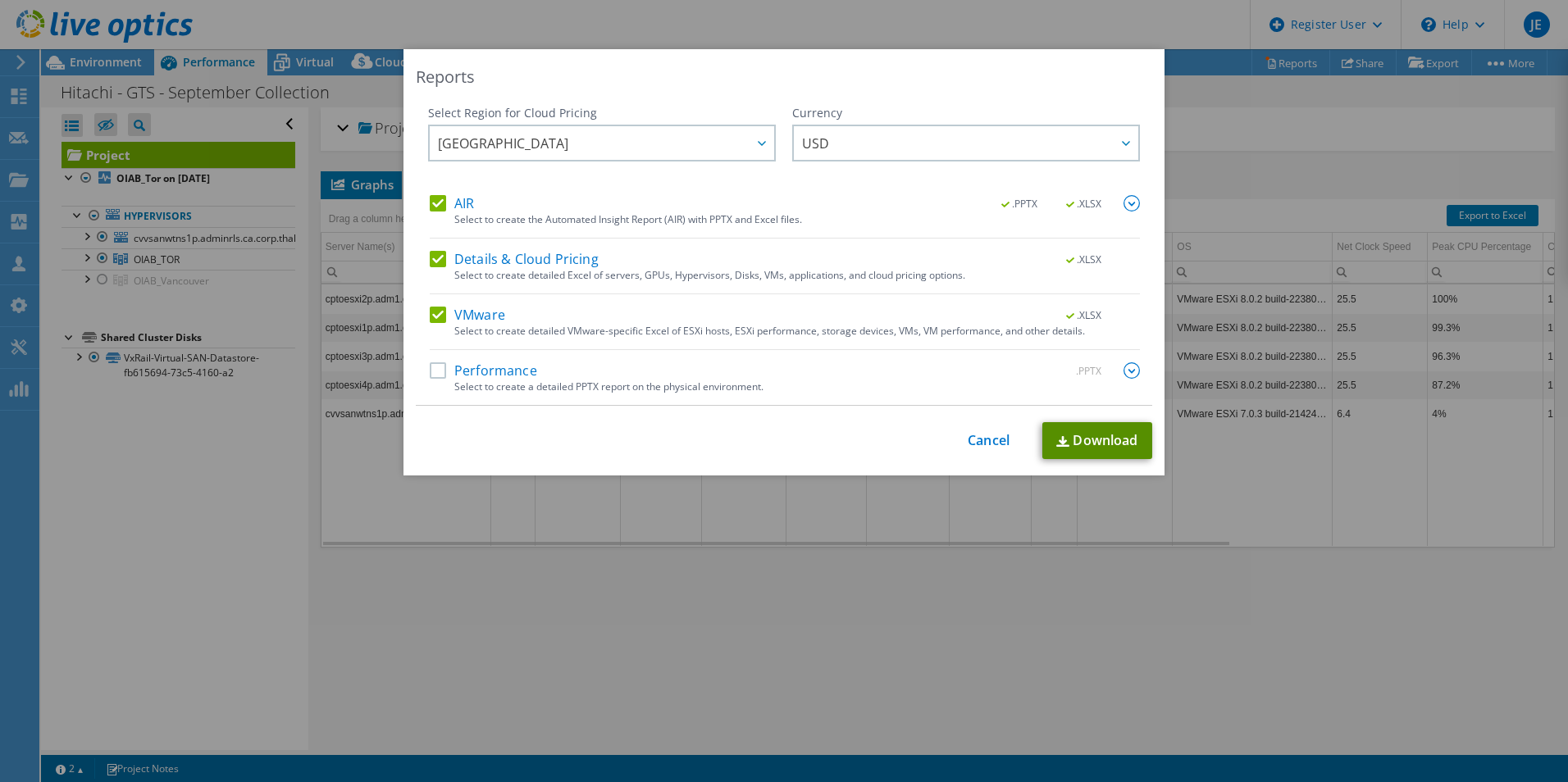
click at [1088, 442] on link "Download" at bounding box center [1097, 441] width 110 height 37
click at [1109, 440] on link "Download" at bounding box center [1097, 441] width 110 height 37
click at [993, 440] on link "Cancel" at bounding box center [988, 441] width 42 height 16
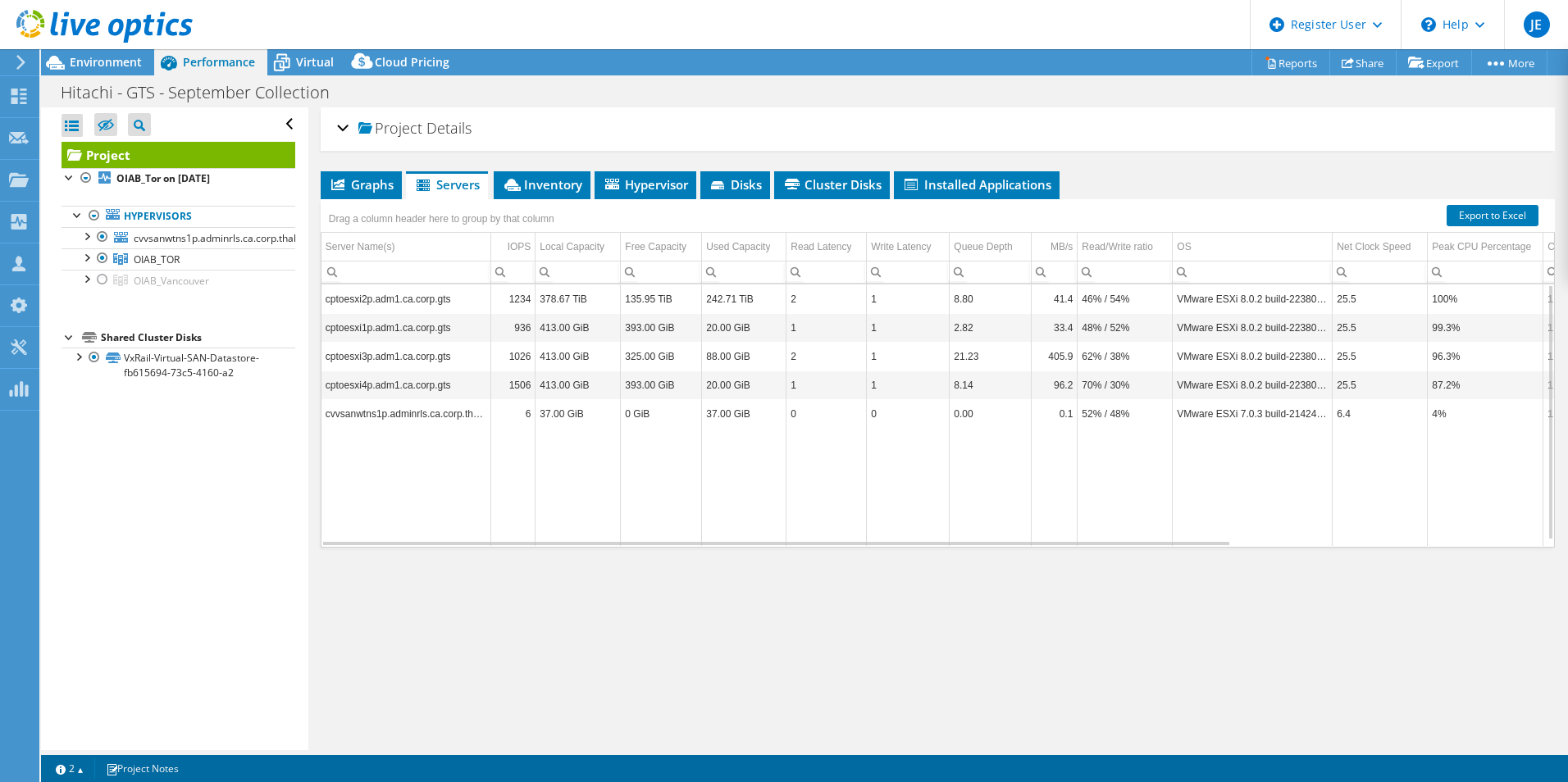
click at [450, 422] on td "cvvsanwtns1p.adminrls.ca.corp.thales" at bounding box center [406, 413] width 169 height 28
click at [563, 184] on span "Inventory" at bounding box center [541, 184] width 81 height 17
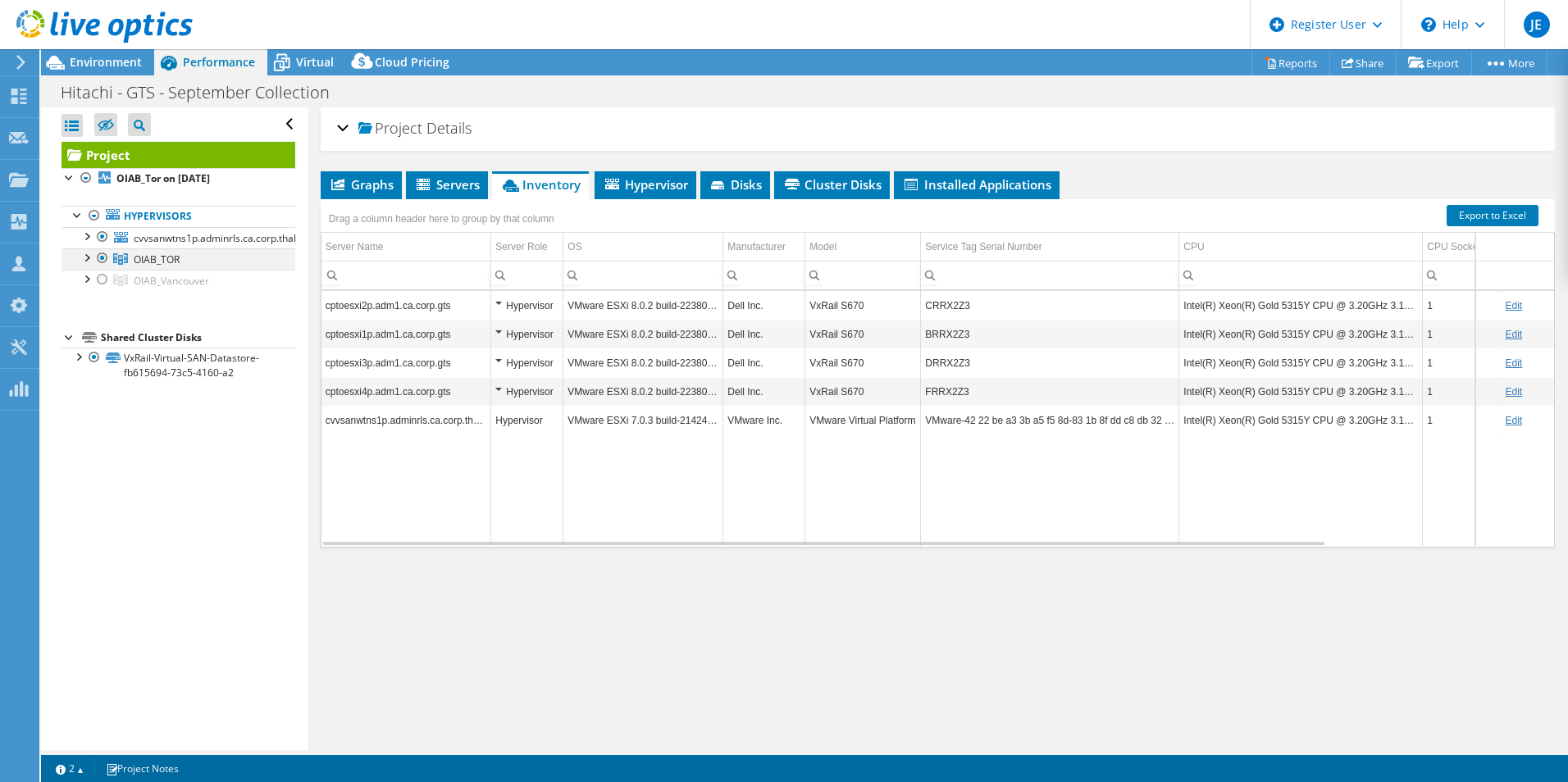
click at [98, 257] on div at bounding box center [102, 258] width 17 height 19
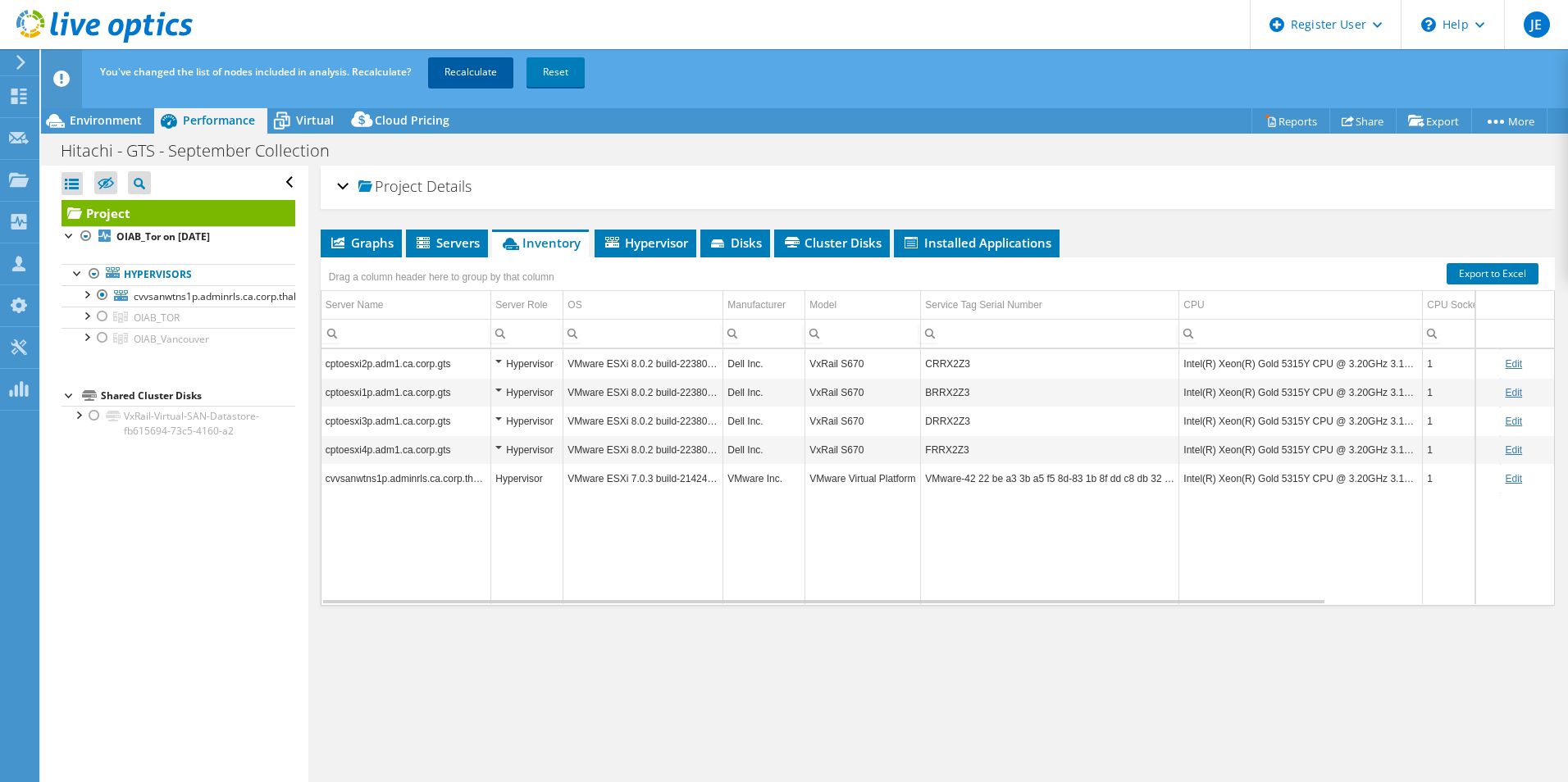
click at [496, 75] on link "Recalculate" at bounding box center [470, 72] width 86 height 29
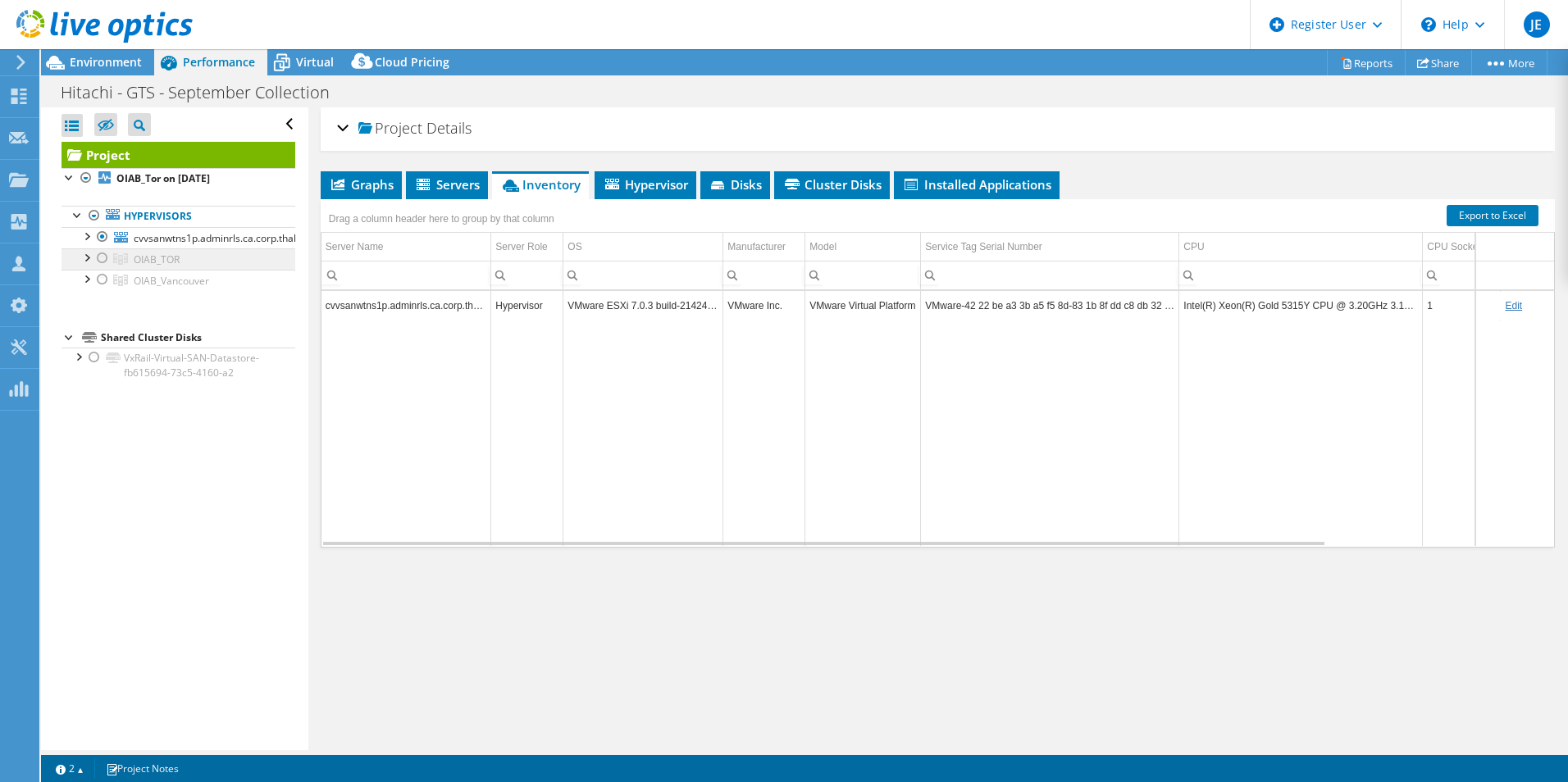
click at [159, 263] on span "OIAB_TOR" at bounding box center [156, 259] width 46 height 14
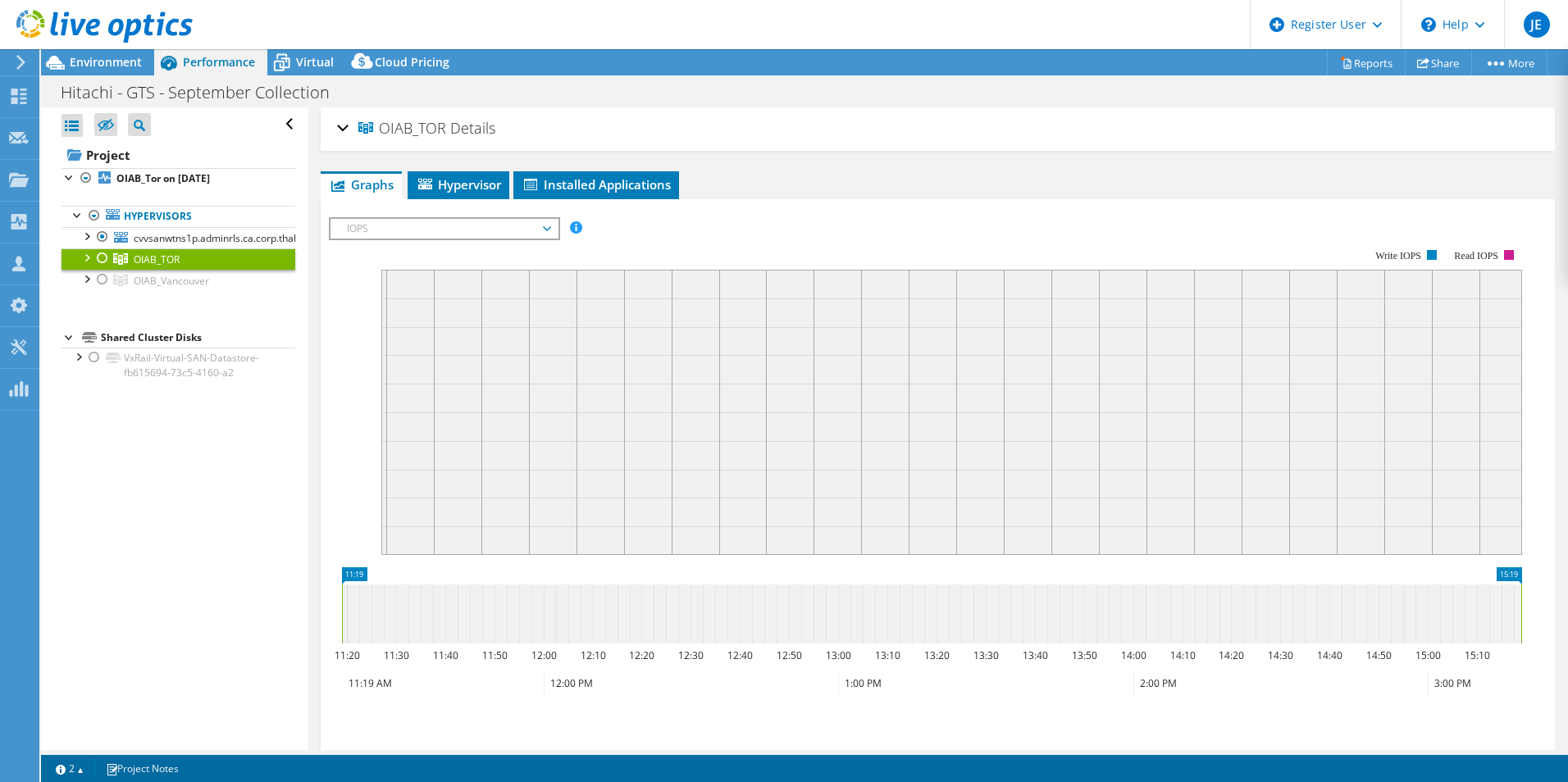
click at [103, 257] on div at bounding box center [102, 258] width 17 height 19
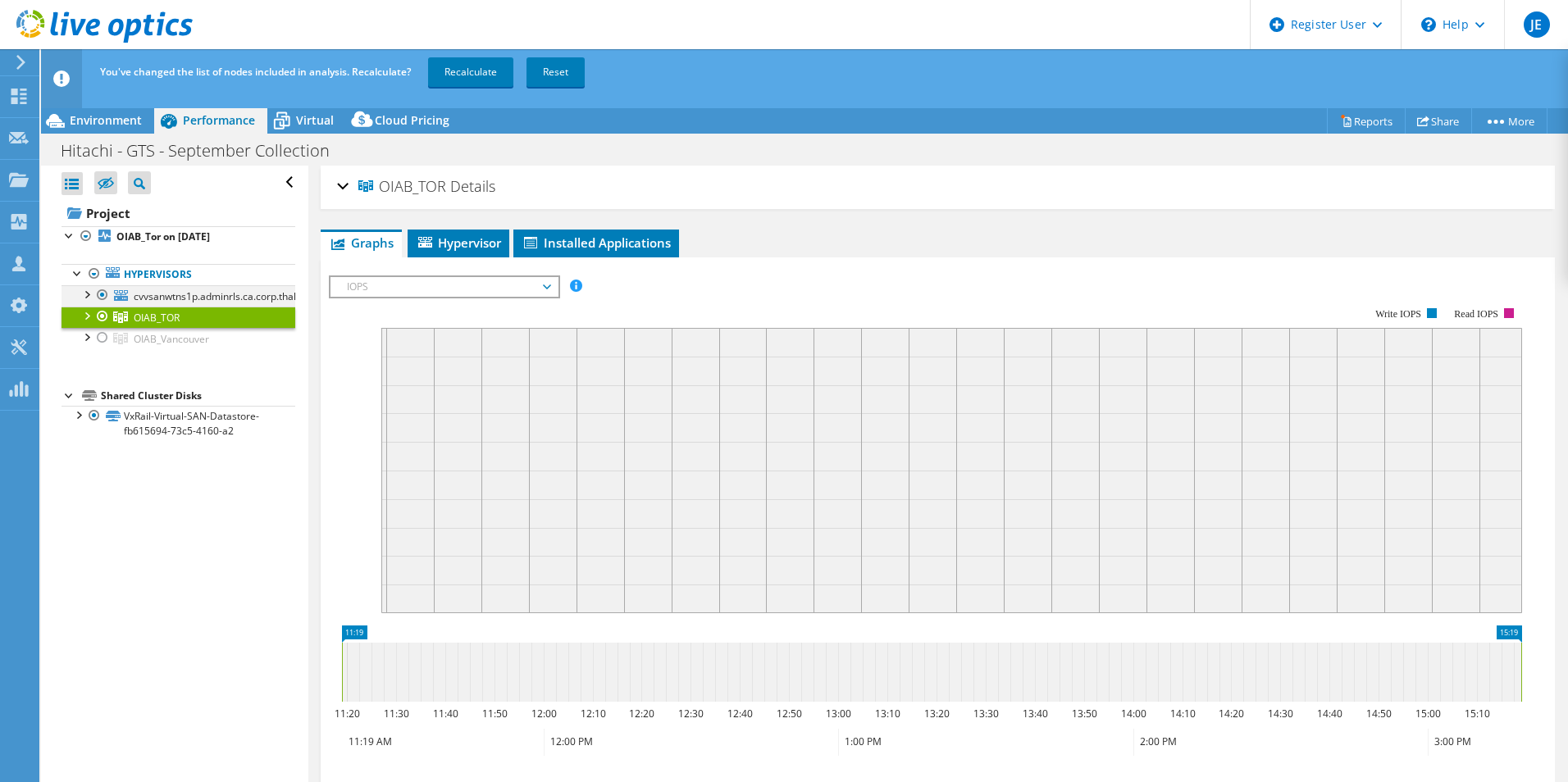
click at [102, 296] on div at bounding box center [102, 295] width 17 height 19
click at [496, 71] on link "Recalculate" at bounding box center [470, 72] width 86 height 29
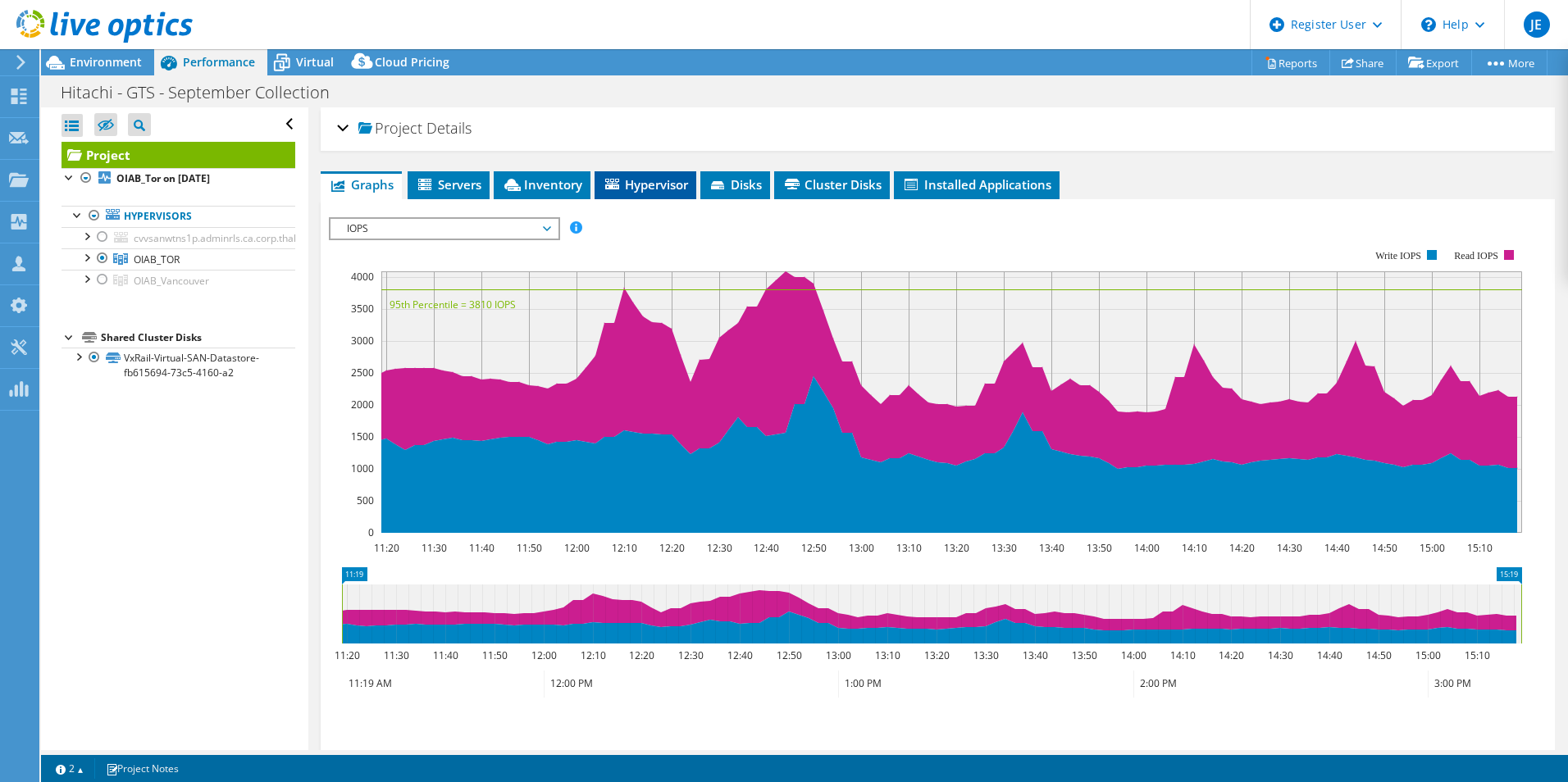
click at [641, 190] on span "Hypervisor" at bounding box center [646, 184] width 86 height 17
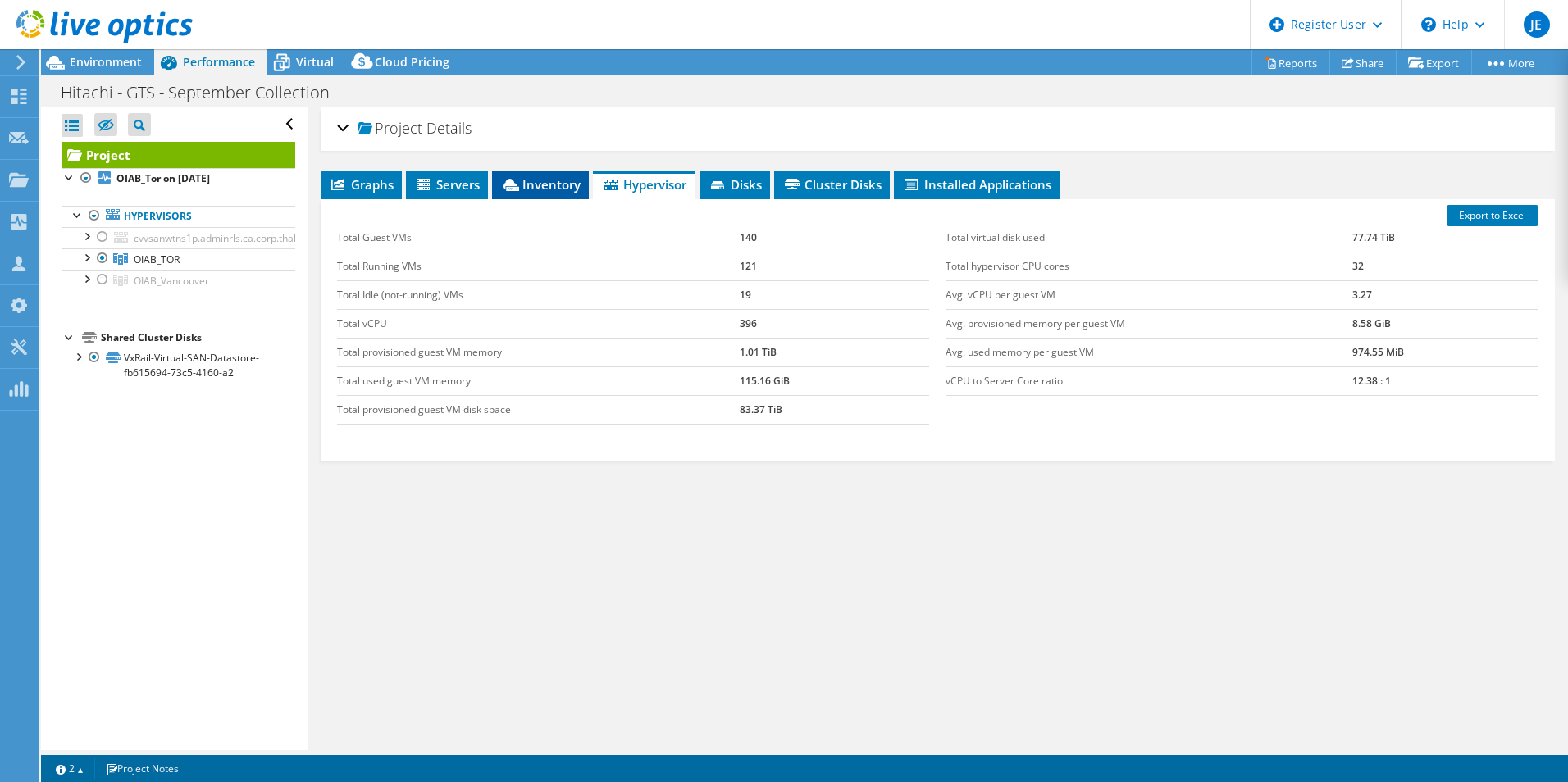
click at [553, 189] on span "Inventory" at bounding box center [541, 184] width 81 height 17
